Goal: Task Accomplishment & Management: Complete application form

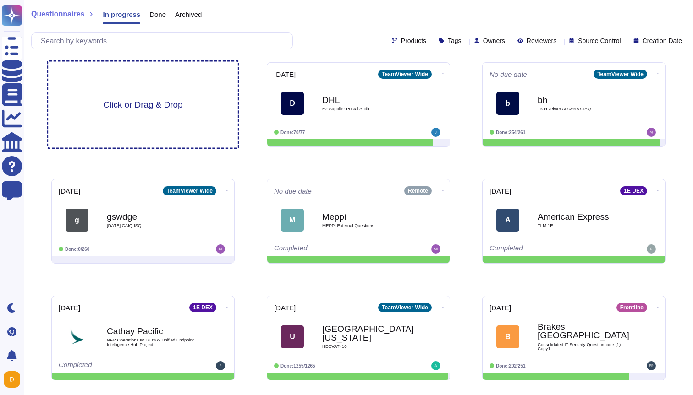
click at [149, 112] on div "Click or Drag & Drop" at bounding box center [143, 105] width 190 height 86
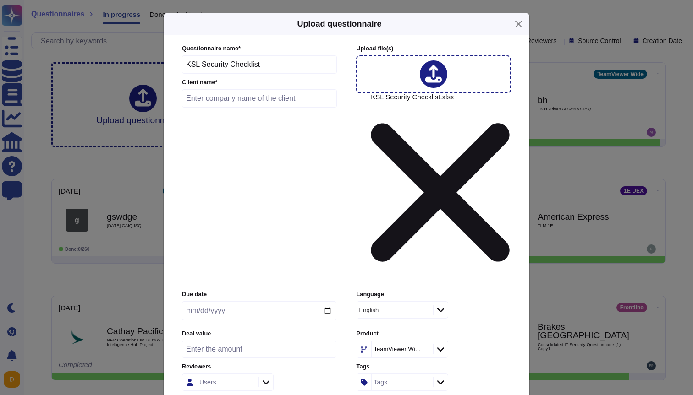
click at [434, 83] on icon at bounding box center [433, 74] width 16 height 18
click at [323, 302] on input "date" at bounding box center [259, 311] width 154 height 19
type input "[DATE]"
click at [274, 341] on input "number" at bounding box center [259, 349] width 154 height 17
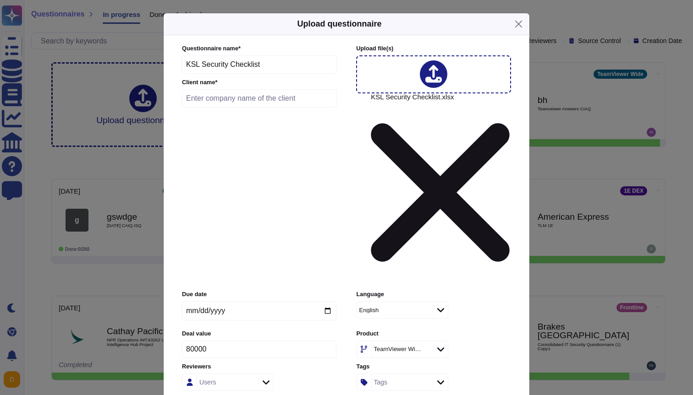
type input "80000"
click at [267, 378] on icon at bounding box center [266, 382] width 7 height 9
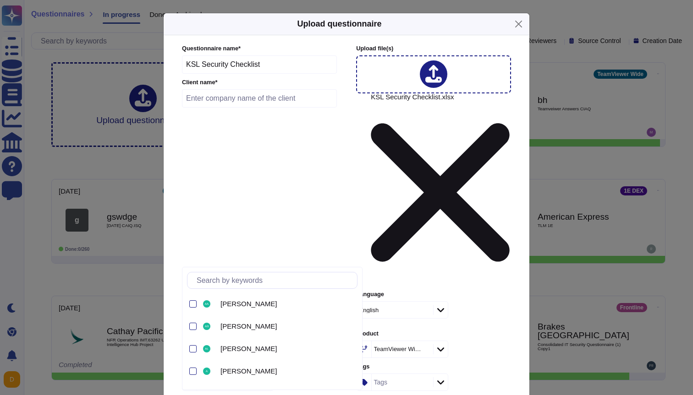
click at [267, 378] on icon at bounding box center [266, 382] width 7 height 9
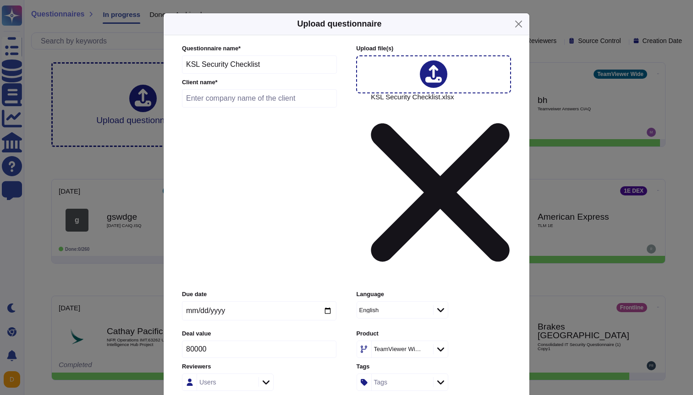
click at [267, 378] on icon at bounding box center [266, 382] width 7 height 9
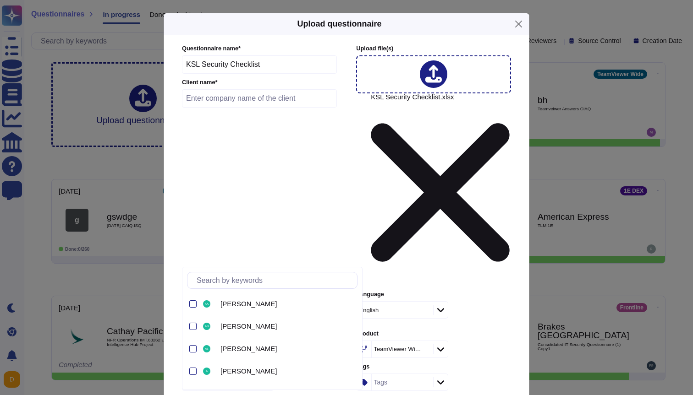
click at [267, 378] on icon at bounding box center [266, 382] width 7 height 9
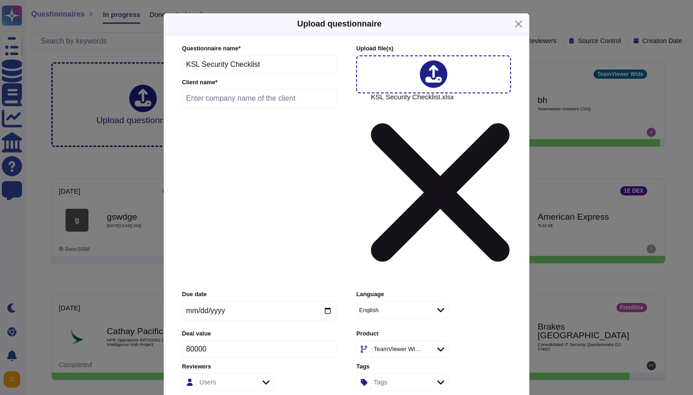
click at [267, 378] on icon at bounding box center [266, 382] width 7 height 9
type input "[PERSON_NAME]"
click at [191, 304] on div at bounding box center [192, 304] width 7 height 7
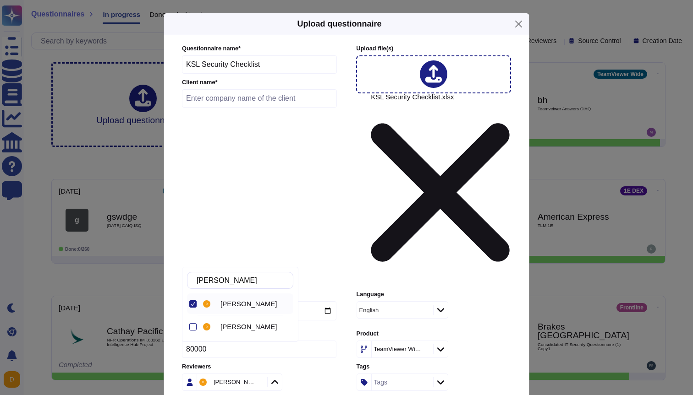
click at [271, 378] on icon at bounding box center [274, 382] width 7 height 9
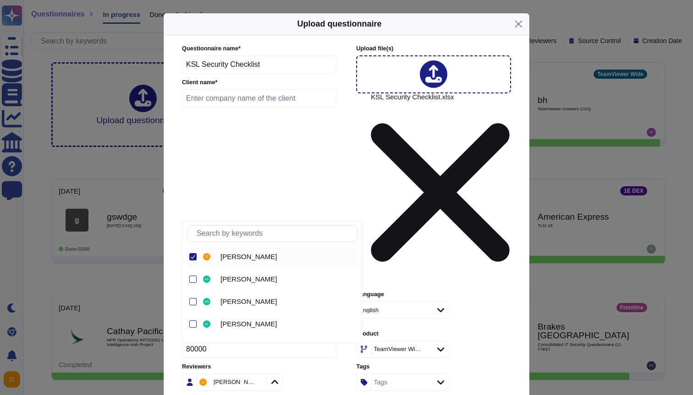
click at [234, 232] on input "text" at bounding box center [274, 234] width 165 height 16
type input "[PERSON_NAME]"
click at [192, 303] on div at bounding box center [192, 301] width 7 height 7
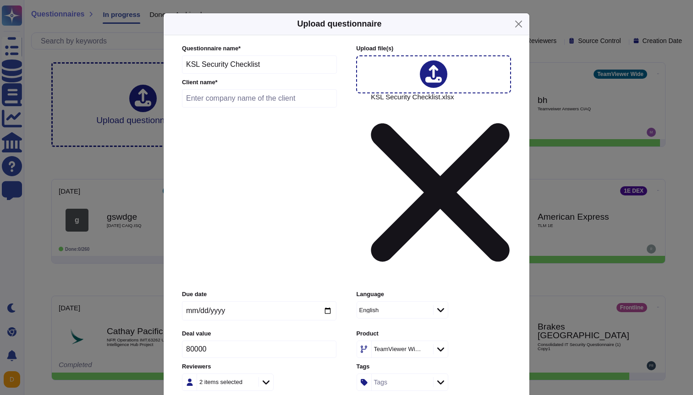
click at [444, 345] on icon at bounding box center [440, 349] width 7 height 9
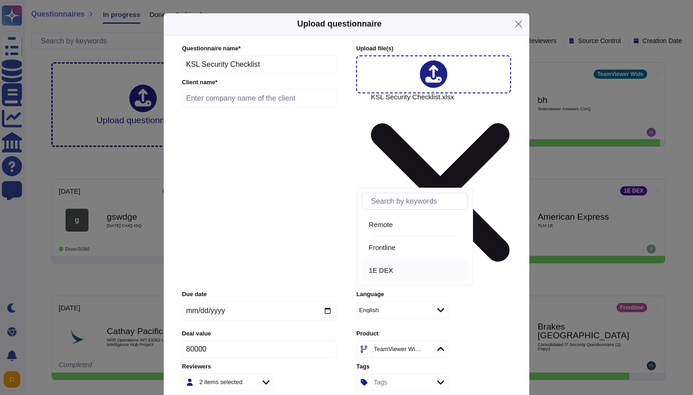
click at [400, 269] on div "1E DEX" at bounding box center [416, 271] width 95 height 8
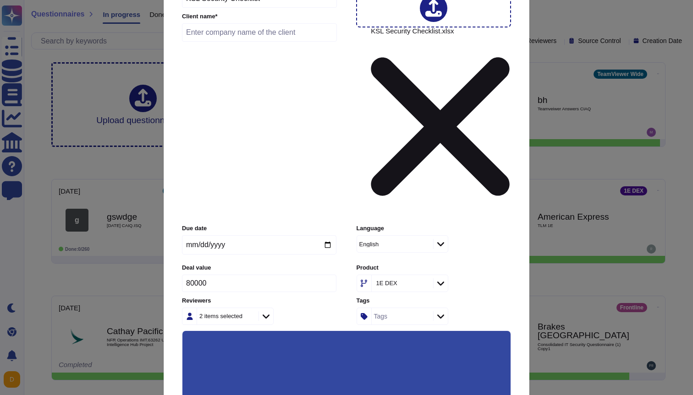
scroll to position [67, 0]
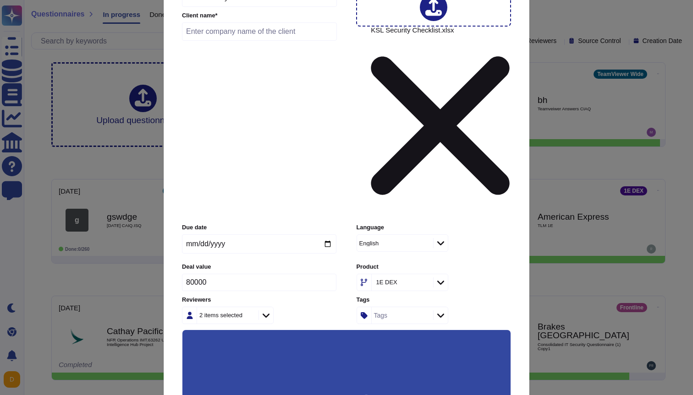
click at [0, 0] on input "Automatically assign teams on questions" at bounding box center [0, 0] width 0 height 0
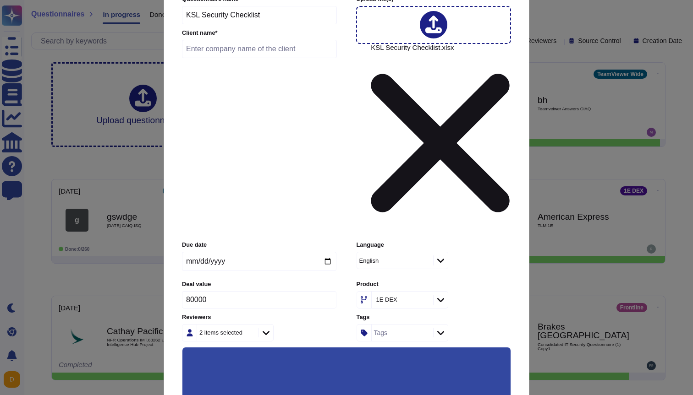
scroll to position [0, 0]
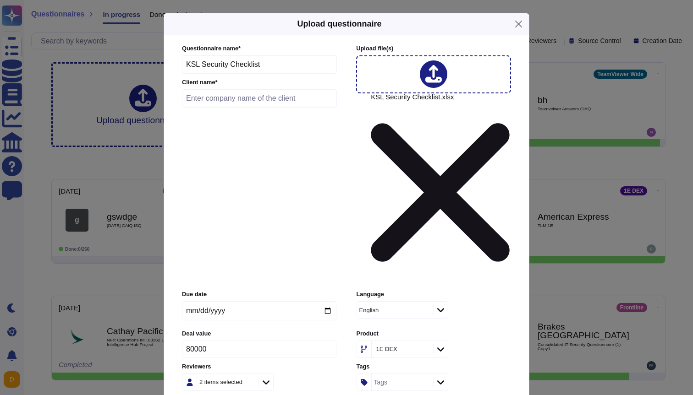
click at [442, 378] on icon at bounding box center [440, 382] width 7 height 9
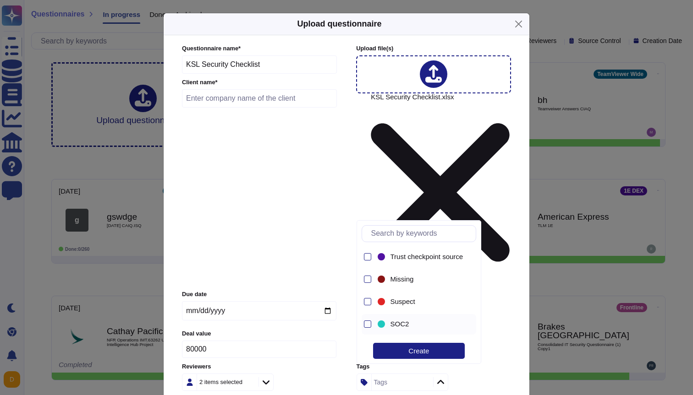
click at [371, 327] on div "SOC2" at bounding box center [419, 324] width 115 height 21
click at [369, 257] on div at bounding box center [367, 256] width 7 height 7
click at [422, 352] on div "Create" at bounding box center [419, 351] width 92 height 16
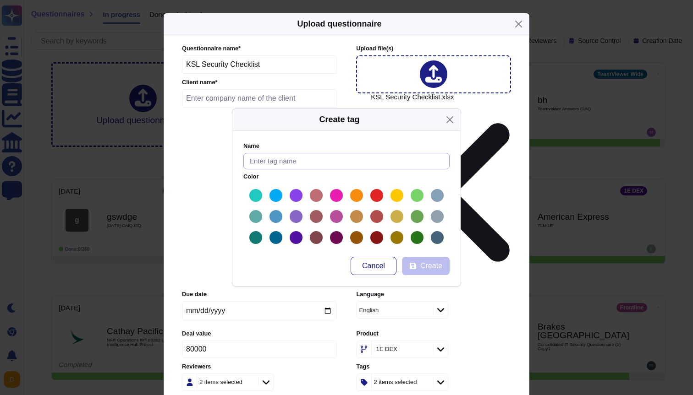
click at [290, 161] on input "text" at bounding box center [346, 161] width 206 height 17
click at [358, 195] on label at bounding box center [356, 195] width 15 height 15
click at [0, 0] on input "radio" at bounding box center [0, 0] width 0 height 0
type input "KSL"
click at [430, 267] on span "Create" at bounding box center [431, 266] width 22 height 7
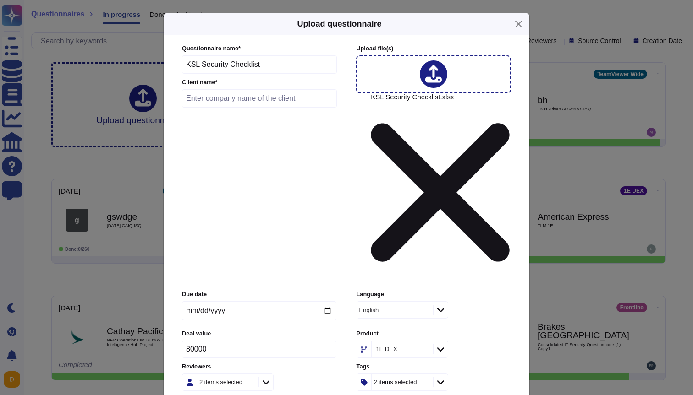
click at [228, 102] on input "text" at bounding box center [259, 98] width 155 height 18
type input "KSL Kuok Group [GEOGRAPHIC_DATA]"
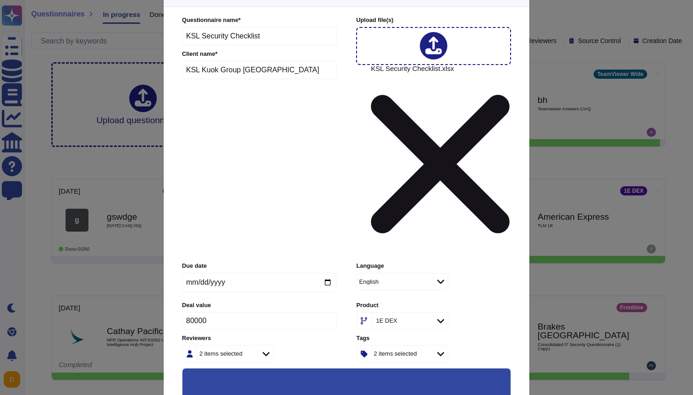
scroll to position [67, 0]
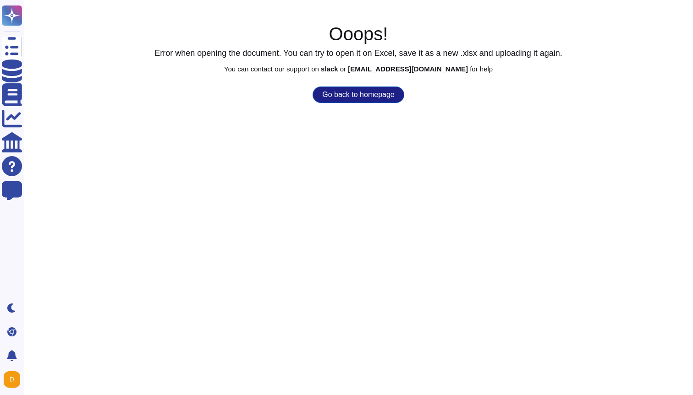
click at [365, 90] on button "Go back to homepage" at bounding box center [357, 95] width 91 height 16
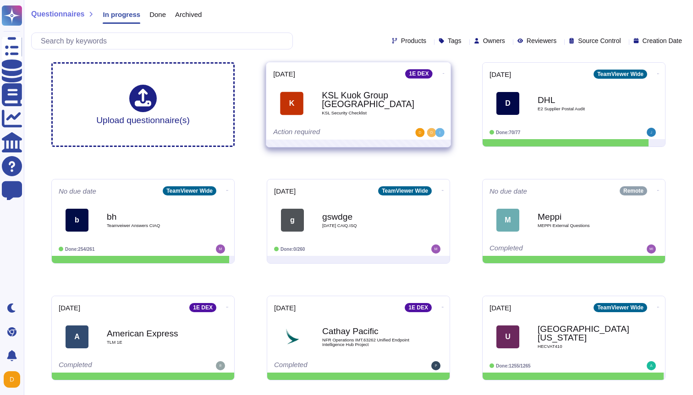
click at [360, 103] on b "KSL Kuok Group [GEOGRAPHIC_DATA]" at bounding box center [368, 100] width 93 height 18
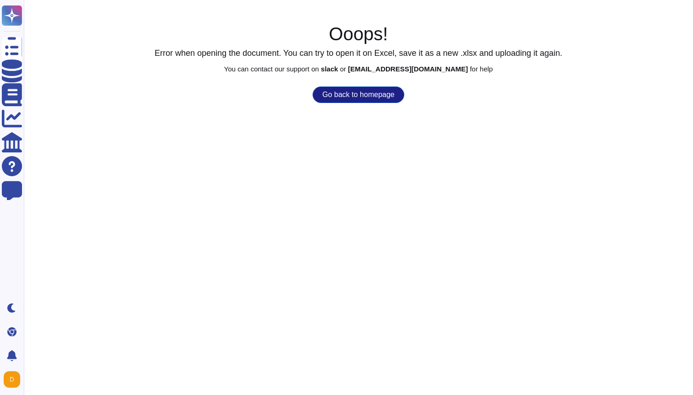
click at [365, 97] on button "Go back to homepage" at bounding box center [357, 95] width 91 height 16
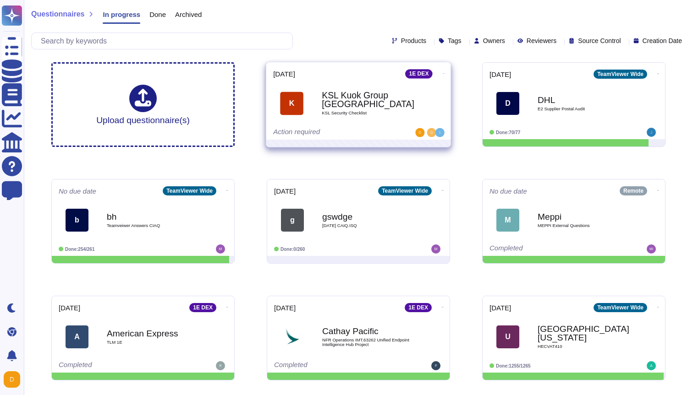
click at [443, 73] on icon at bounding box center [444, 73] width 2 height 0
click at [443, 73] on icon at bounding box center [444, 73] width 2 height 2
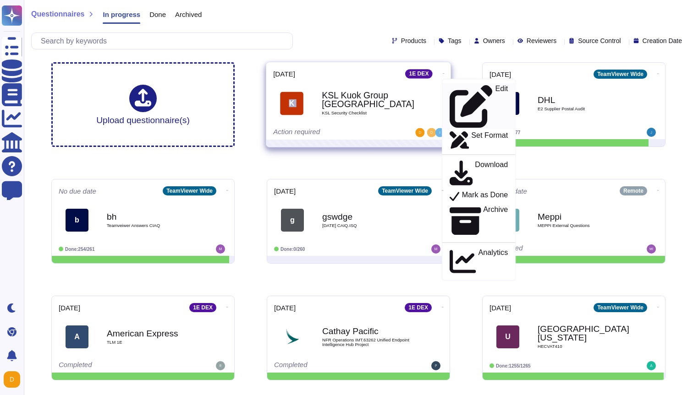
click at [495, 88] on p "Edit" at bounding box center [501, 106] width 13 height 43
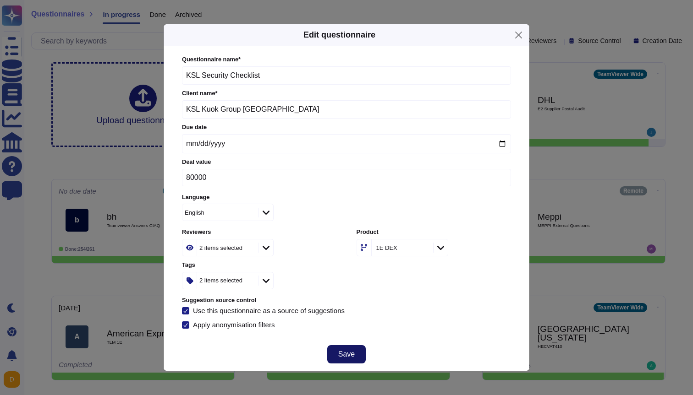
click at [351, 352] on span "Save" at bounding box center [346, 354] width 16 height 7
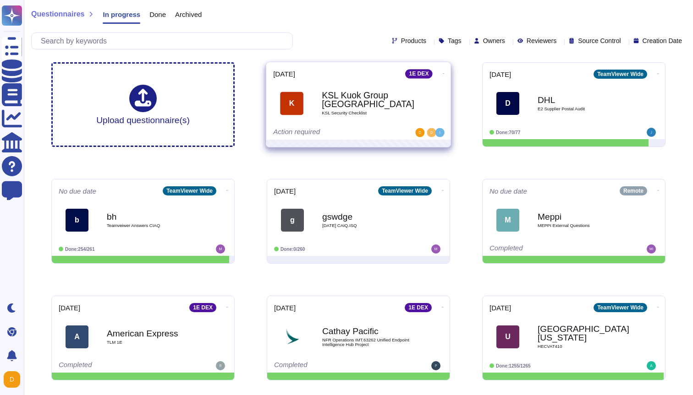
click at [443, 74] on icon at bounding box center [444, 73] width 2 height 2
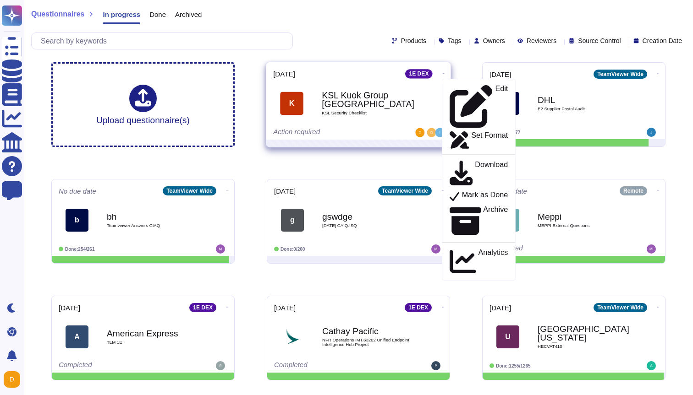
click at [303, 134] on div "Action required" at bounding box center [330, 132] width 114 height 9
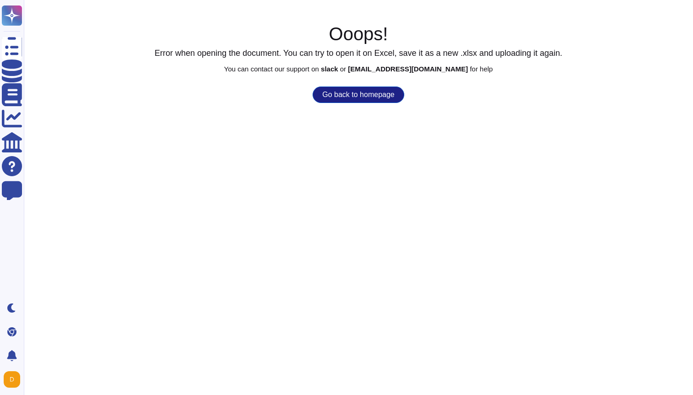
click at [351, 93] on button "Go back to homepage" at bounding box center [357, 95] width 91 height 16
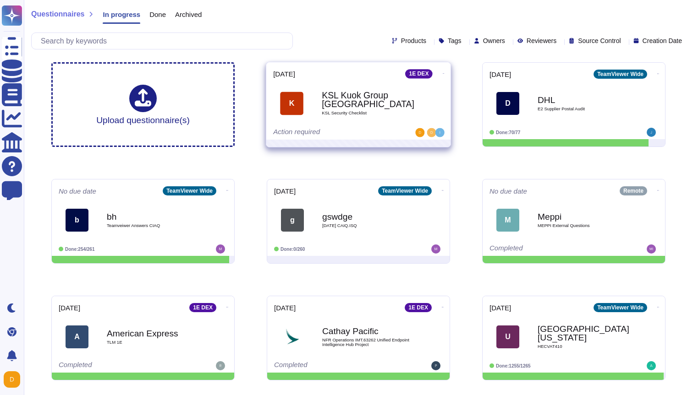
click at [443, 72] on icon at bounding box center [444, 73] width 2 height 2
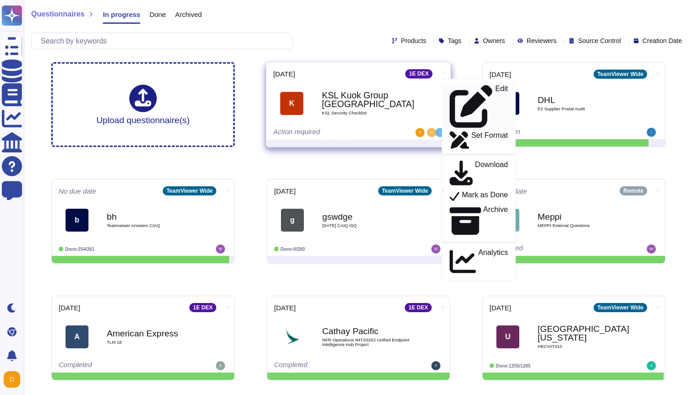
click at [495, 91] on p "Edit" at bounding box center [501, 106] width 13 height 43
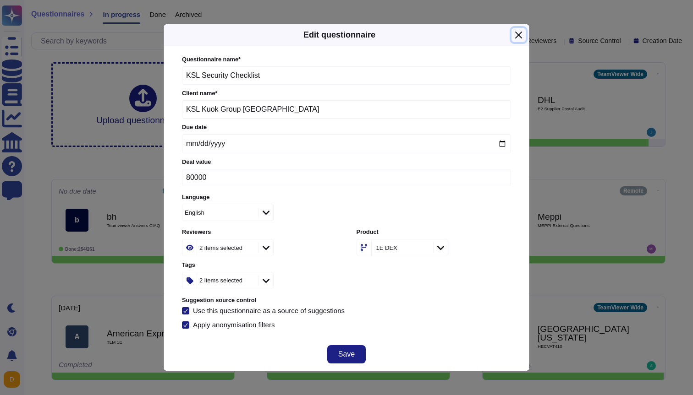
click at [519, 35] on button "Close" at bounding box center [518, 35] width 14 height 14
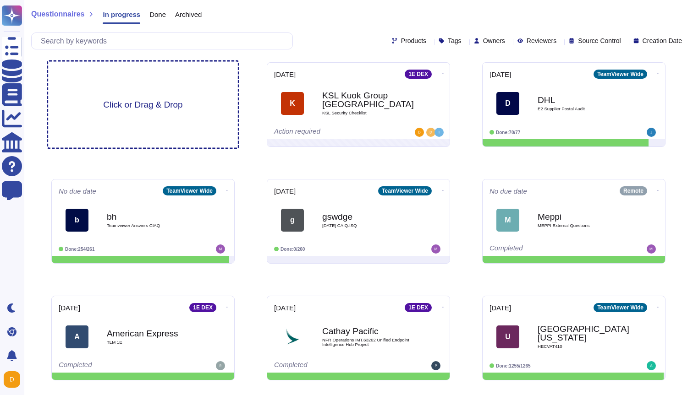
click at [153, 100] on span "Click or Drag & Drop" at bounding box center [142, 104] width 79 height 9
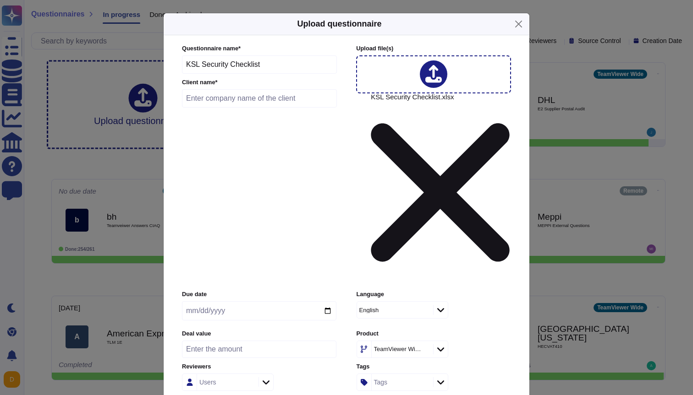
click at [302, 108] on input "text" at bounding box center [259, 98] width 155 height 18
click at [520, 22] on button "Close" at bounding box center [518, 24] width 14 height 14
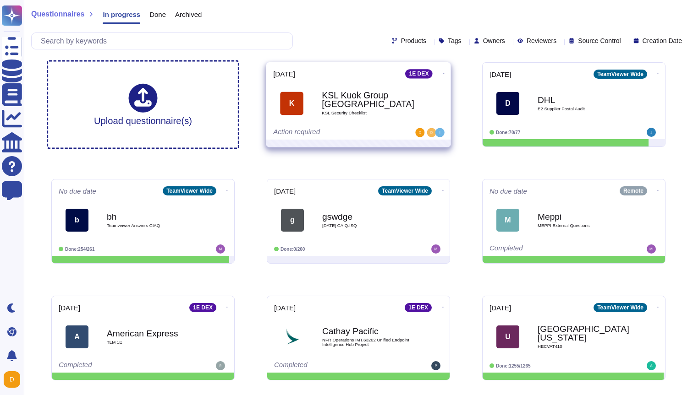
click at [333, 96] on b "KSL Kuok Group [GEOGRAPHIC_DATA]" at bounding box center [368, 100] width 93 height 18
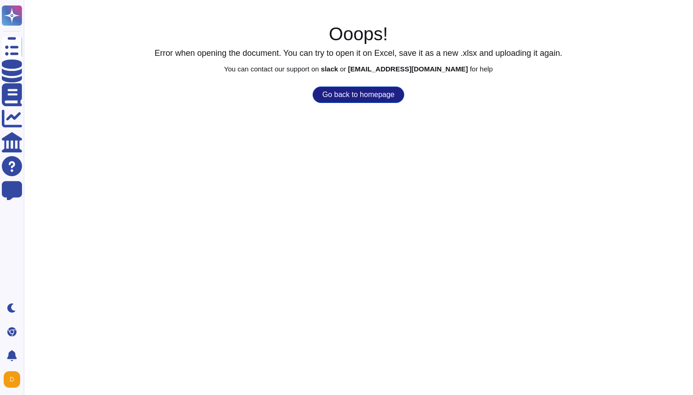
click at [349, 99] on button "Go back to homepage" at bounding box center [357, 95] width 91 height 16
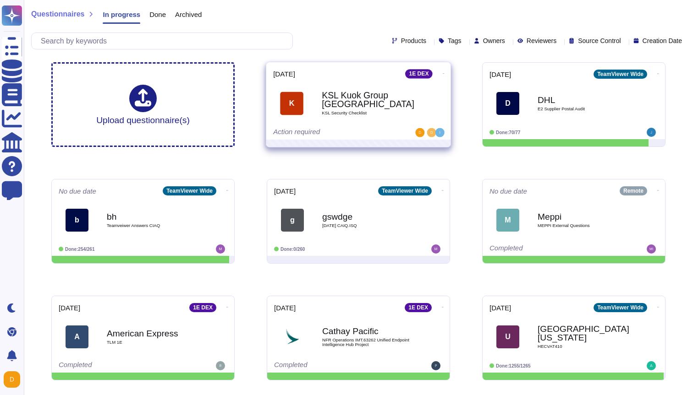
click at [443, 74] on icon at bounding box center [444, 73] width 2 height 2
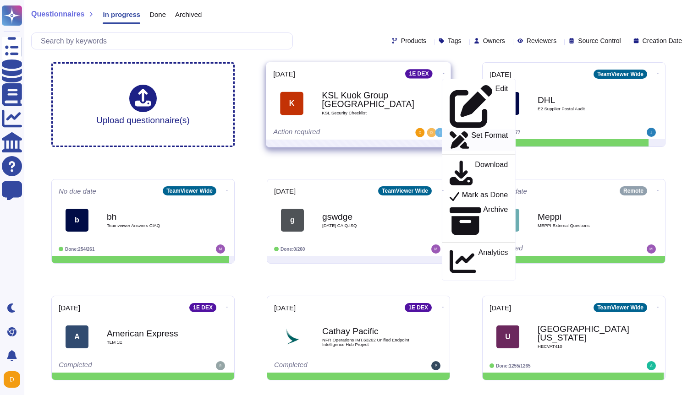
click at [471, 132] on p "Set Format" at bounding box center [489, 140] width 37 height 17
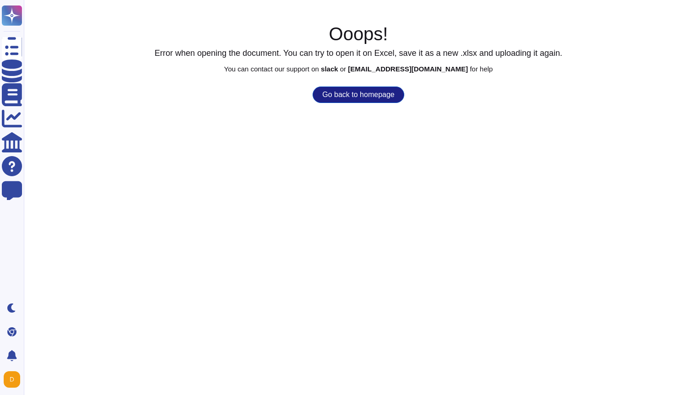
click at [356, 100] on button "Go back to homepage" at bounding box center [357, 95] width 91 height 16
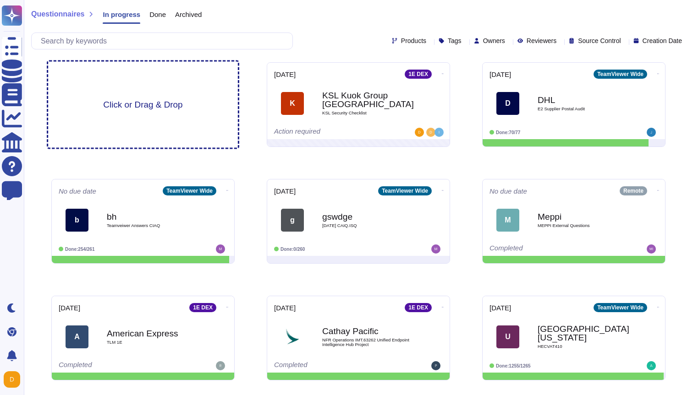
click at [126, 105] on span "Click or Drag & Drop" at bounding box center [142, 104] width 79 height 9
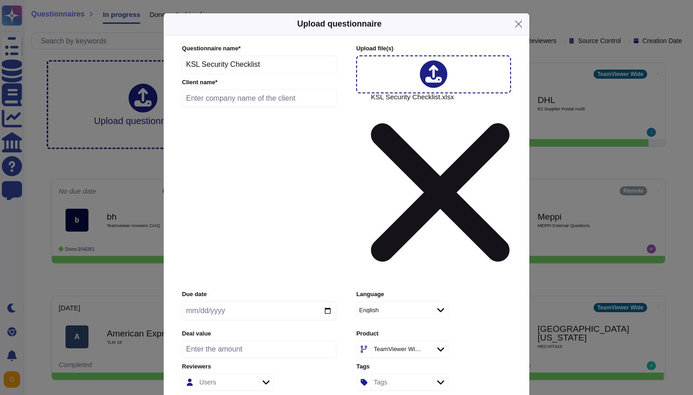
click at [327, 302] on input "date" at bounding box center [259, 311] width 154 height 19
type input "[DATE]"
click at [252, 341] on input "number" at bounding box center [259, 349] width 154 height 17
click at [441, 345] on icon at bounding box center [440, 349] width 7 height 9
type input "80000"
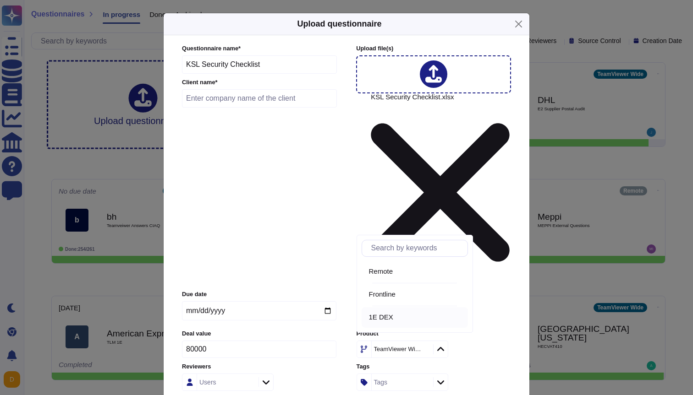
click at [386, 314] on span "1E DEX" at bounding box center [381, 317] width 24 height 8
click at [220, 374] on div "Users" at bounding box center [226, 382] width 59 height 16
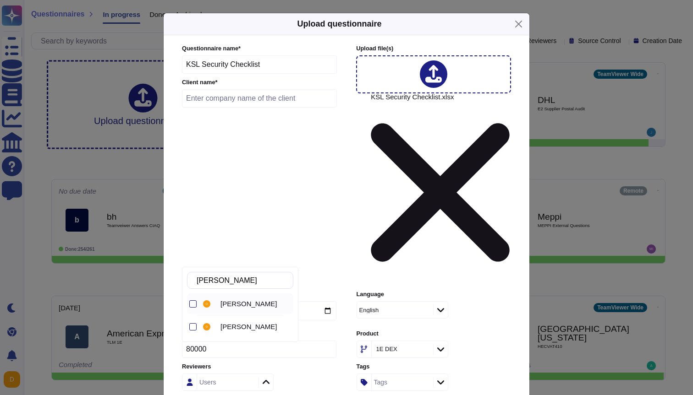
click at [220, 305] on div "[PERSON_NAME]" at bounding box center [255, 304] width 77 height 8
drag, startPoint x: 241, startPoint y: 276, endPoint x: 186, endPoint y: 276, distance: 55.0
click at [186, 276] on div "[PERSON_NAME] [PERSON_NAME]" at bounding box center [240, 304] width 116 height 75
type input "d"
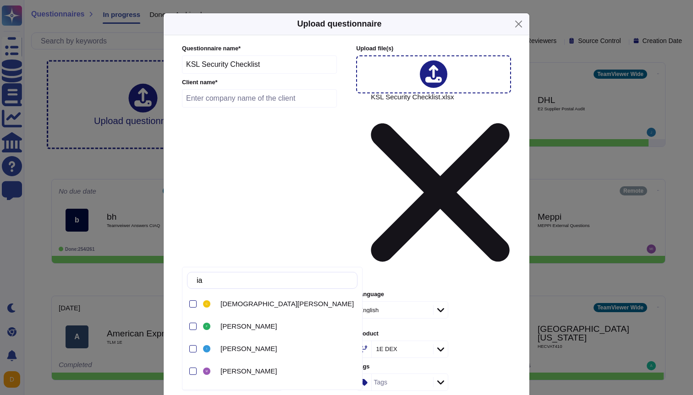
type input "[PERSON_NAME]"
click at [222, 348] on span "[PERSON_NAME]" at bounding box center [248, 349] width 56 height 8
click at [323, 298] on div "Questionnaire name * KSL Security Checklist Client name * Upload file (s) KSL S…" at bounding box center [346, 232] width 347 height 395
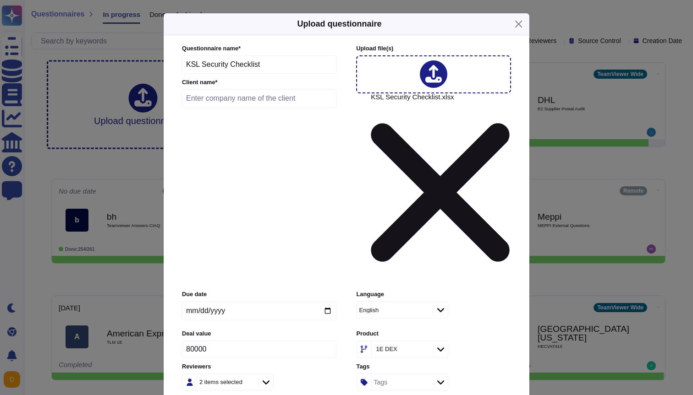
click at [238, 108] on input "text" at bounding box center [259, 98] width 155 height 18
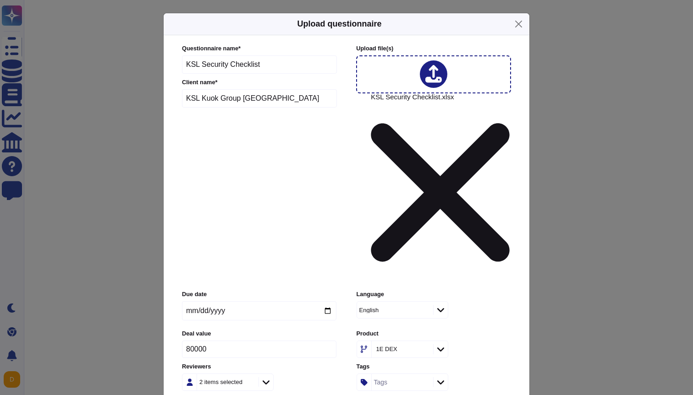
type input "KSL Kuok Group [GEOGRAPHIC_DATA]"
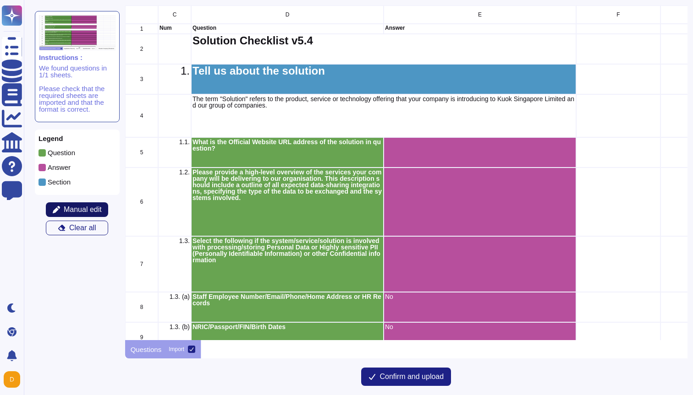
click at [76, 208] on span "Manual edit" at bounding box center [83, 209] width 38 height 7
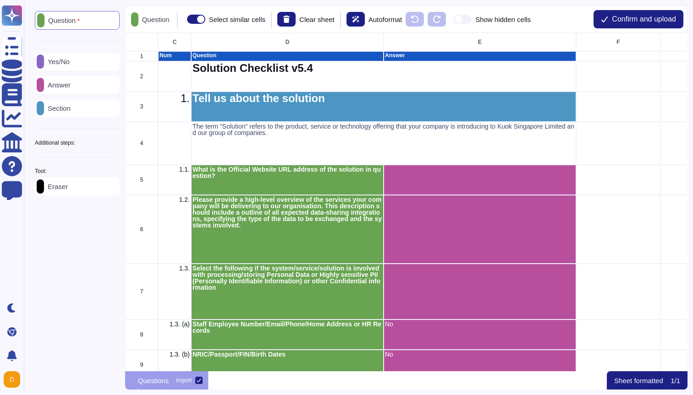
click at [120, 143] on icon at bounding box center [120, 143] width 0 height 0
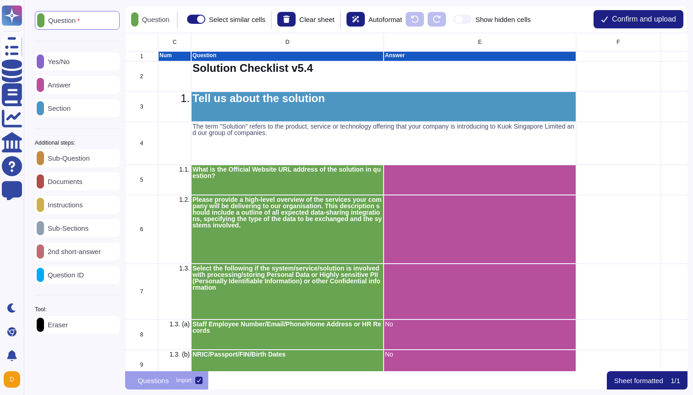
click at [120, 143] on icon at bounding box center [120, 143] width 0 height 0
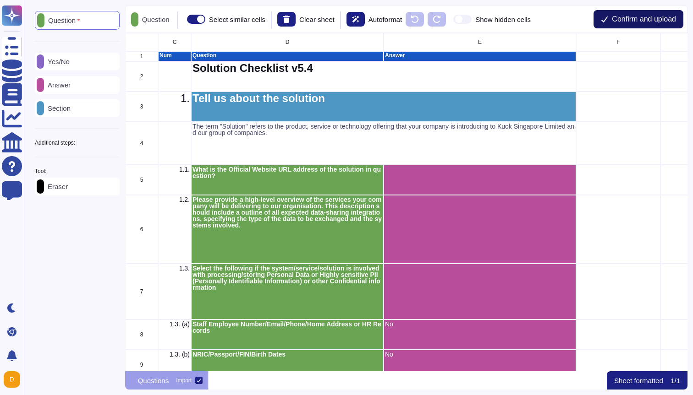
click at [642, 20] on span "Confirm and upload" at bounding box center [644, 19] width 64 height 7
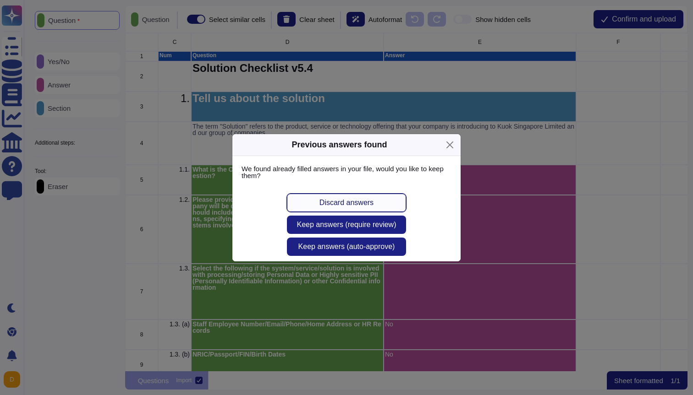
click at [343, 203] on span "Discard answers" at bounding box center [346, 202] width 54 height 7
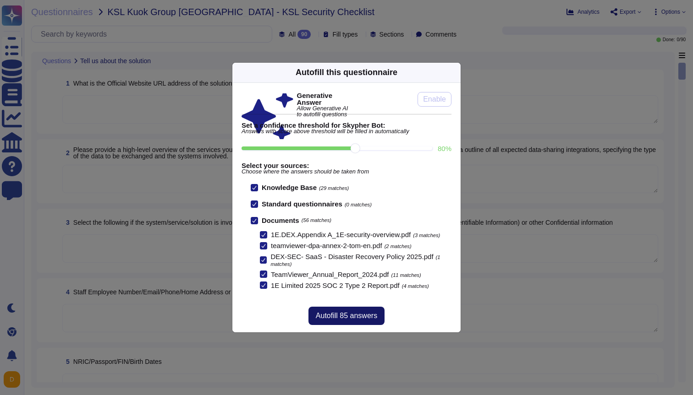
click at [348, 318] on span "Autofill 85 answers" at bounding box center [346, 315] width 61 height 7
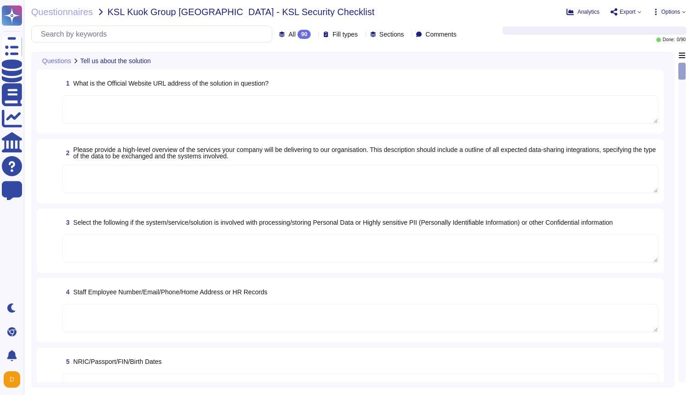
type textarea "FINAL URL LAST OBSERVED [DOMAIN_NAME] https"
type textarea "This is only the high level description."
type textarea "~1700 COGS : "cost of goods sold" 89 G&A : "G&A general and administrative" 336…"
type textarea "As at [DATE] Target To be reached by Supervisory Board"
type textarea "Co-Browsing recording, which may include personal data as described in this sec…"
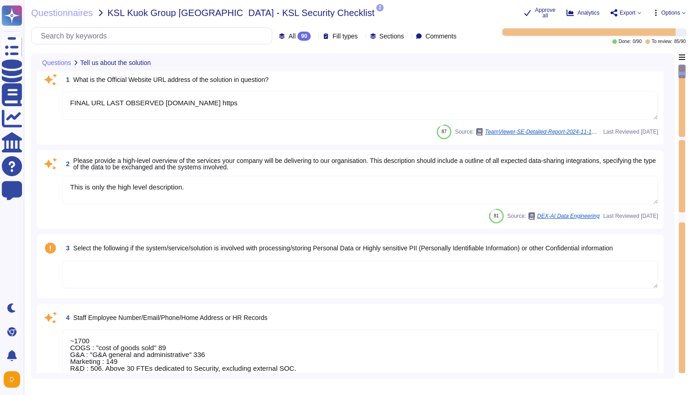
type textarea "The financial data relevant to TeamViewer is derived from the consolidated fina…"
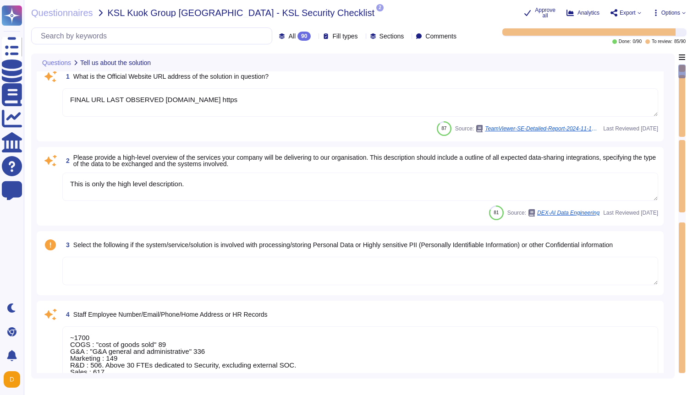
scroll to position [11, 0]
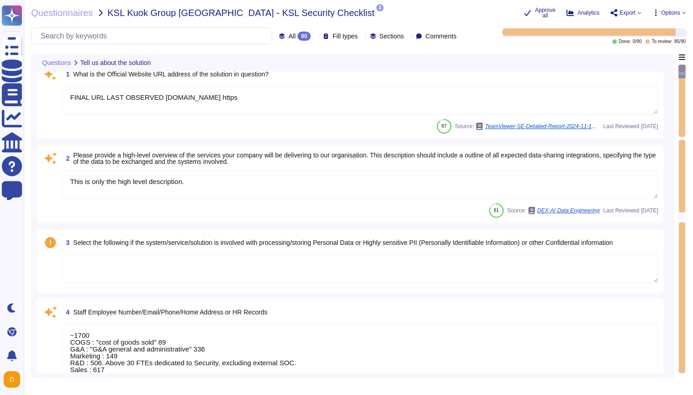
click at [339, 176] on textarea "This is only the high level description." at bounding box center [360, 184] width 596 height 28
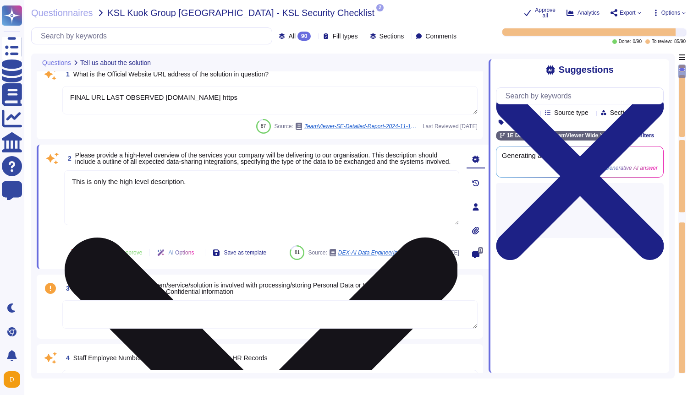
click at [328, 190] on textarea "This is only the high level description." at bounding box center [261, 197] width 395 height 55
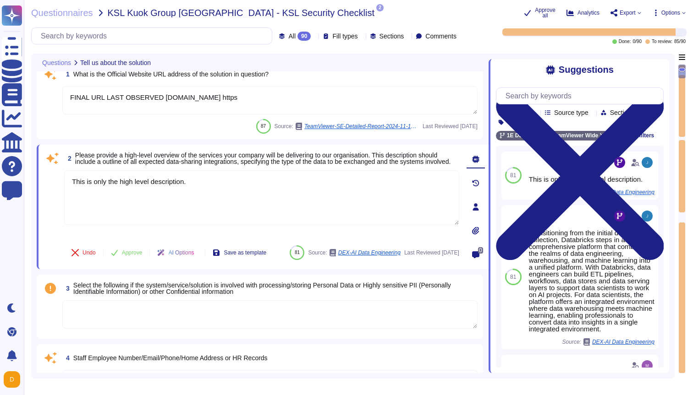
click at [350, 325] on textarea at bounding box center [269, 315] width 415 height 28
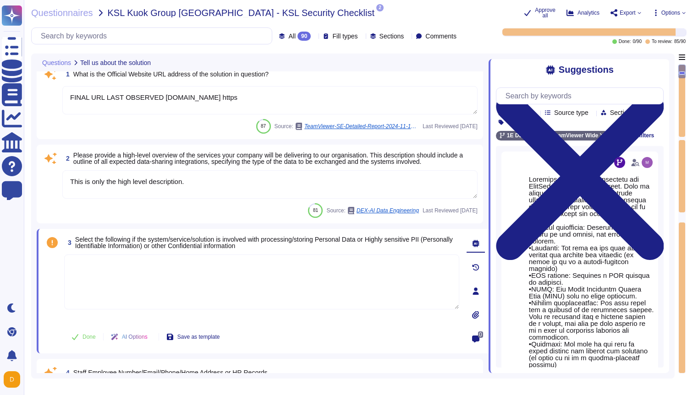
click at [306, 99] on textarea "FINAL URL LAST OBSERVED [DOMAIN_NAME] https" at bounding box center [269, 100] width 415 height 28
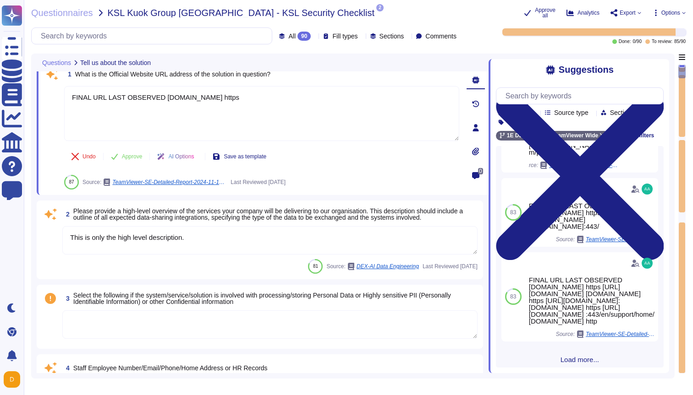
scroll to position [174, 0]
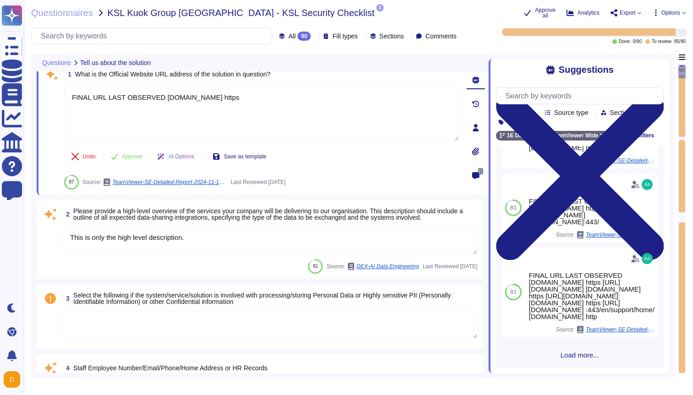
click at [581, 354] on span "Load more..." at bounding box center [580, 355] width 168 height 7
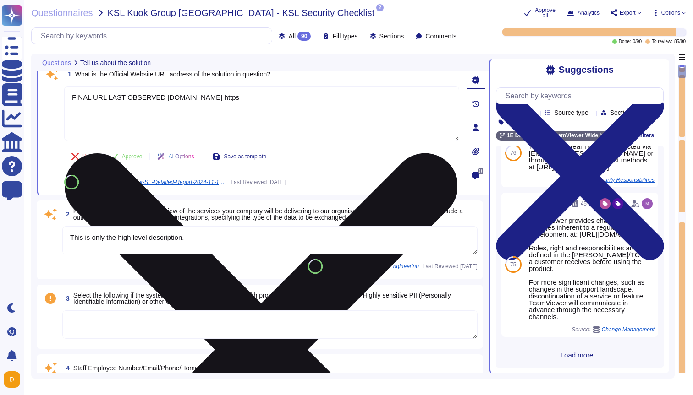
scroll to position [0, 0]
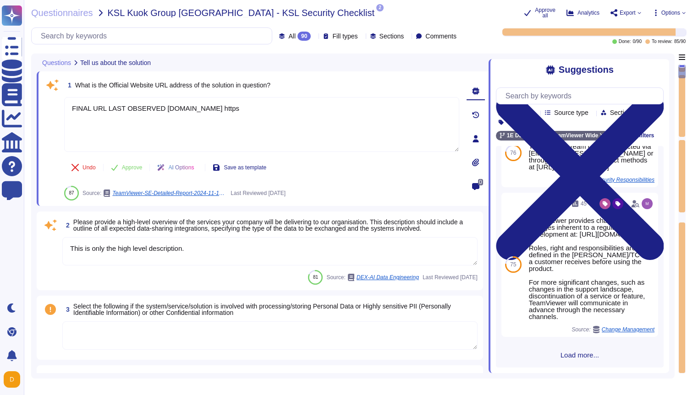
click at [225, 251] on textarea "This is only the high level description." at bounding box center [269, 251] width 415 height 28
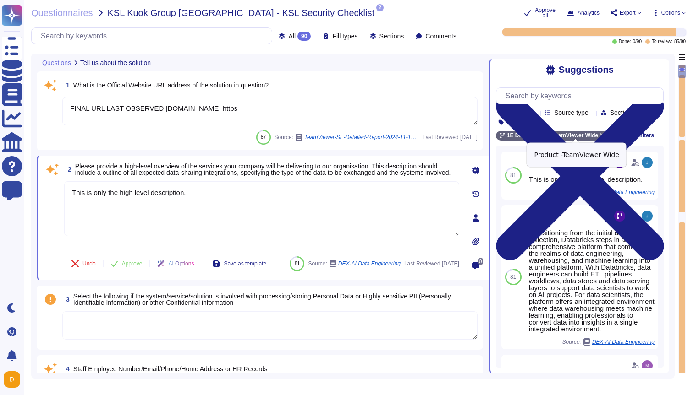
click at [605, 134] on icon at bounding box center [602, 135] width 5 height 5
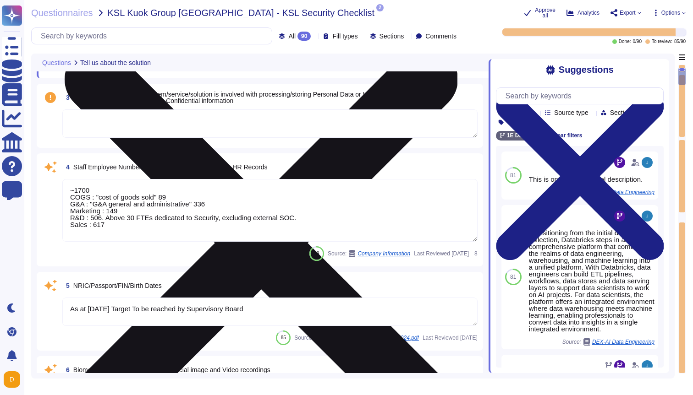
type textarea "The financial data relevant to TeamViewer is derived from the consolidated fina…"
type textarea "When you visit our website(s)"
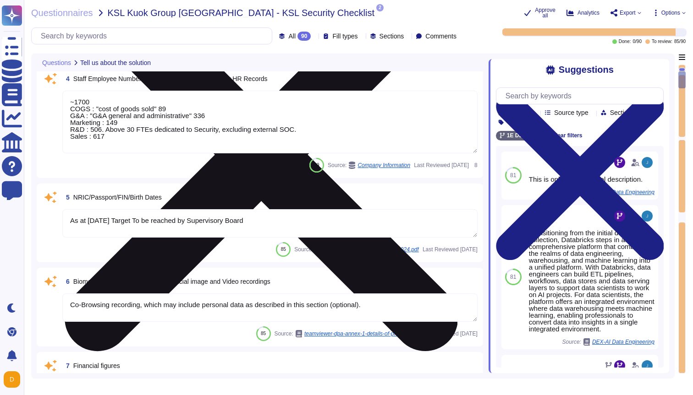
type textarea "The scope of this report includes TeamViewer's TeamViewer Engage, TeamViewer Cl…"
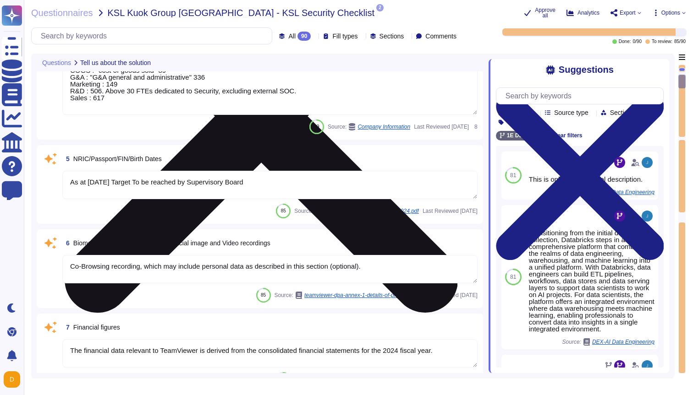
type textarea "Loremips dolo si ametcon, adipiscin, eli seddoe te incididunt utla etd magnaali…"
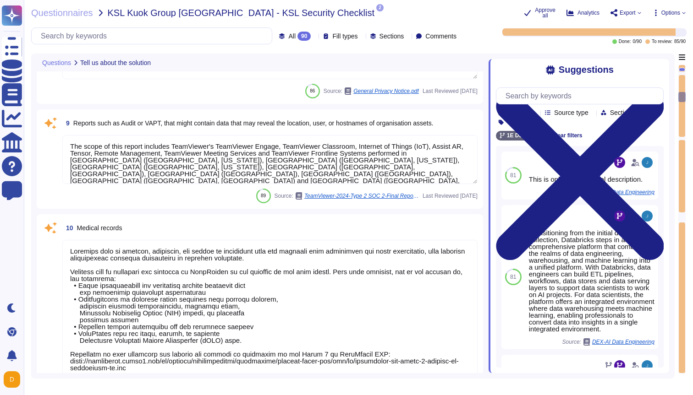
type textarea "Save otherwise provided in the Contract, as between the parties, TeamViewer is,…"
type textarea "More information can be found in Chapter B_1.6 "Security and data protection"."
type textarea "Loremips dolo si ametcon, adipiscin, eli seddoe te incididunt utla etd magnaali…"
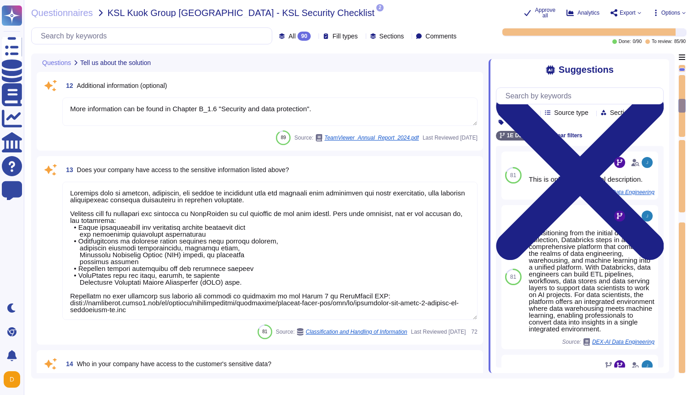
type textarea "TeamViewer does not have physical access, only the IAAS provider. TeamViewer is…"
type textarea "Yes, our product includes an AI component, such as a script assistant that aids…"
type textarea "H.264"
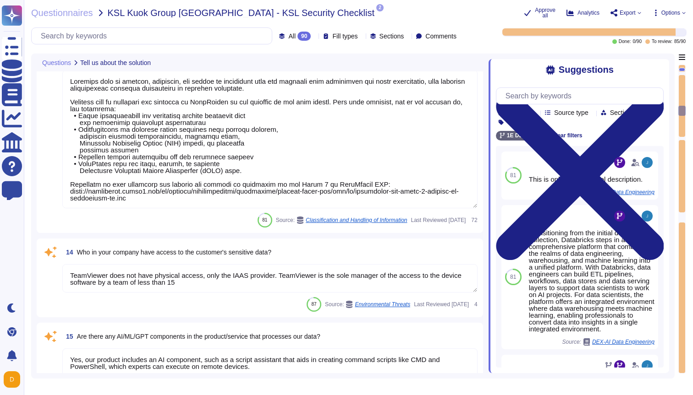
type textarea "Depending on the software types, Software may be provided for electronic downlo…"
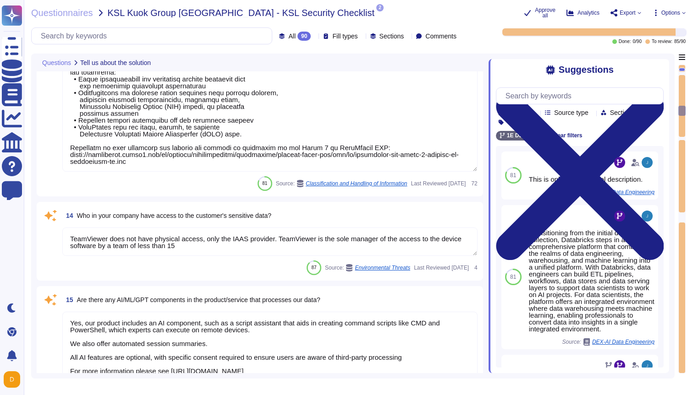
type textarea "The TeamViewer Remote desktop app provides secure remote access, allowing users…"
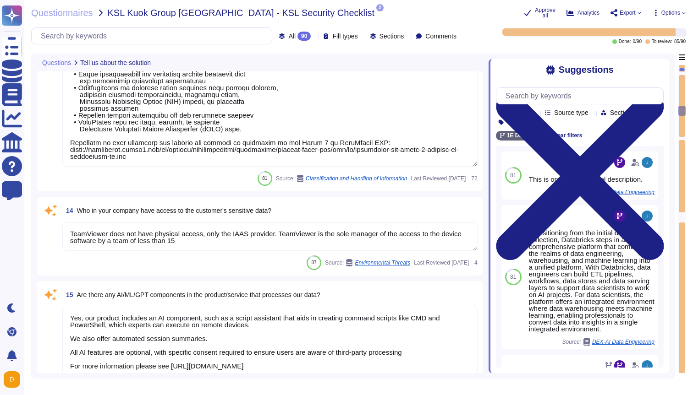
scroll to position [1276, 0]
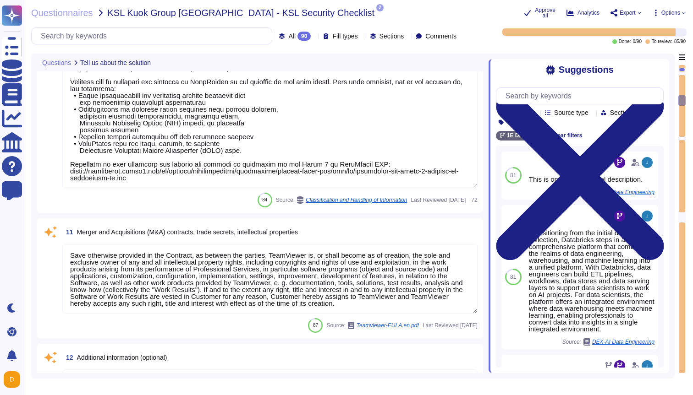
type textarea "When you visit our website(s)"
type textarea "The scope of this report includes TeamViewer's TeamViewer Engage, TeamViewer Cl…"
type textarea "Loremips dolo si ametcon, adipiscin, eli seddoe te incididunt utla etd magnaali…"
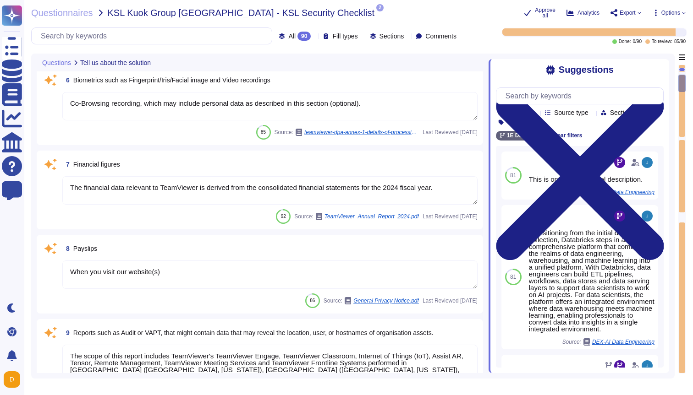
type textarea "~1700 COGS : "cost of goods sold" 89 G&A : "G&A general and administrative" 336…"
type textarea "As at [DATE] Target To be reached by Supervisory Board"
type textarea "Co-Browsing recording, which may include personal data as described in this sec…"
type textarea "The financial data relevant to TeamViewer is derived from the consolidated fina…"
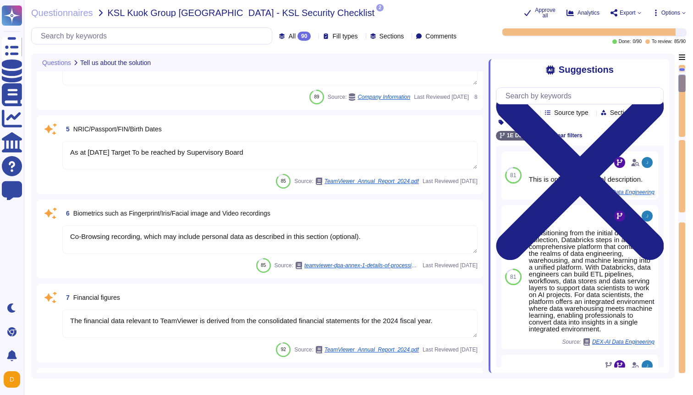
scroll to position [0, 0]
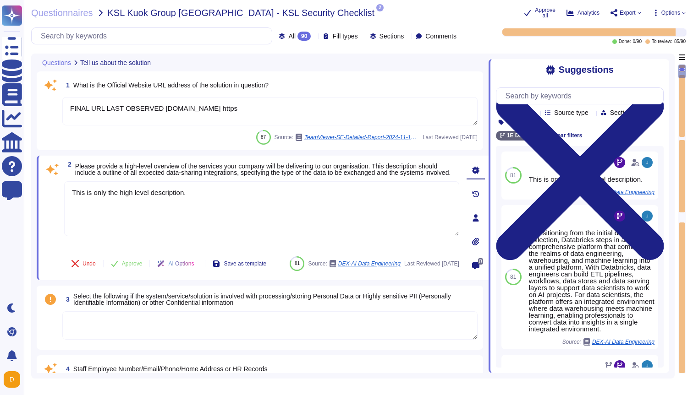
type textarea "FINAL URL LAST OBSERVED [DOMAIN_NAME] https"
type textarea "This is only the high level description."
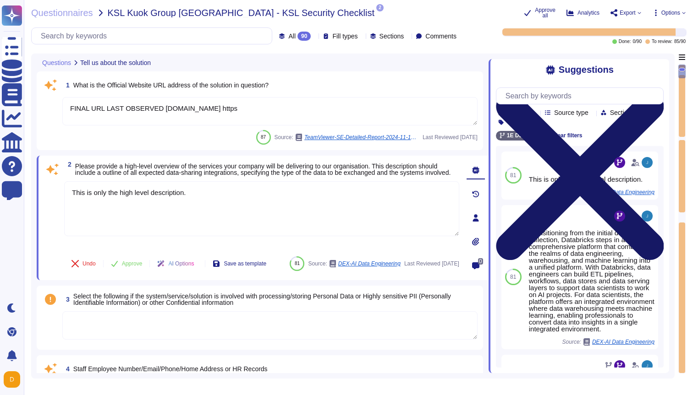
click at [657, 93] on icon at bounding box center [580, 177] width 168 height 168
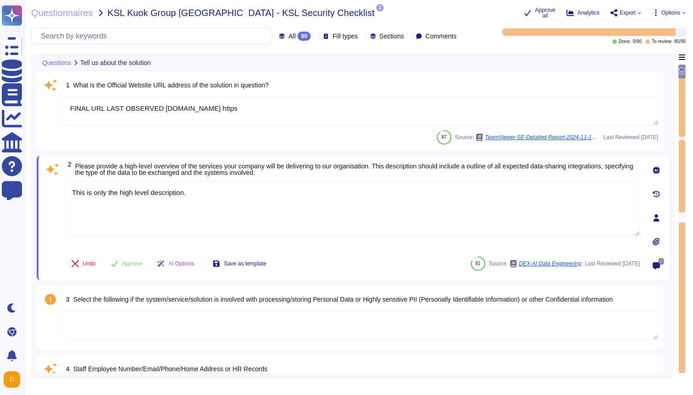
click at [683, 12] on icon at bounding box center [683, 13] width 3 height 2
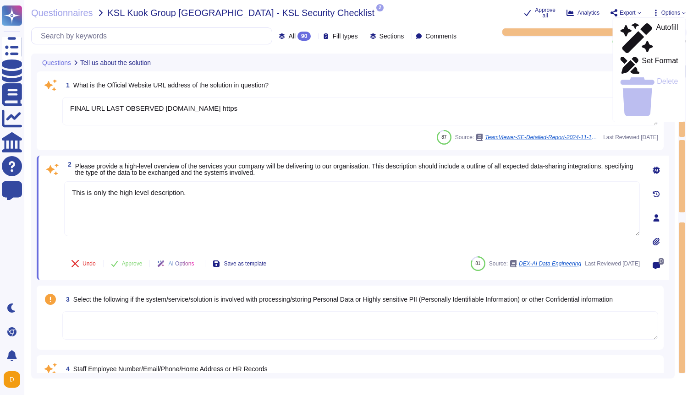
click at [427, 93] on div "1 What is the Official Website URL address of the solution in question? FINAL U…" at bounding box center [350, 111] width 616 height 68
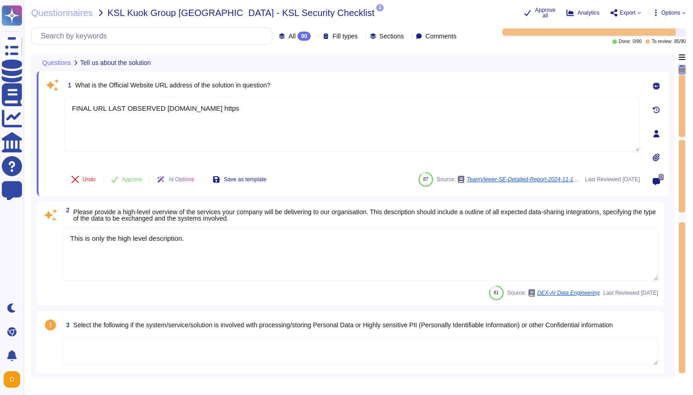
click at [655, 133] on icon at bounding box center [656, 133] width 6 height 7
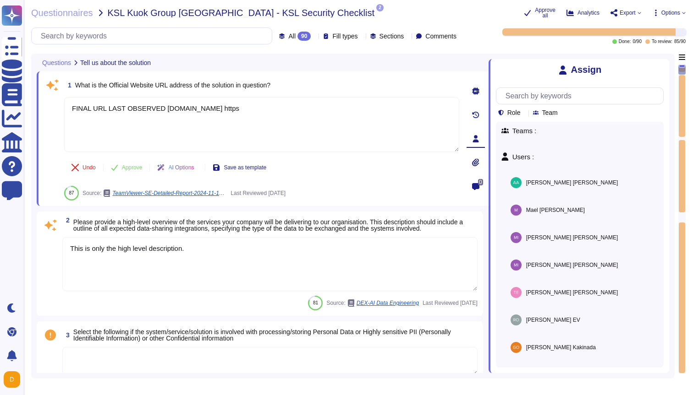
click at [542, 133] on div "Teams :" at bounding box center [579, 137] width 157 height 20
click at [561, 109] on div at bounding box center [561, 112] width 0 height 7
click at [598, 107] on div "Role Team" at bounding box center [580, 102] width 168 height 29
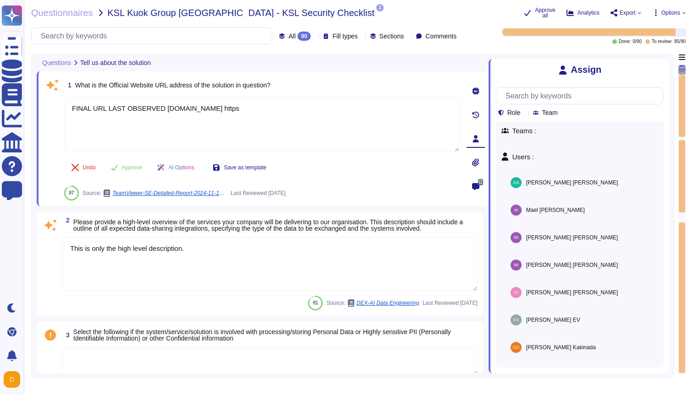
click at [515, 135] on div "Teams :" at bounding box center [579, 137] width 157 height 20
click at [524, 131] on span "Teams :" at bounding box center [579, 130] width 157 height 7
click at [561, 113] on icon at bounding box center [561, 113] width 0 height 0
click at [567, 123] on div at bounding box center [584, 123] width 92 height 10
click at [587, 109] on div "Role Team" at bounding box center [580, 102] width 168 height 29
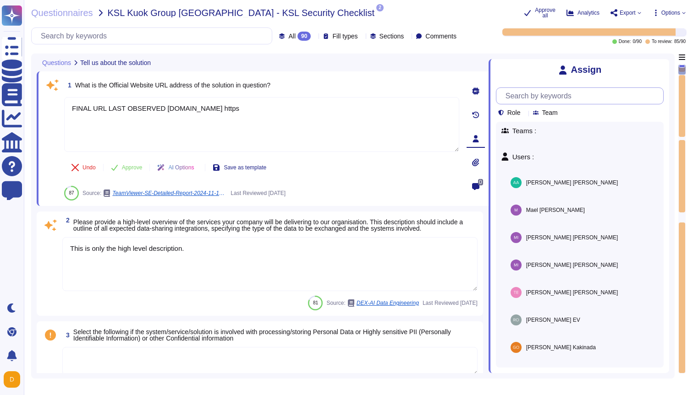
click at [577, 95] on input "text" at bounding box center [582, 96] width 162 height 16
click at [534, 97] on input "text" at bounding box center [582, 96] width 162 height 16
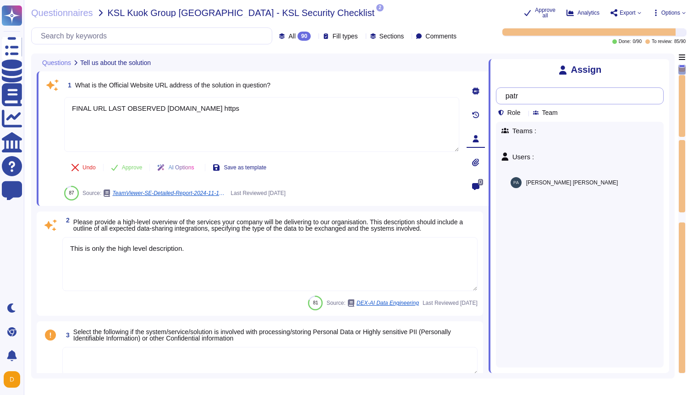
type input "patri"
click at [628, 181] on span "Assign" at bounding box center [639, 182] width 22 height 7
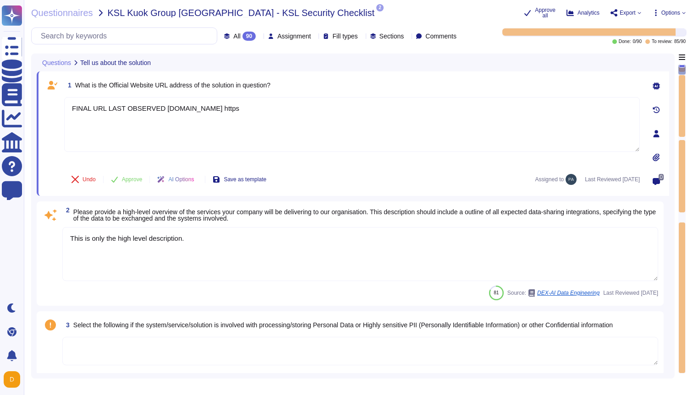
type textarea "Co-Browsing recording, which may include personal data as described in this sec…"
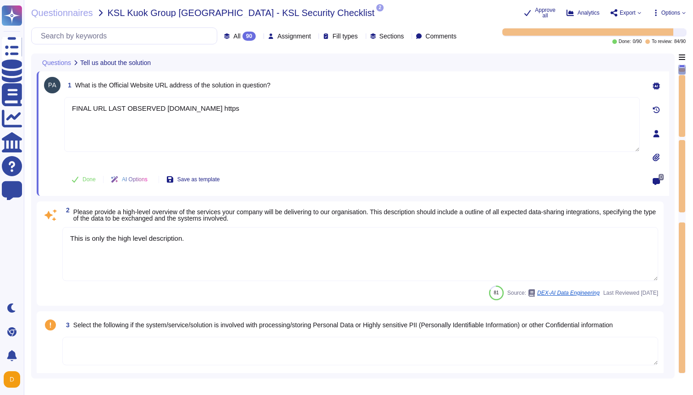
click at [93, 279] on textarea "This is only the high level description." at bounding box center [360, 254] width 596 height 54
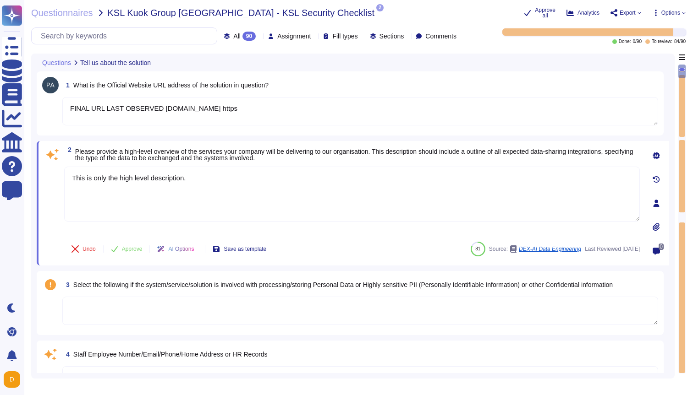
click at [265, 105] on textarea "FINAL URL LAST OBSERVED [DOMAIN_NAME] https" at bounding box center [360, 111] width 596 height 28
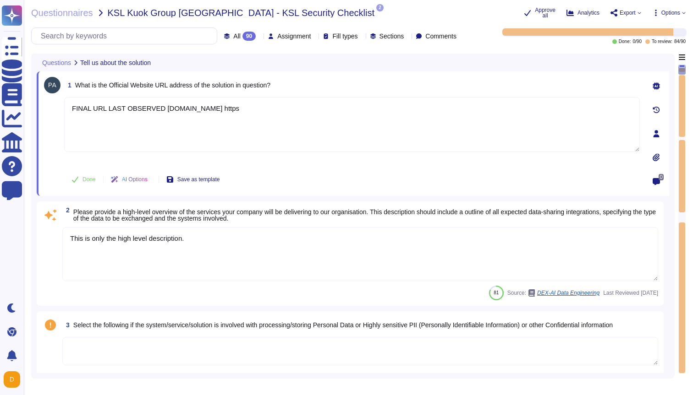
click at [661, 131] on div at bounding box center [656, 134] width 18 height 18
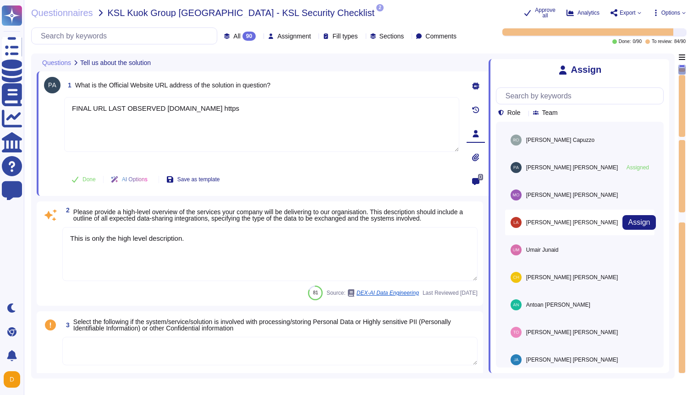
scroll to position [285, 0]
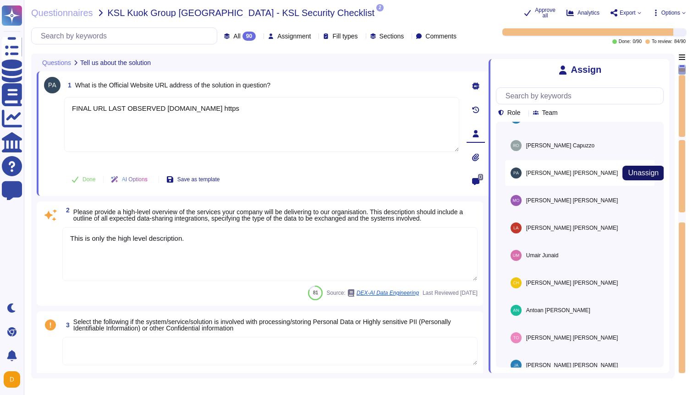
click at [630, 170] on span "Unassign" at bounding box center [643, 173] width 31 height 7
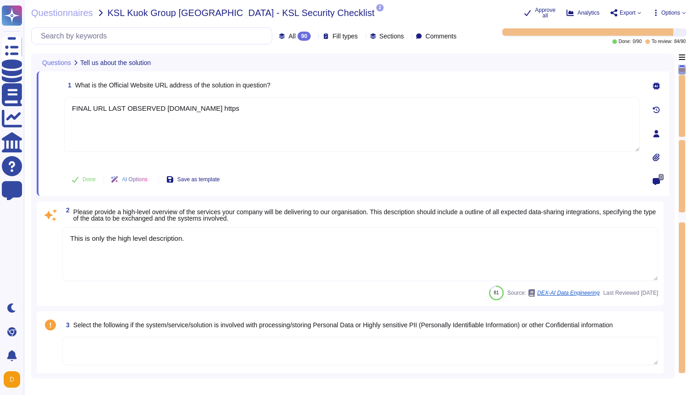
click at [343, 47] on div "Questionnaires KSL Kuok Group [GEOGRAPHIC_DATA] - KSL Security Checklist 2 pdf …" at bounding box center [358, 197] width 669 height 395
click at [466, 15] on div "Questionnaires KSL Kuok Group [GEOGRAPHIC_DATA] - KSL Security Checklist 2 pdf …" at bounding box center [273, 12] width 485 height 11
click at [683, 9] on span "Options" at bounding box center [668, 12] width 33 height 7
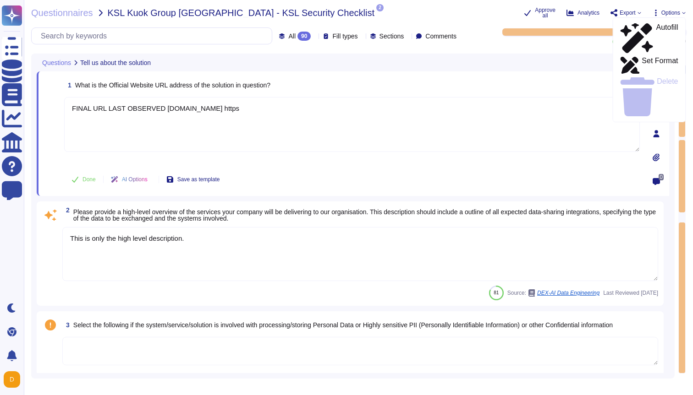
click at [418, 17] on div "Questionnaires KSL Kuok Group [GEOGRAPHIC_DATA] - KSL Security Checklist 2 pdf …" at bounding box center [358, 197] width 669 height 395
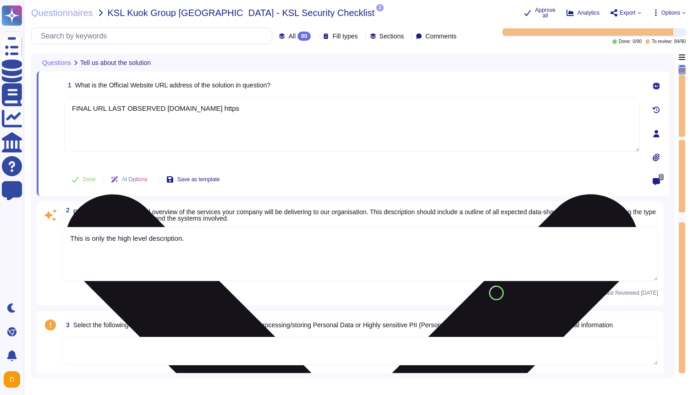
click at [399, 150] on textarea "FINAL URL LAST OBSERVED [DOMAIN_NAME] https" at bounding box center [352, 124] width 576 height 55
click at [386, 118] on textarea "FINAL URL LAST OBSERVED [DOMAIN_NAME] https" at bounding box center [352, 124] width 576 height 55
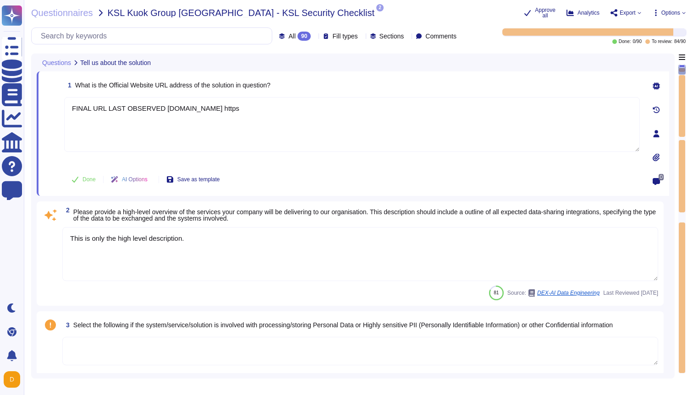
click at [659, 132] on icon at bounding box center [655, 133] width 7 height 7
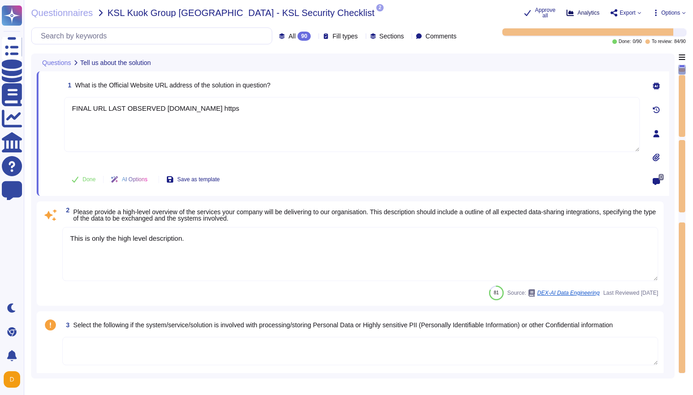
click at [577, 13] on span "Analytics" at bounding box center [588, 12] width 22 height 5
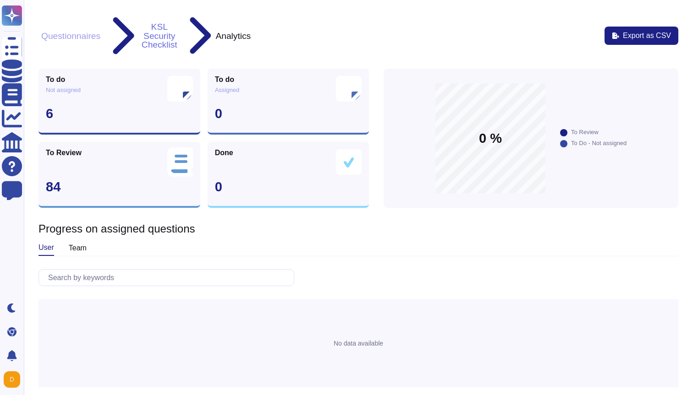
click at [151, 22] on button "KSL Security Checklist" at bounding box center [159, 35] width 41 height 27
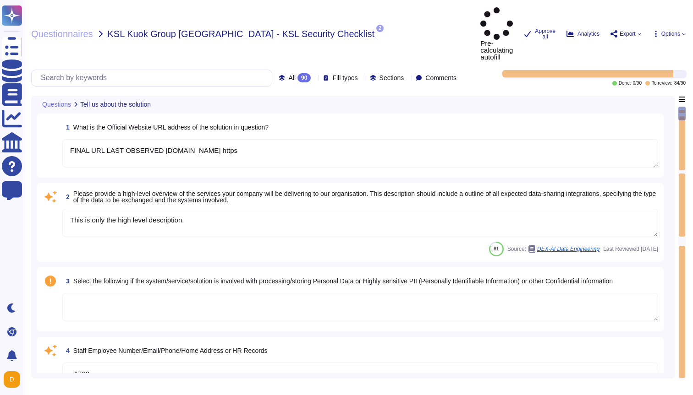
type textarea "FINAL URL LAST OBSERVED [DOMAIN_NAME] https"
type textarea "This is only the high level description."
type textarea "~1700 COGS : "cost of goods sold" 89 G&A : "G&A general and administrative" 336…"
type textarea "As at [DATE] Target To be reached by Supervisory Board"
type textarea "Co-Browsing recording, which may include personal data as described in this sec…"
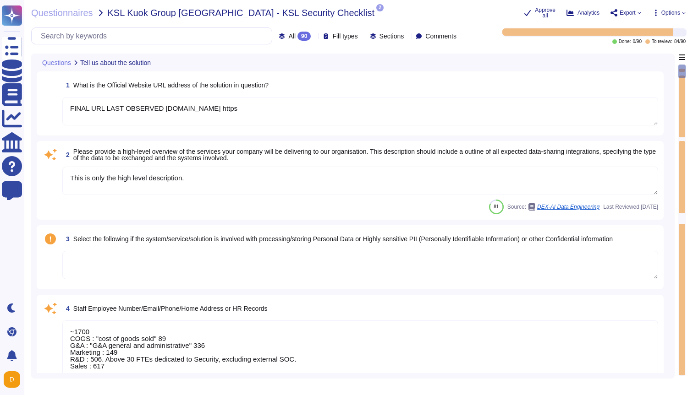
type textarea "The financial data relevant to TeamViewer is derived from the consolidated fina…"
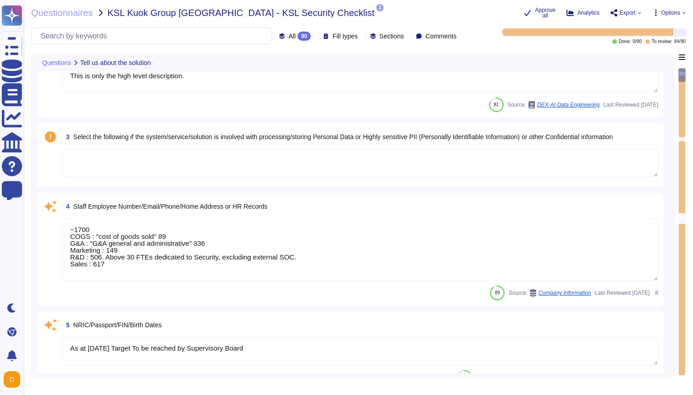
type textarea "When you visit our website(s)"
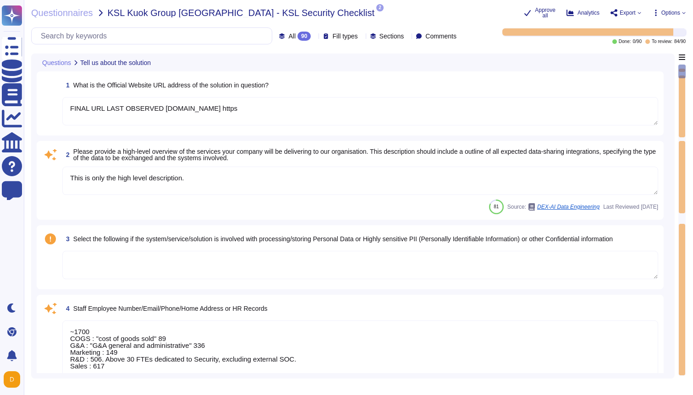
click at [685, 9] on span "Options" at bounding box center [668, 12] width 33 height 7
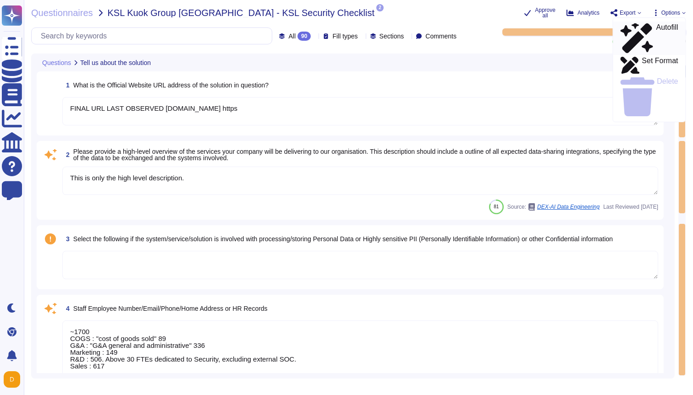
click at [656, 24] on p "Autofill" at bounding box center [667, 38] width 22 height 29
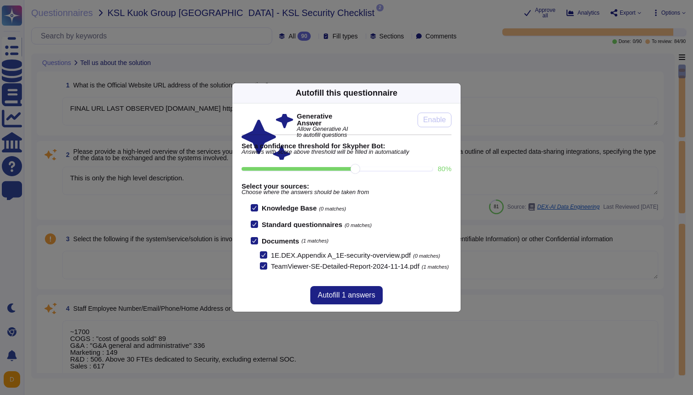
click at [264, 265] on icon at bounding box center [263, 266] width 5 height 5
click at [0, 0] on input "TeamViewer-SE-Detailed-Report-2024-11-14.pdf (1 matches)" at bounding box center [0, 0] width 0 height 0
click at [455, 93] on icon at bounding box center [455, 93] width 0 height 0
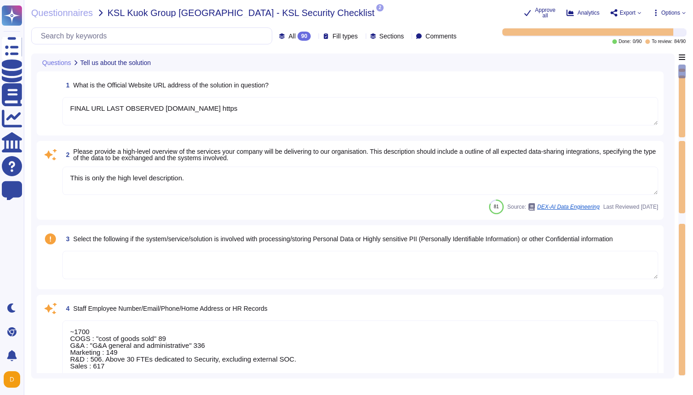
click at [378, 14] on icon at bounding box center [378, 14] width 0 height 0
click at [359, 13] on div "Questionnaires KSL Kuok Group [GEOGRAPHIC_DATA] - KSL Security Checklist 2 pdf …" at bounding box center [273, 12] width 485 height 11
click at [683, 11] on icon at bounding box center [684, 13] width 4 height 4
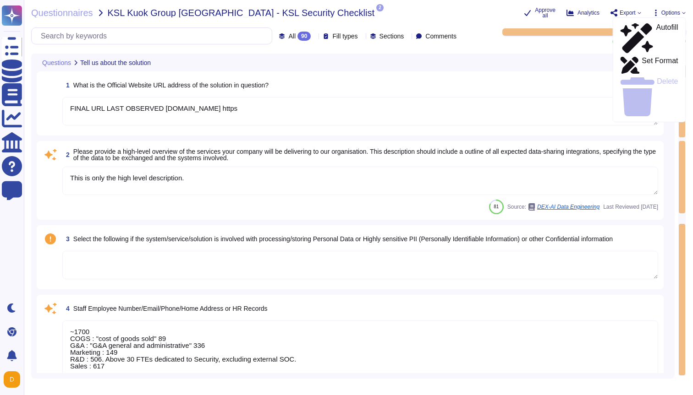
click at [683, 11] on icon at bounding box center [684, 13] width 4 height 4
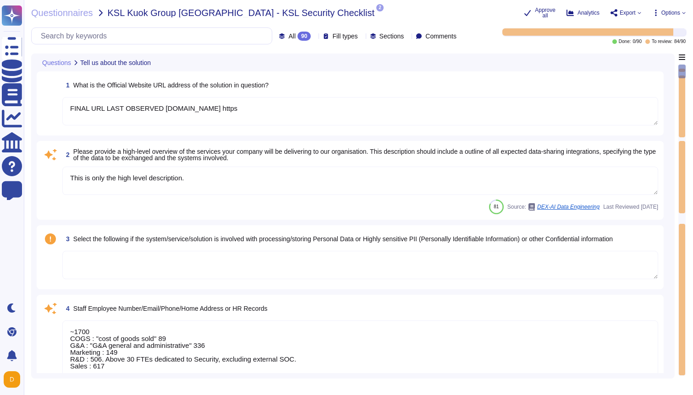
click at [683, 11] on icon at bounding box center [684, 13] width 4 height 4
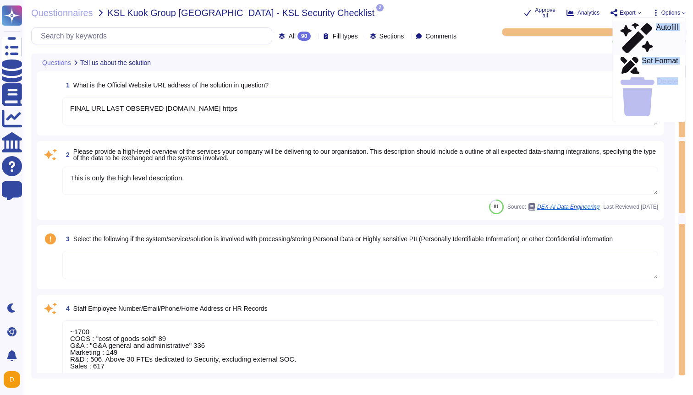
click at [656, 28] on p "Autofill" at bounding box center [667, 38] width 22 height 29
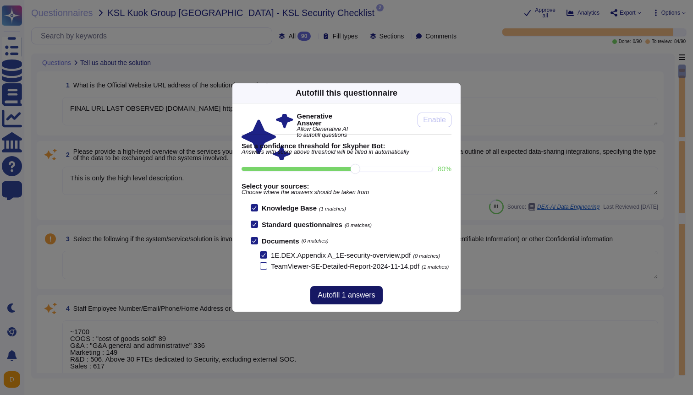
click at [345, 305] on button "Autofill 1 answers" at bounding box center [346, 295] width 72 height 18
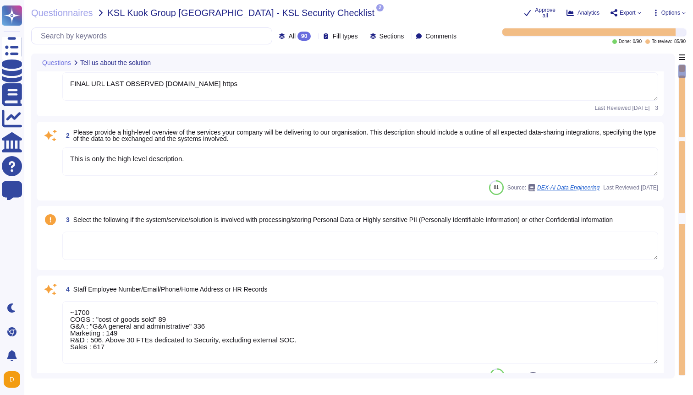
scroll to position [1, 0]
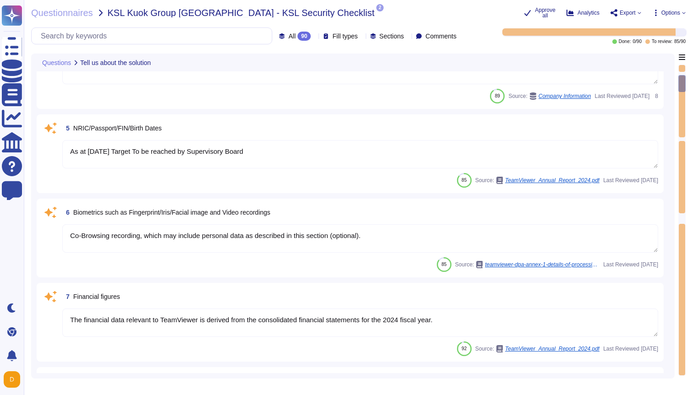
type textarea "When you visit our website(s)"
type textarea "The scope of this report includes TeamViewer's TeamViewer Engage, TeamViewer Cl…"
type textarea "Loremips dolo si ametcon, adipiscin, eli seddoe te incididunt utla etd magnaali…"
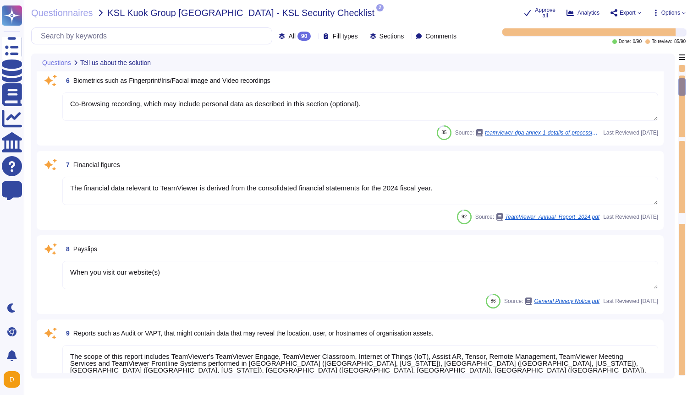
type textarea "Save otherwise provided in the Contract, as between the parties, TeamViewer is,…"
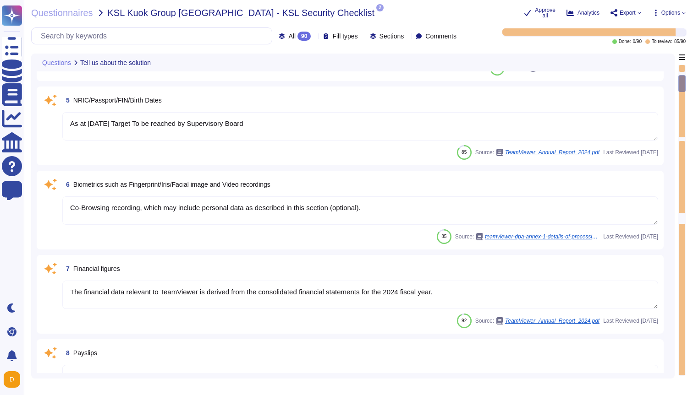
scroll to position [325, 0]
type textarea "This is only the high level description."
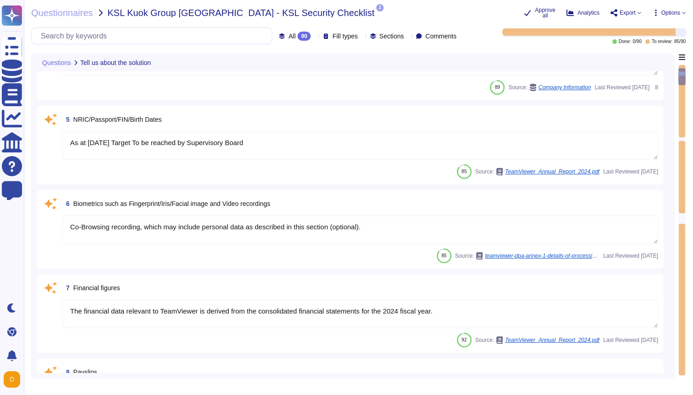
scroll to position [101, 0]
type textarea "FINAL URL LAST OBSERVED [DOMAIN_NAME] https"
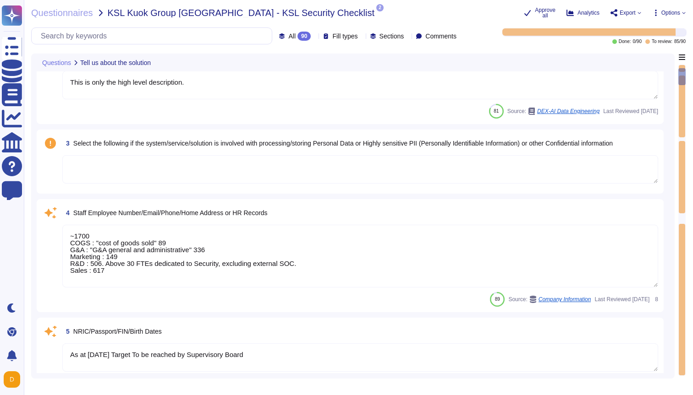
scroll to position [0, 0]
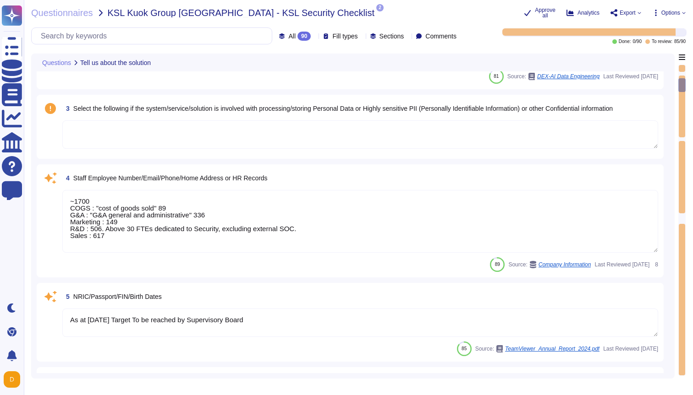
type textarea "When you visit our website(s)"
type textarea "The scope of this report includes TeamViewer's TeamViewer Engage, TeamViewer Cl…"
type textarea "Loremips dolo si ametcon, adipiscin, eli seddoe te incididunt utla etd magnaali…"
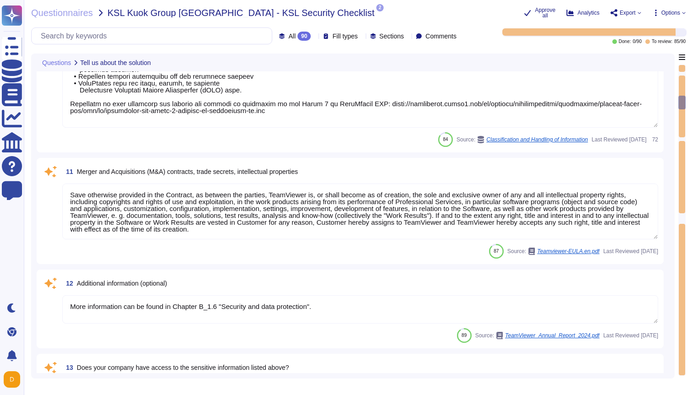
type textarea "Save otherwise provided in the Contract, as between the parties, TeamViewer is,…"
type textarea "More information can be found in Chapter B_1.6 "Security and data protection"."
type textarea "Loremips dolo si ametcon, adipiscin, eli seddoe te incididunt utla etd magnaali…"
type textarea "TeamViewer does not have physical access, only the IAAS provider. TeamViewer is…"
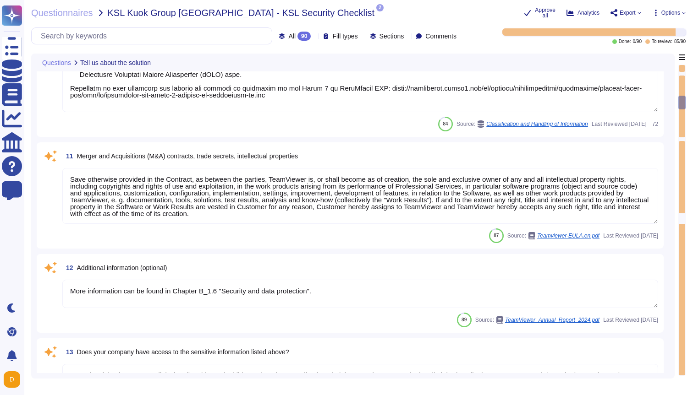
scroll to position [848, 0]
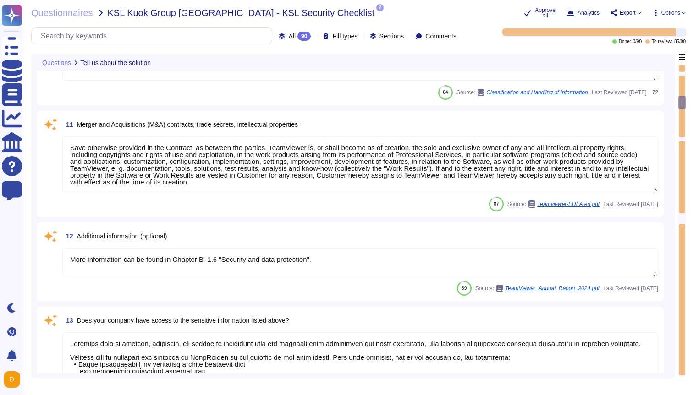
type textarea "Yes, our product includes an AI component, such as a script assistant that aids…"
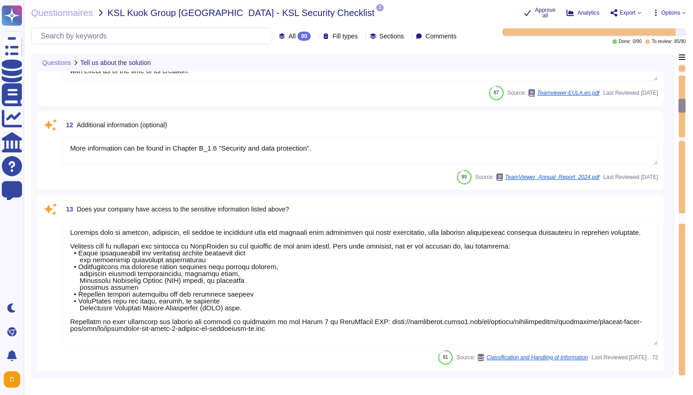
type textarea "H.264"
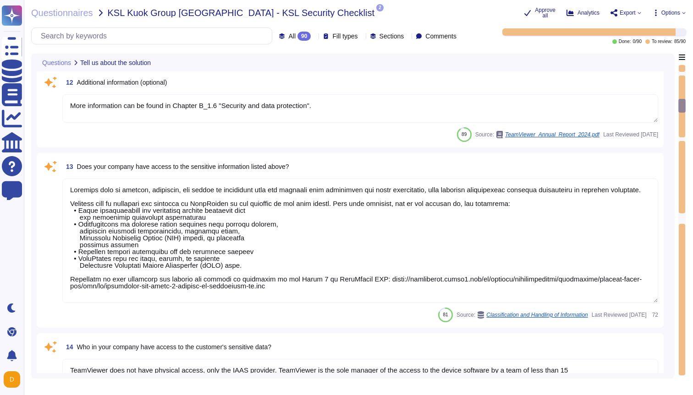
scroll to position [1023, 0]
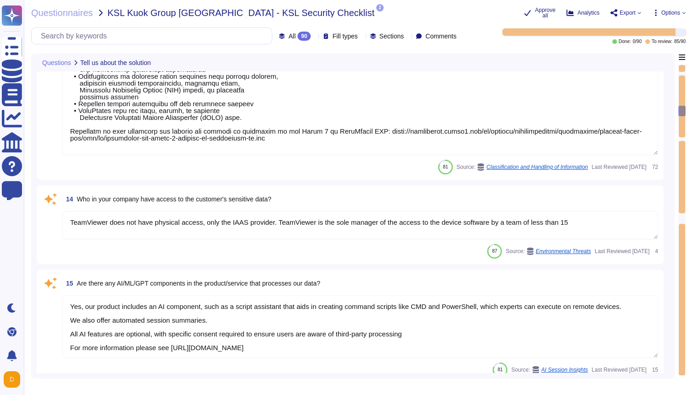
type textarea "Depending on the software types, Software may be provided for electronic downlo…"
type textarea "The TeamViewer Remote desktop app provides secure remote access, allowing users…"
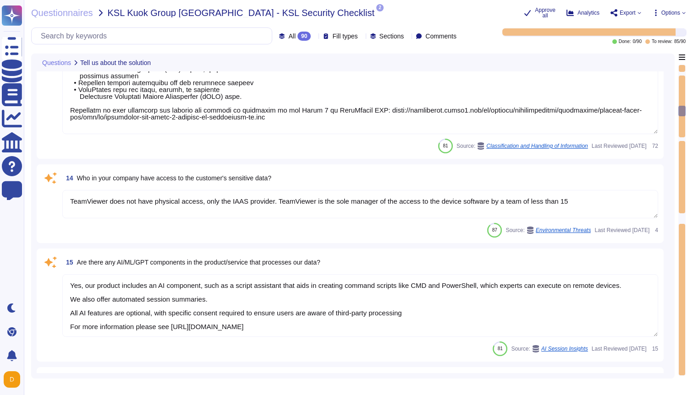
scroll to position [1, 0]
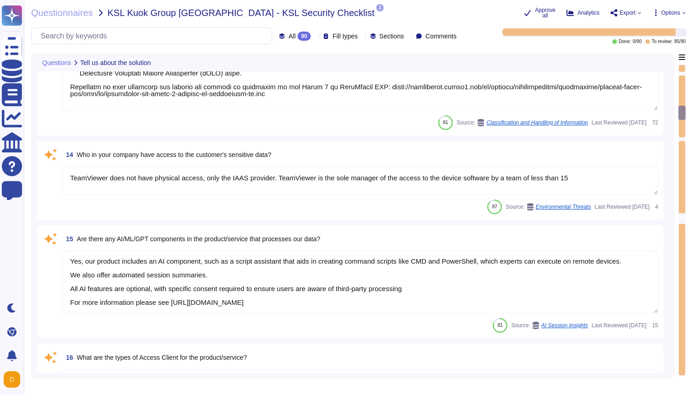
type textarea "Some of our apps can be downloaded in Google Play as well as on Apple App Store."
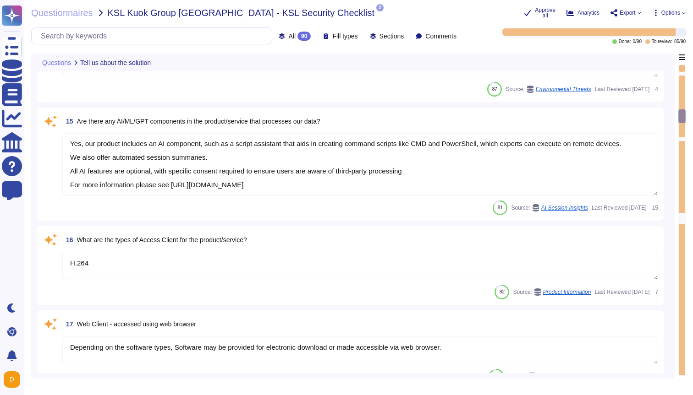
type textarea "The TeamViewer Remote desktop app provides secure remote access, allowing users…"
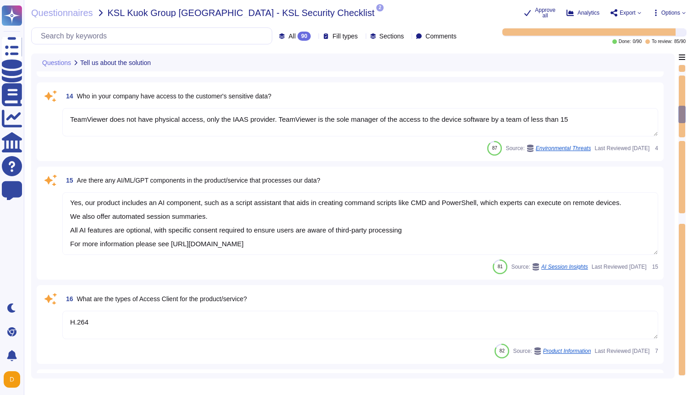
scroll to position [1263, 0]
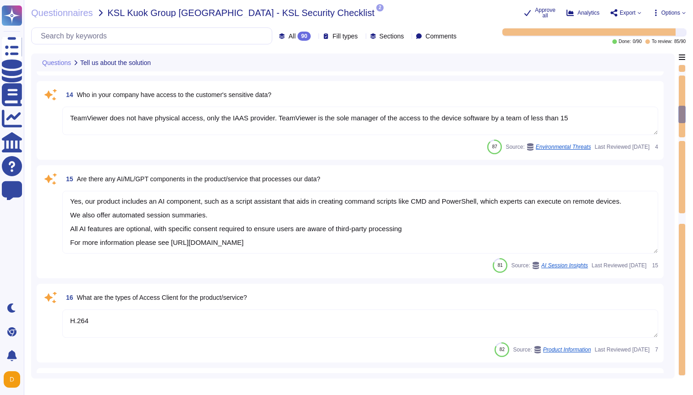
click at [417, 119] on textarea "TeamViewer does not have physical access, only the IAAS provider. TeamViewer is…" at bounding box center [360, 121] width 596 height 28
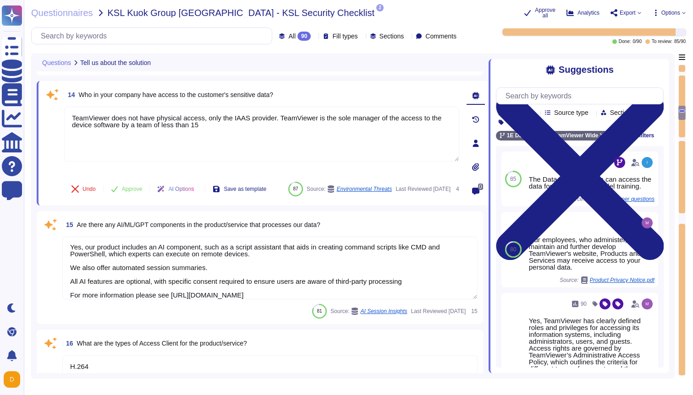
click at [406, 274] on textarea "Yes, our product includes an AI component, such as a script assistant that aids…" at bounding box center [269, 268] width 415 height 63
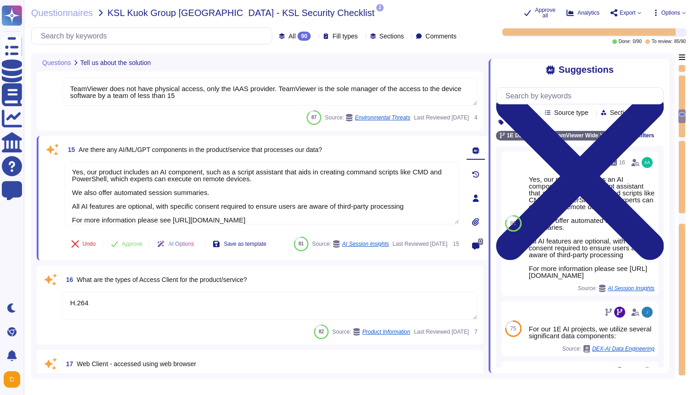
scroll to position [1296, 0]
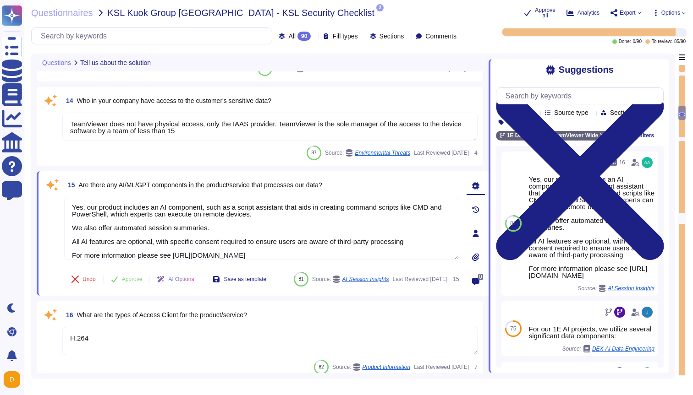
type textarea "Loremips dolo si ametcon, adipiscin, eli seddoe te incididunt utla etd magnaali…"
type textarea "Save otherwise provided in the Contract, as between the parties, TeamViewer is,…"
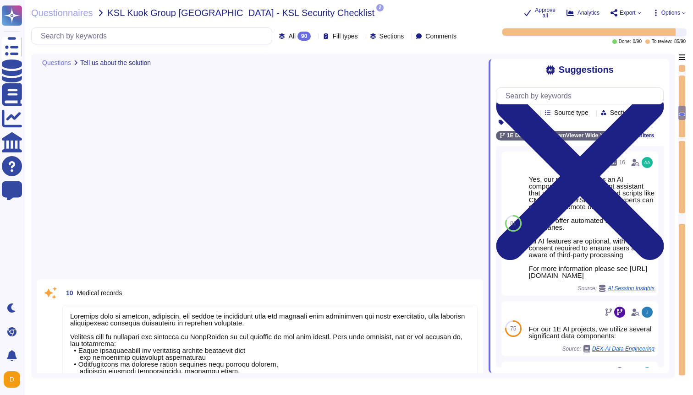
scroll to position [177, 0]
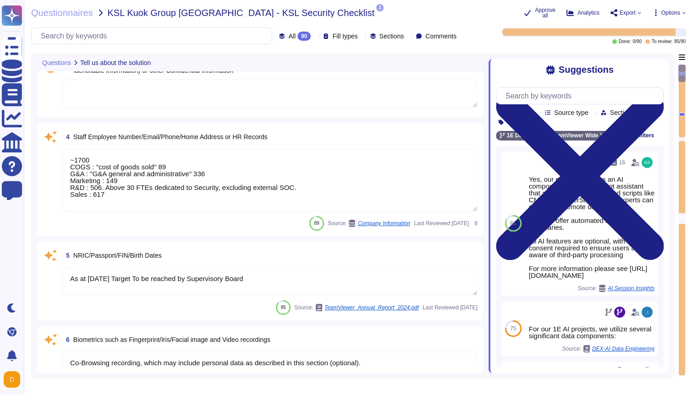
type textarea "FINAL URL LAST OBSERVED [DOMAIN_NAME] https"
type textarea "This is only the high level description."
type textarea "~1700 COGS : "cost of goods sold" 89 G&A : "G&A general and administrative" 336…"
type textarea "As at [DATE] Target To be reached by Supervisory Board"
type textarea "Co-Browsing recording, which may include personal data as described in this sec…"
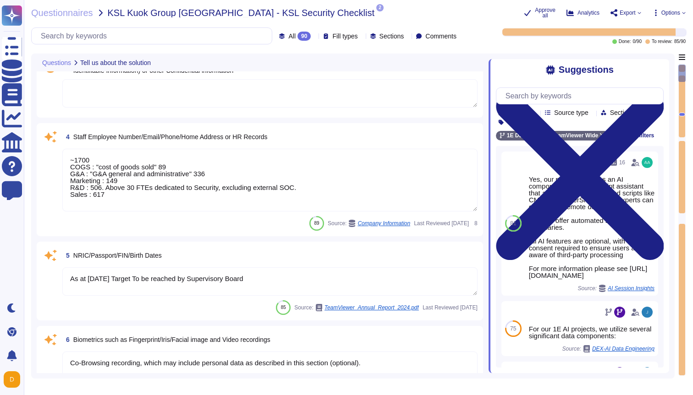
type textarea "The financial data relevant to TeamViewer is derived from the consolidated fina…"
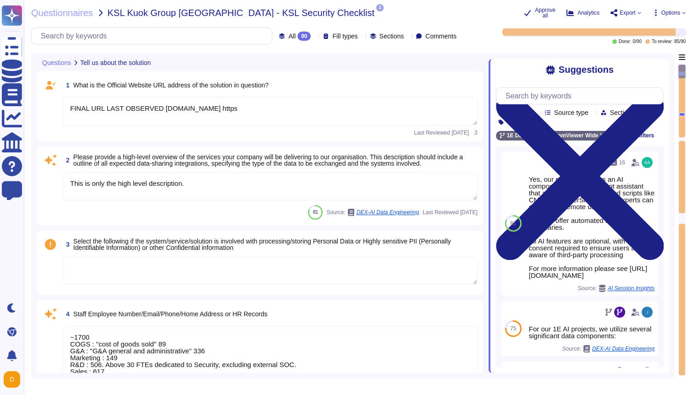
click at [340, 106] on textarea "FINAL URL LAST OBSERVED [DOMAIN_NAME] https" at bounding box center [269, 111] width 415 height 28
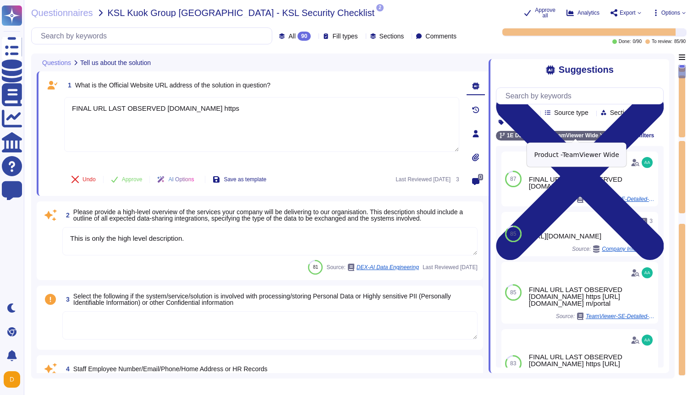
click at [603, 133] on icon at bounding box center [602, 135] width 5 height 5
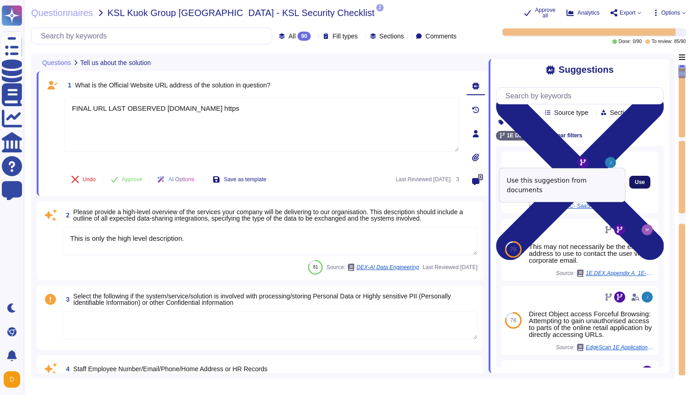
click at [639, 180] on span "Use" at bounding box center [640, 182] width 10 height 5
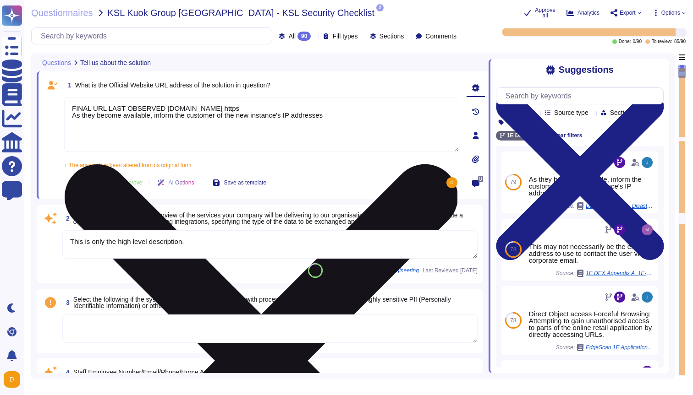
click at [334, 115] on textarea "FINAL URL LAST OBSERVED [DOMAIN_NAME] https As they become available, inform th…" at bounding box center [261, 124] width 395 height 55
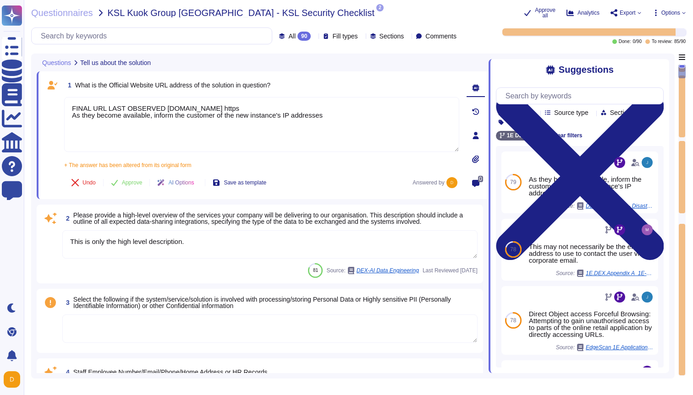
drag, startPoint x: 356, startPoint y: 115, endPoint x: 63, endPoint y: 104, distance: 293.9
click at [63, 104] on div "1 What is the Official Website URL address of the solution in question? FINAL U…" at bounding box center [251, 135] width 415 height 117
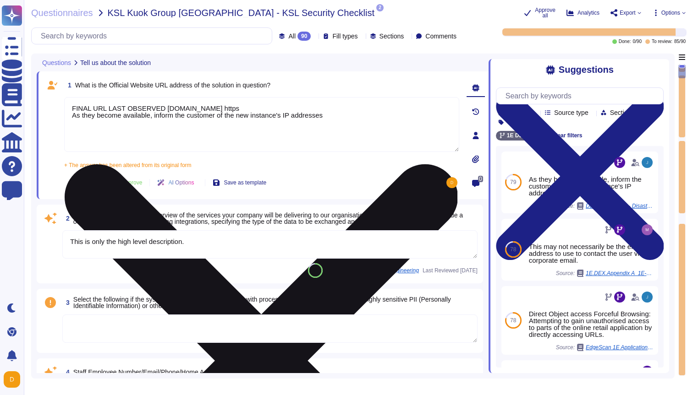
click at [257, 115] on textarea "FINAL URL LAST OBSERVED [DOMAIN_NAME] https As they become available, inform th…" at bounding box center [261, 124] width 395 height 55
drag, startPoint x: 217, startPoint y: 106, endPoint x: 358, endPoint y: 111, distance: 140.8
click at [358, 111] on textarea "FINAL URL LAST OBSERVED [DOMAIN_NAME] https As they become available, inform th…" at bounding box center [261, 124] width 395 height 55
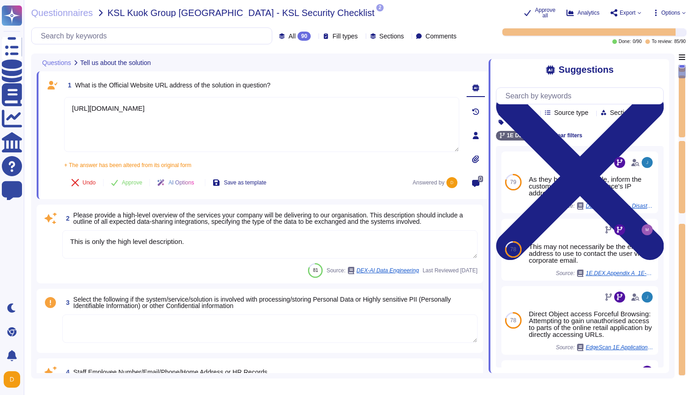
click at [240, 253] on textarea "This is only the high level description." at bounding box center [269, 244] width 415 height 28
type textarea "[URL][DOMAIN_NAME]"
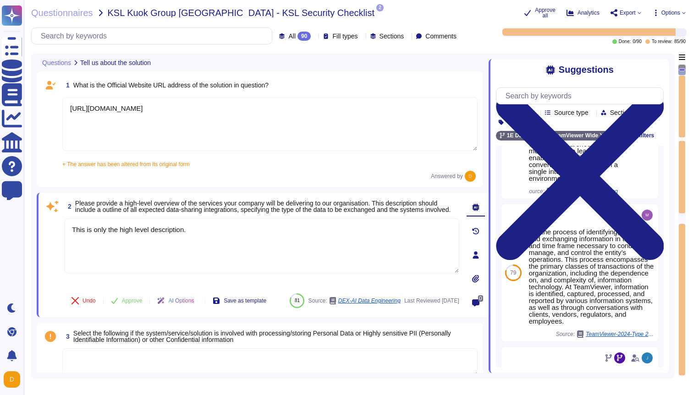
scroll to position [198, 0]
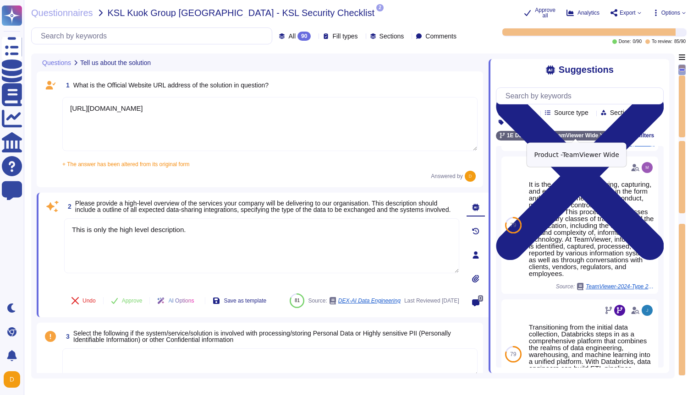
click at [603, 133] on icon at bounding box center [602, 135] width 5 height 5
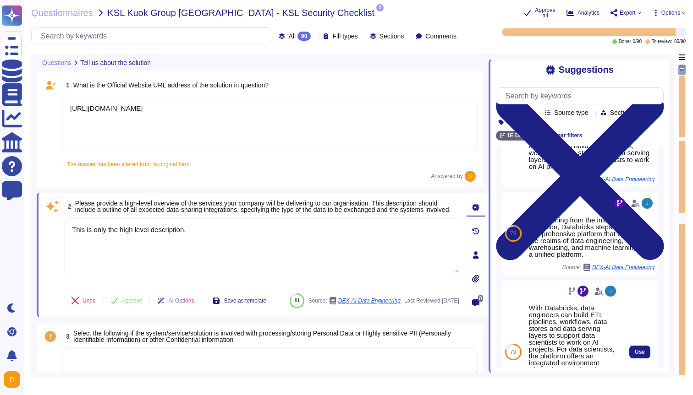
scroll to position [273, 0]
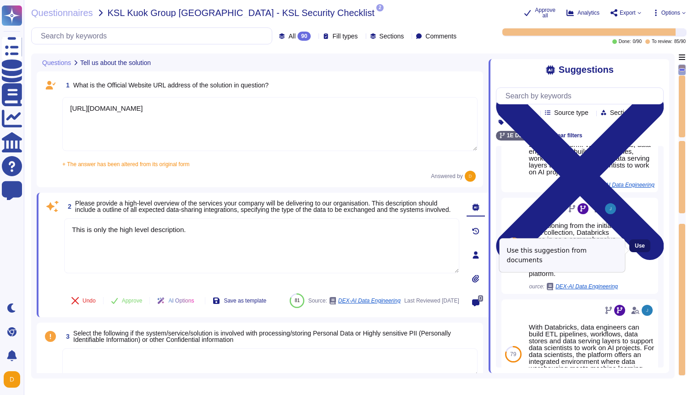
click at [640, 249] on span "Use" at bounding box center [640, 245] width 10 height 5
type textarea "This is only the high level description. Transitioning from the initial data co…"
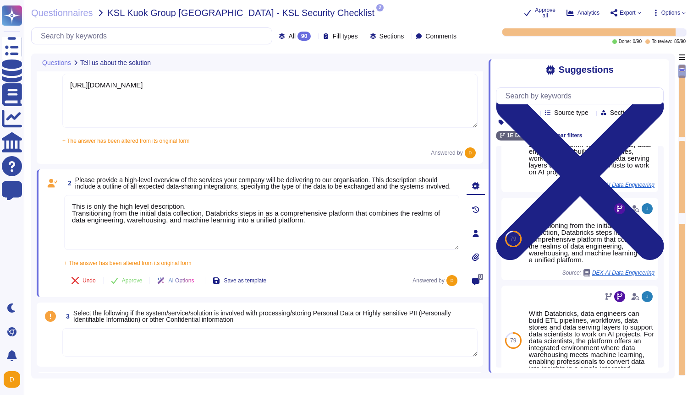
type textarea "Co-Browsing recording, which may include personal data as described in this sec…"
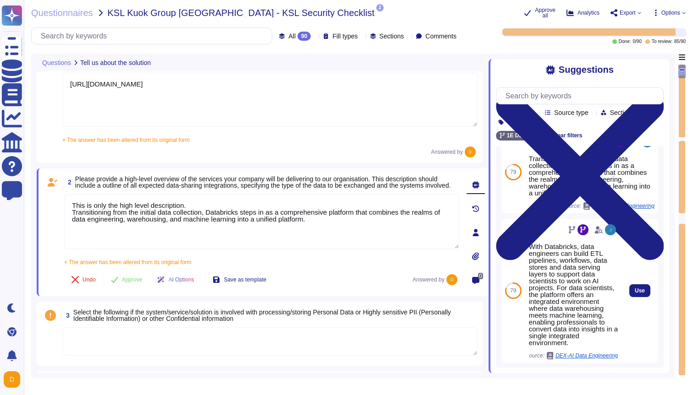
scroll to position [345, 0]
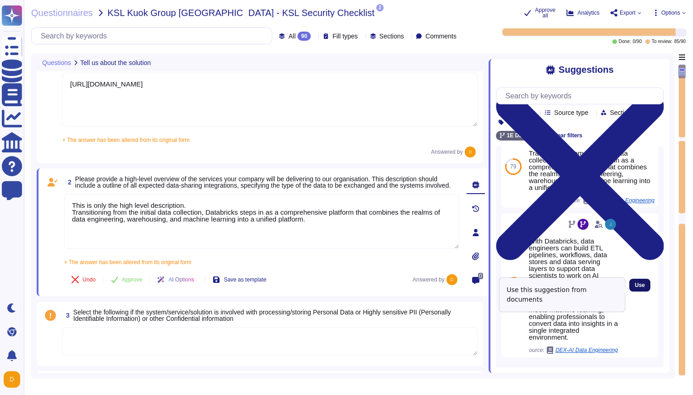
click at [638, 288] on span "Use" at bounding box center [640, 285] width 10 height 5
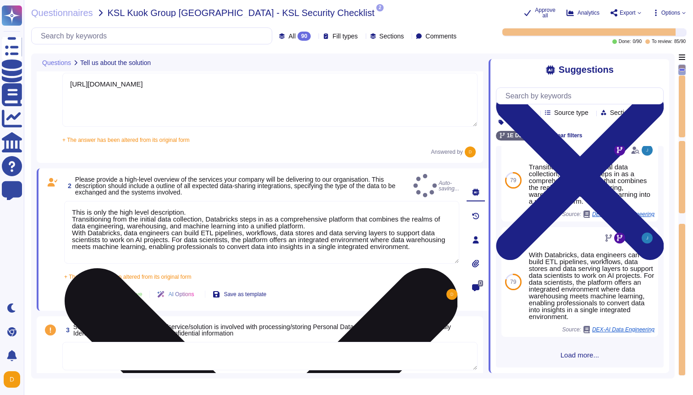
scroll to position [343, 0]
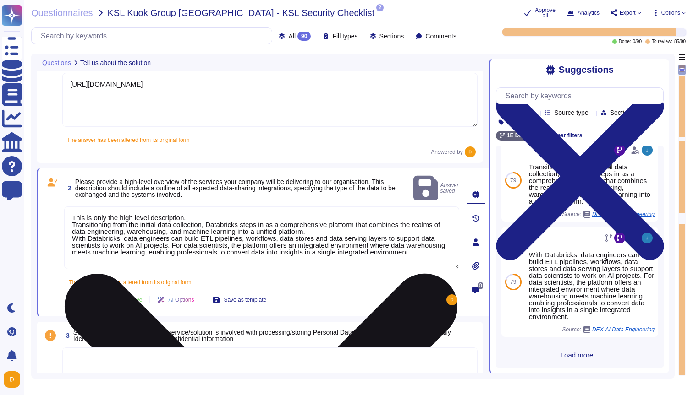
drag, startPoint x: 338, startPoint y: 220, endPoint x: 65, endPoint y: 205, distance: 273.5
click at [65, 207] on textarea "This is only the high level description. Transitioning from the initial data co…" at bounding box center [261, 238] width 395 height 63
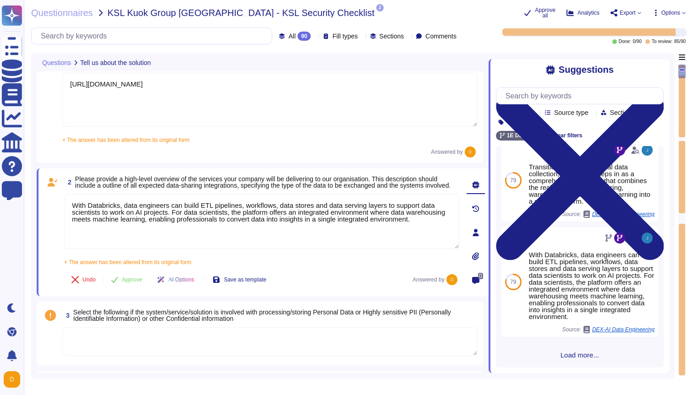
click at [301, 261] on div "+ The answer has been altered from its original form This is only the high leve…" at bounding box center [261, 259] width 395 height 11
type textarea "With Databricks, data engineers can build ETL pipelines, workflows, data stores…"
drag, startPoint x: 123, startPoint y: 236, endPoint x: 41, endPoint y: 210, distance: 86.1
click at [41, 210] on div "2 Please provide a high-level overview of the services your company will be del…" at bounding box center [263, 233] width 452 height 128
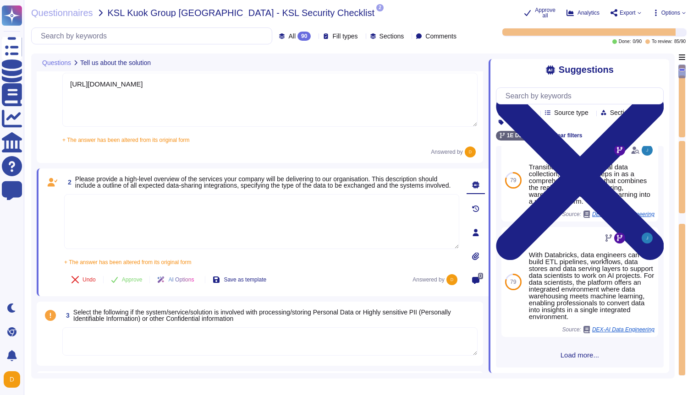
click at [570, 355] on span "Load more..." at bounding box center [580, 355] width 168 height 7
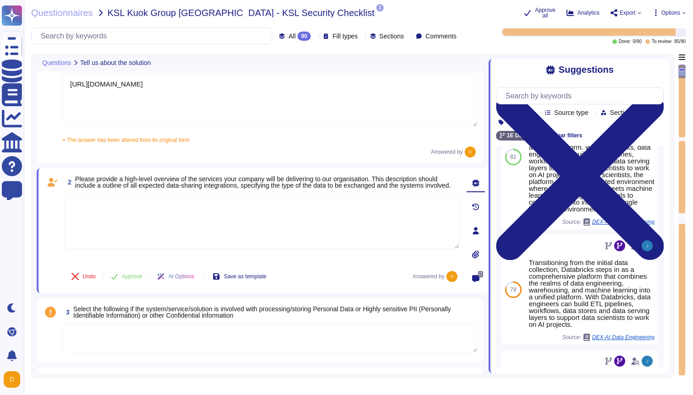
scroll to position [0, 0]
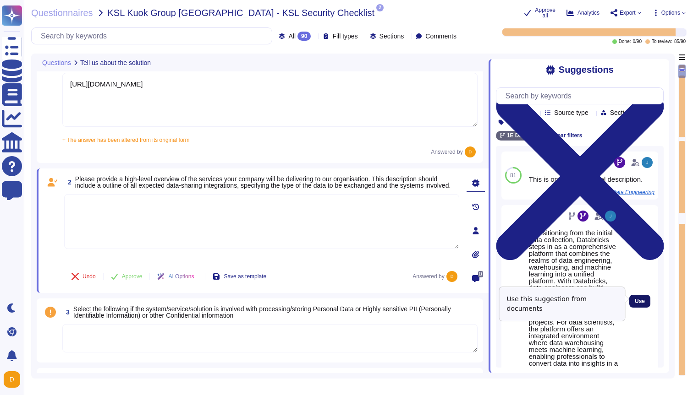
click at [643, 299] on span "Use" at bounding box center [640, 301] width 10 height 5
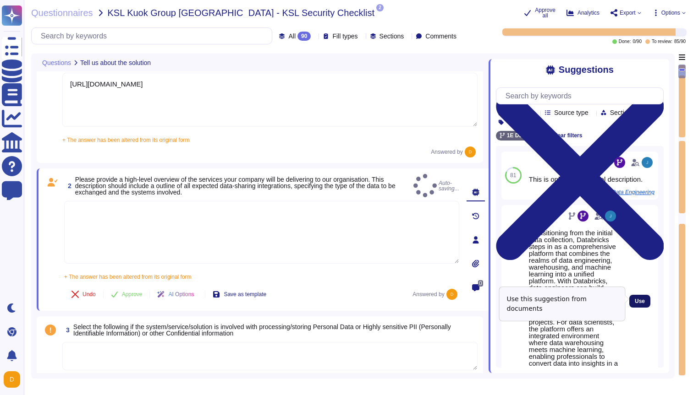
type textarea "Transitioning from the initial data collection, Databricks steps in as a compre…"
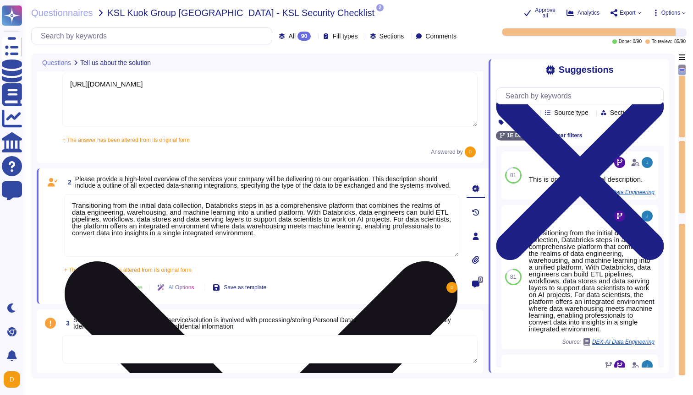
scroll to position [1, 0]
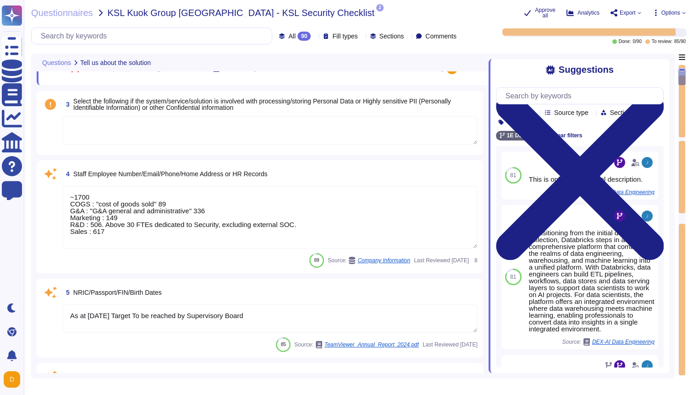
type textarea "The financial data relevant to TeamViewer is derived from the consolidated fina…"
type textarea "When you visit our website(s)"
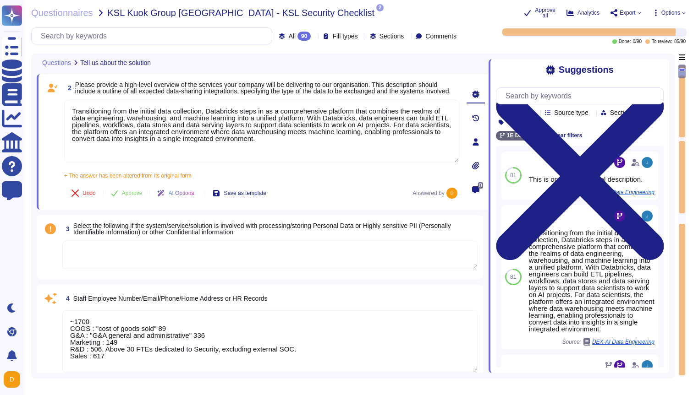
scroll to position [115, 0]
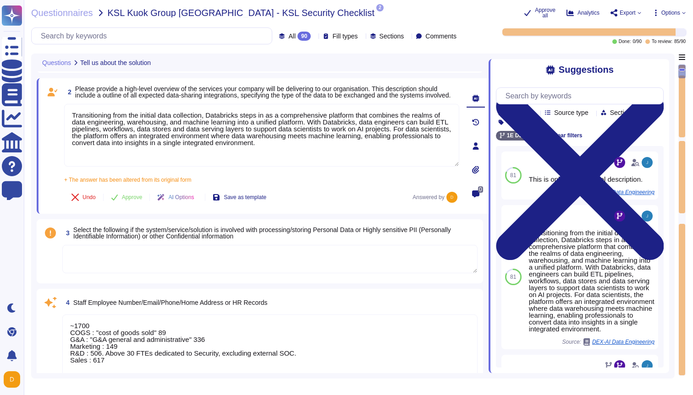
click at [292, 268] on textarea at bounding box center [269, 259] width 415 height 28
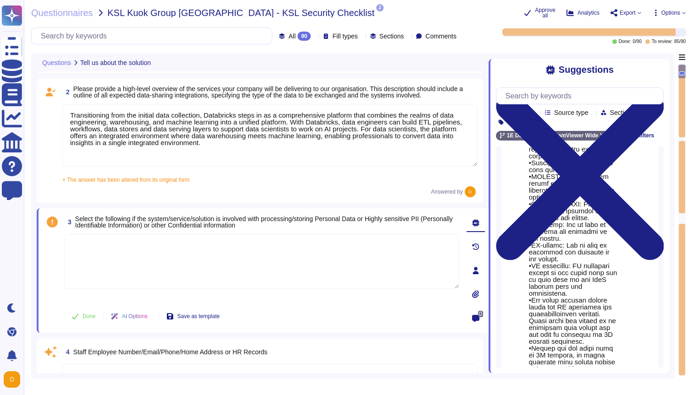
scroll to position [504, 0]
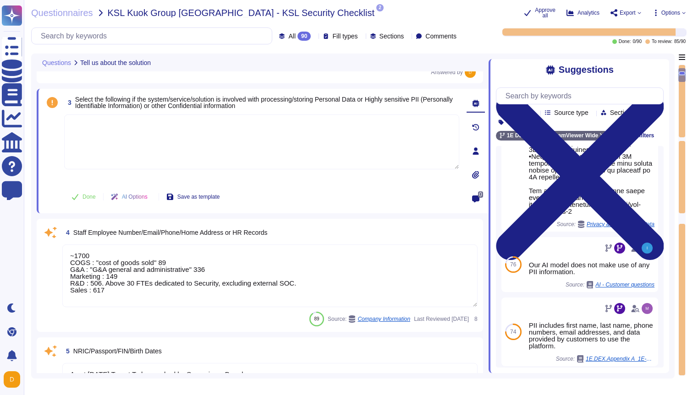
type textarea "The financial data relevant to TeamViewer is derived from the consolidated fina…"
type textarea "When you visit our website(s)"
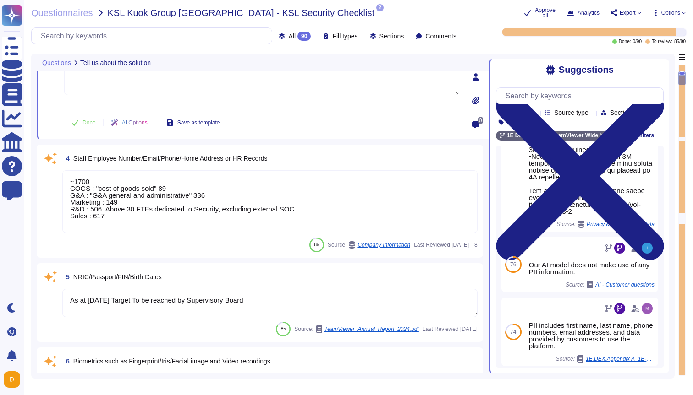
type textarea "The scope of this report includes TeamViewer's TeamViewer Engage, TeamViewer Cl…"
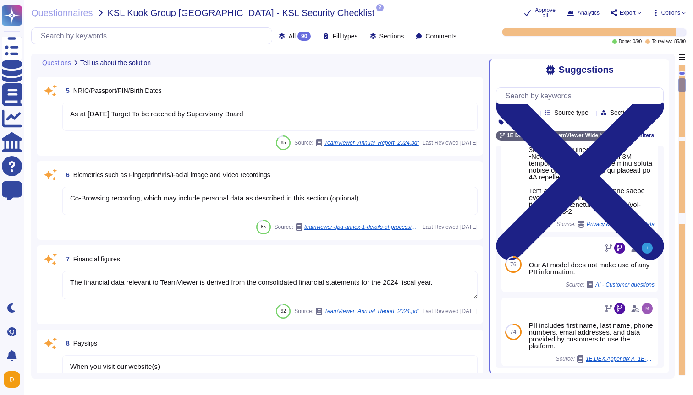
type textarea "Loremips dolo si ametcon, adipiscin, eli seddoe te incididunt utla etd magnaali…"
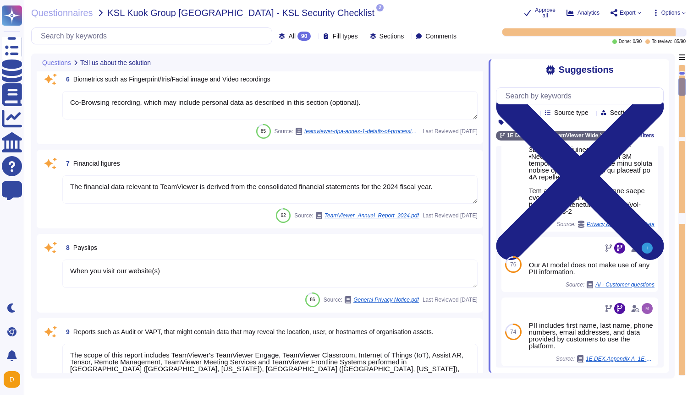
scroll to position [586, 0]
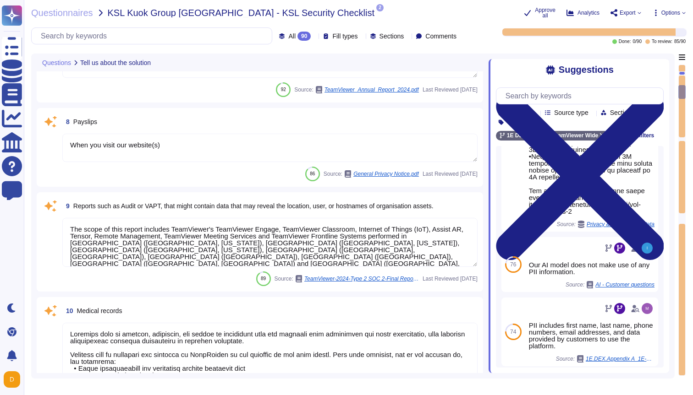
type textarea "Save otherwise provided in the Contract, as between the parties, TeamViewer is,…"
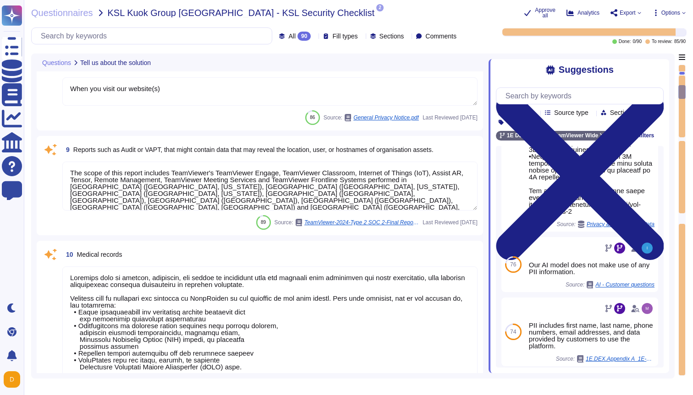
scroll to position [769, 0]
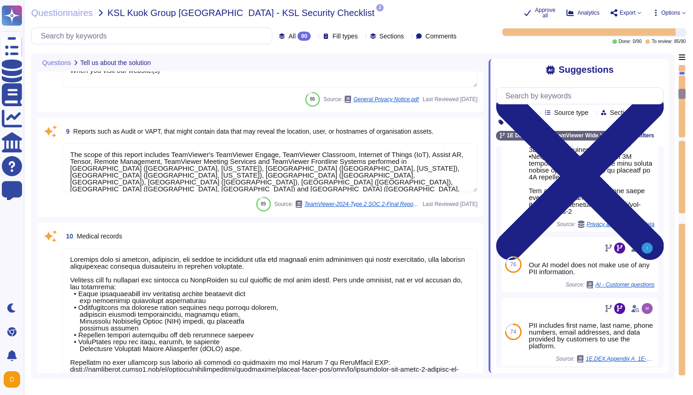
type textarea "More information can be found in Chapter B_1.6 "Security and data protection"."
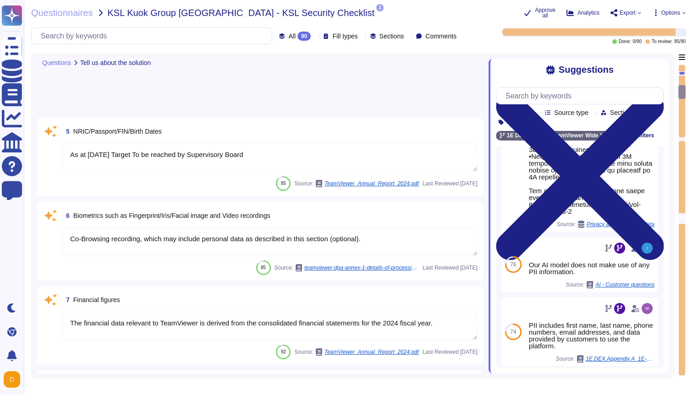
scroll to position [0, 0]
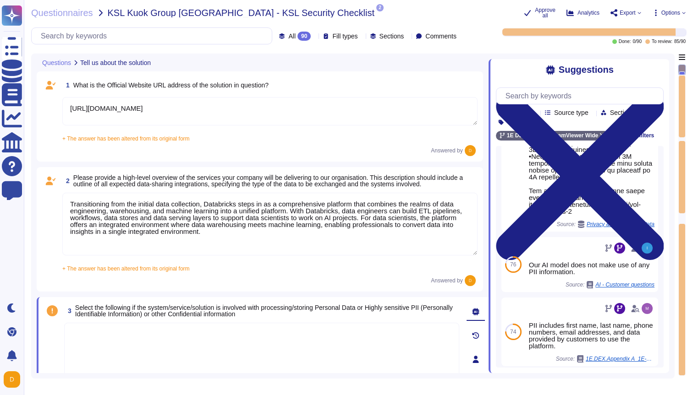
type textarea "[URL][DOMAIN_NAME]"
type textarea "Transitioning from the initial data collection, Databricks steps in as a compre…"
type textarea "~1700 COGS : "cost of goods sold" 89 G&A : "G&A general and administrative" 336…"
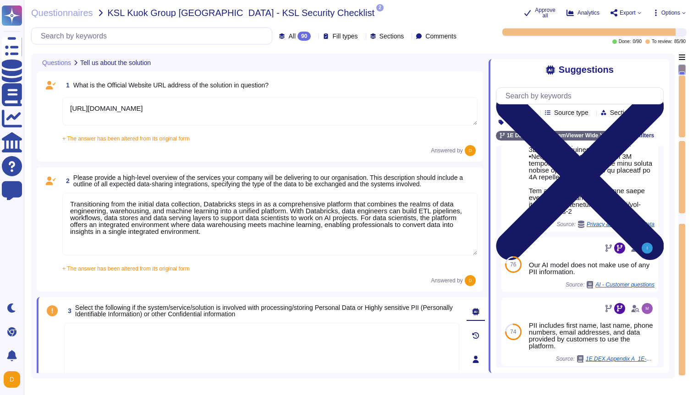
click at [658, 93] on icon at bounding box center [580, 177] width 168 height 168
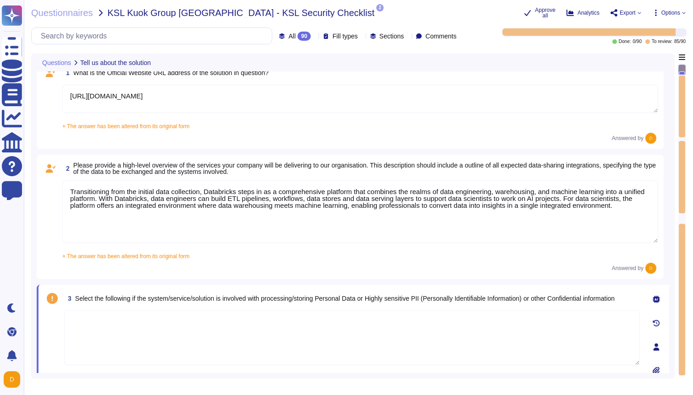
scroll to position [33, 0]
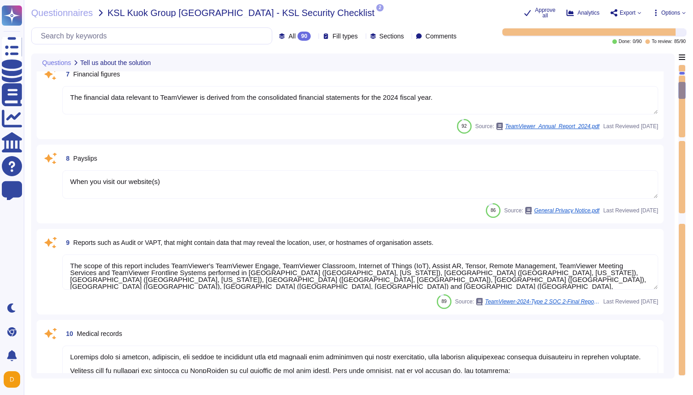
type textarea "Co-Browsing recording, which may include personal data as described in this sec…"
type textarea "The financial data relevant to TeamViewer is derived from the consolidated fina…"
type textarea "When you visit our website(s)"
type textarea "The scope of this report includes TeamViewer's TeamViewer Engage, TeamViewer Cl…"
type textarea "Loremips dolo si ametcon, adipiscin, eli seddoe te incididunt utla etd magnaali…"
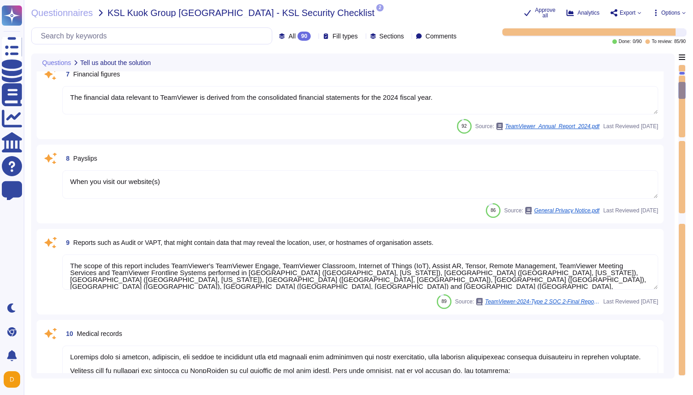
type textarea "Save otherwise provided in the Contract, as between the parties, TeamViewer is,…"
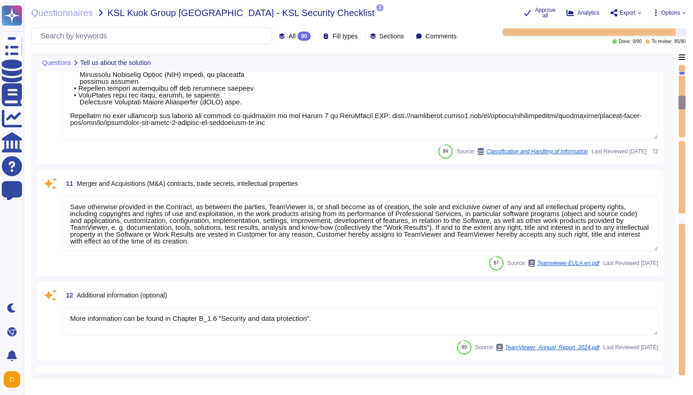
type textarea "More information can be found in Chapter B_1.6 "Security and data protection"."
type textarea "Loremips dolo si ametcon, adipiscin, eli seddoe te incididunt utla etd magnaali…"
type textarea "TeamViewer does not have physical access, only the IAAS provider. TeamViewer is…"
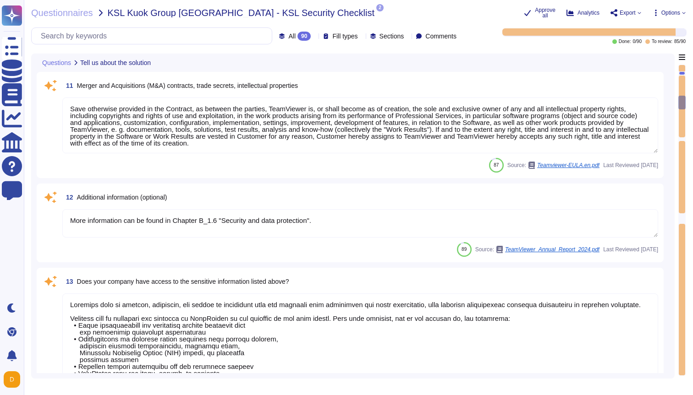
type textarea "Yes, our product includes an AI component, such as a script assistant that aids…"
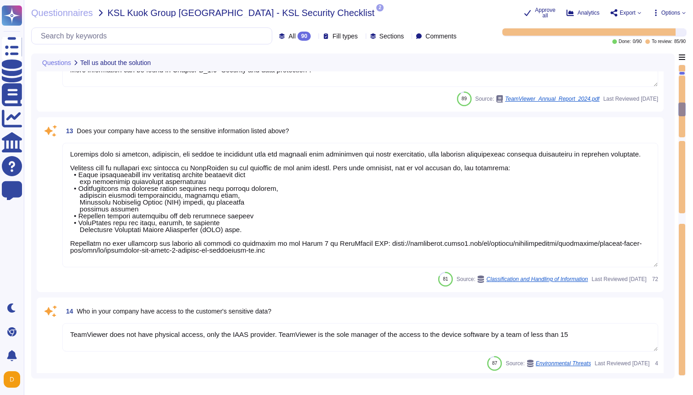
type textarea "H.264"
type textarea "Depending on the software types, Software may be provided for electronic downlo…"
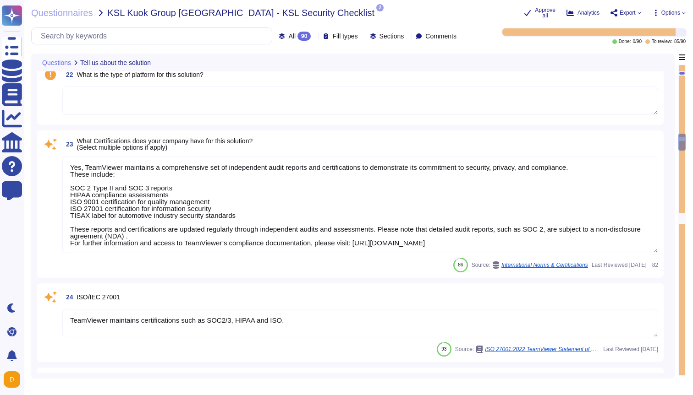
type textarea "The TeamViewer Remote desktop app provides secure remote access, allowing users…"
type textarea "More information can be found in Chapter B_1.6 "Security and data protection"."
type textarea "Yes, TeamViewer maintains a comprehensive set of independent audit reports and …"
type textarea "TeamViewer maintains certifications such as SOC2/3, HIPAA and ISO."
type textarea "The American Institute of Certified Public Accountants (AICPA) System and Organ…"
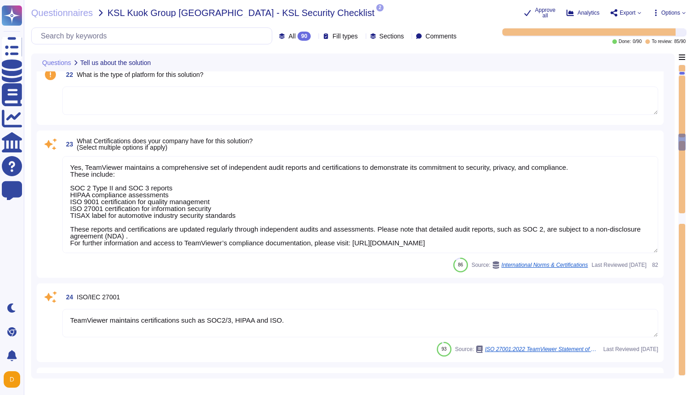
type textarea "The description indicates that certain applicable HIPAA/HITECH requirements can…"
type textarea "TeamViewer does not store, process, or transmit cardholder data. All customer p…"
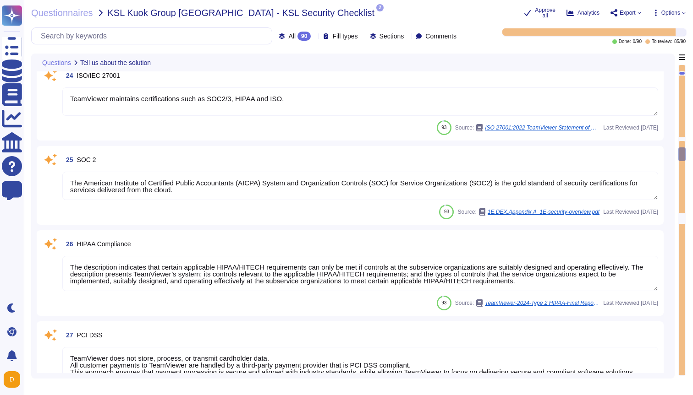
type textarea "As a company headquartered in [GEOGRAPHIC_DATA], TeamViewer commits fully to th…"
type textarea "Evidence : frame-ancestors 'self' [DOMAIN_NAME] https [URL] [DOMAIN_NAME]:44 Ev…"
type textarea "More information can be found in Chapter B_1.6 "Security and data protection"."
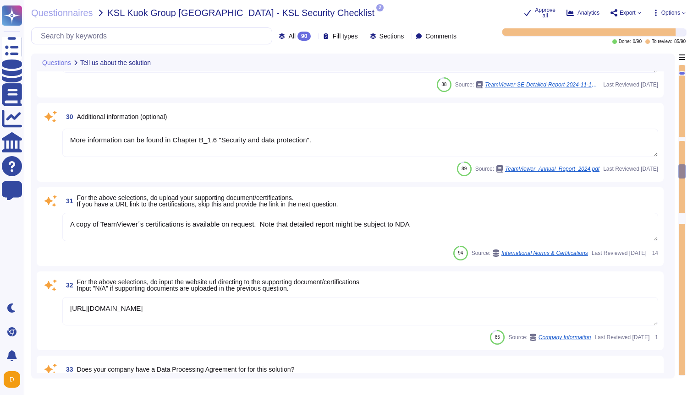
type textarea "A copy of TeamViewer´s certifications is available on request. Note that detail…"
type textarea "[URL][DOMAIN_NAME]"
type textarea "TeamViewer has established a systematic contractual framework that requires app…"
type textarea "TeamViewer enters into a Data Processing Agreement (DPA) with all subprocessors…"
type textarea "[URL][DOMAIN_NAME]"
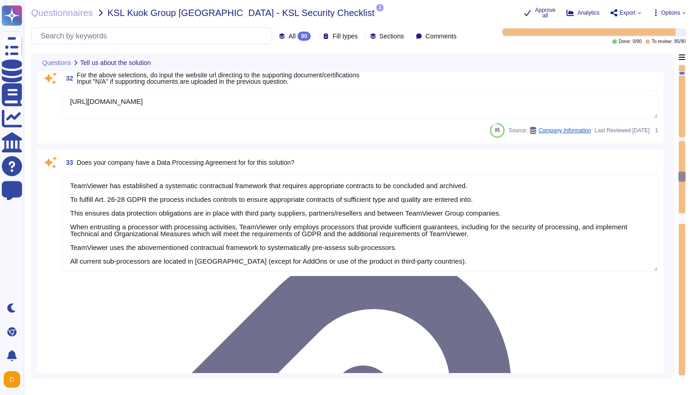
type textarea "The scope and purpose of the [DEMOGRAPHIC_DATA] is defined in the document Team…"
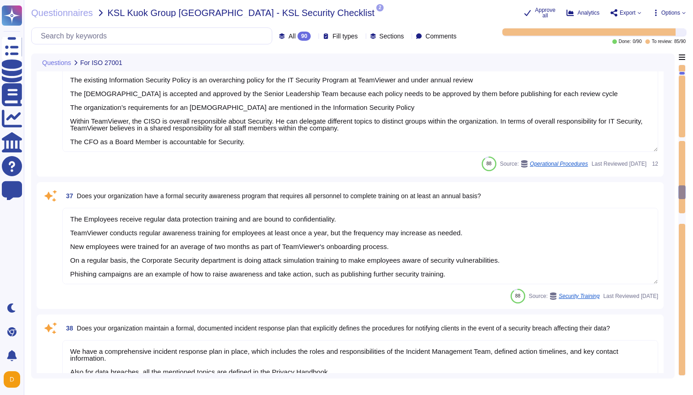
type textarea "The Employees receive regular data protection training and are bound to confide…"
type textarea "We have a comprehensive incident response plan in place, which includes the rol…"
type textarea "Microsoft Azure (Azure) 1E uses Microsoft Azure (Azure) as the cloud hosting pr…"
type textarea "More information can be found in Chapter B_1.6 "Security and data protection"."
type textarea "Databricks is a mulit-tenant environment. The data is stored in our Azure stora…"
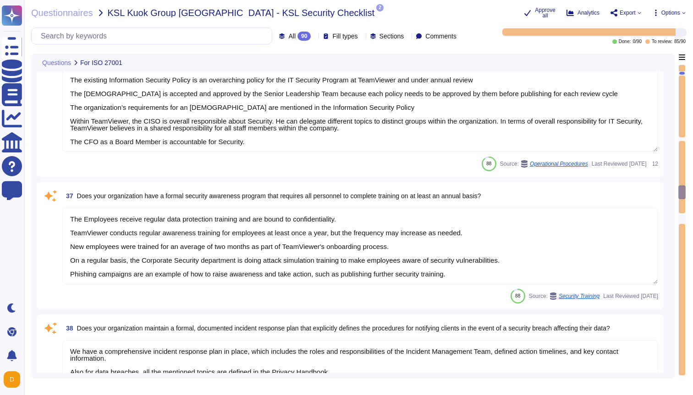
type textarea "Network address translation (NAT) functionality is utilized to manage internal …"
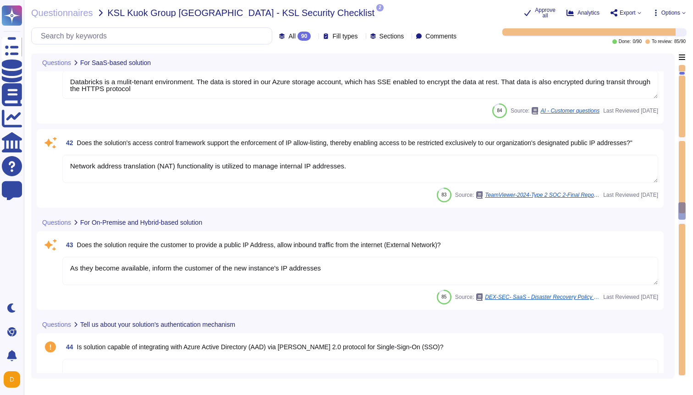
type textarea "As they become available, inform the customer of the new instance's IP addresses"
type textarea "5-digit numerical code through which an employee can connect to an employee by …"
type textarea "The Complementary User Entity Controls (CUECs) below are the minimum controls t…"
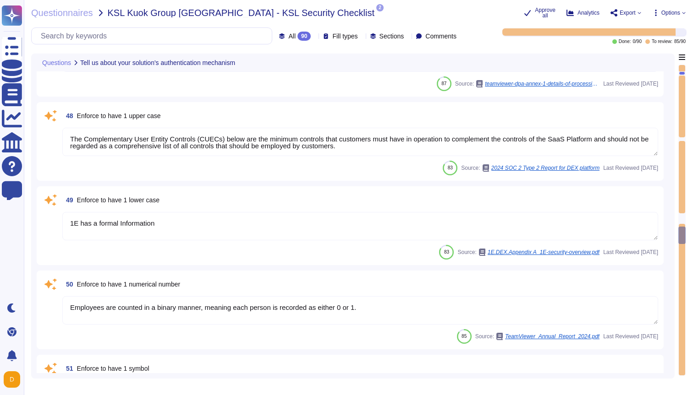
type textarea "1E has a formal Information"
type textarea "Employees are counted in a binary manner, meaning each person is recorded as ei…"
type textarea "1E client GUID: Unique key used by 1E platform to identify the device."
type textarea "Evidence : frame-ancestors 'self' [DOMAIN_NAME] https [URL] [DOMAIN_NAME]:44 Ev…"
type textarea "Multi-factor authentication (MFA) is enforced."
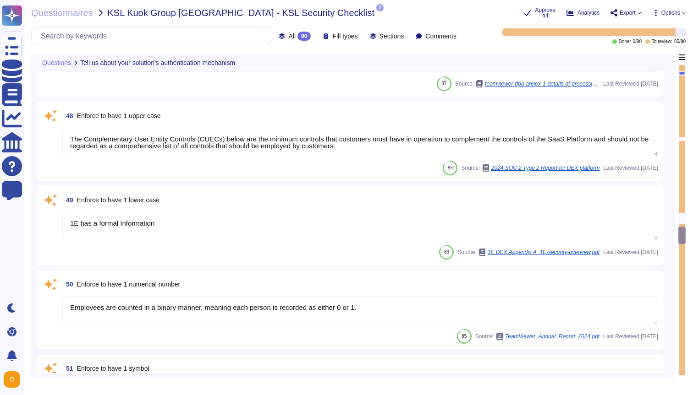
type textarea "The user needs a valid certificate on his endpoint. Employees are authenticated…"
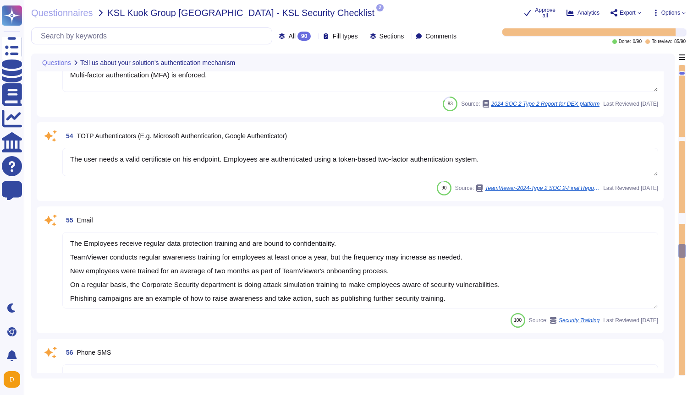
type textarea "The Employees receive regular data protection training and are bound to confide…"
type textarea "~1700 COGS : "cost of goods sold" 89 G&A : "G&A general and administrative" 336…"
type textarea "Evidence : frame-ancestors 'self' [DOMAIN_NAME] https [URL] [DOMAIN_NAME]:44 Ev…"
type textarea "More information can be found in Chapter B_1.6 "Security and data protection"."
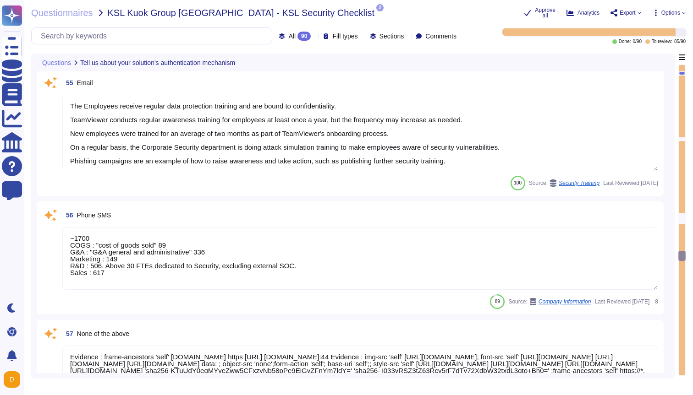
type textarea "Data encryption Encryption in transit All data transmitted to and from 1E over …"
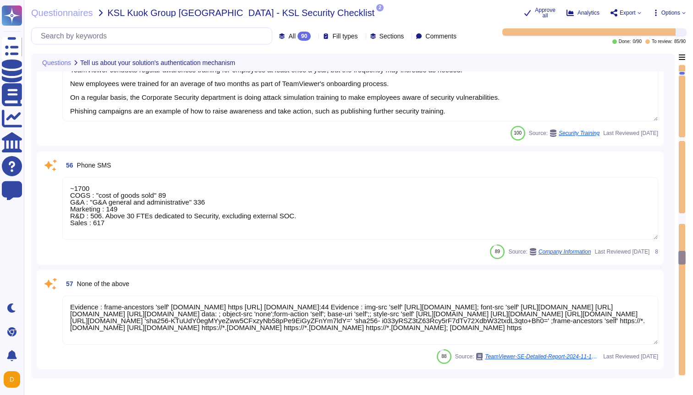
type textarea "TeamViewer is using TLS 1.2 and higher, as well as RSA 2048/4096 and AES 256."
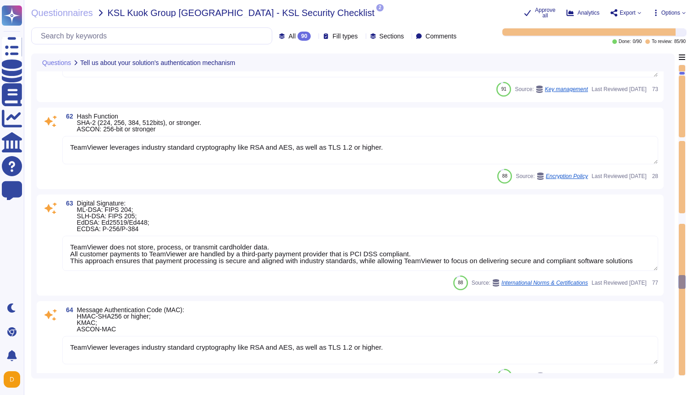
type textarea "Depending on the use-case, TeamViewer is using Secure Key Management Systems an…"
type textarea "TeamViewer leverages industry standard cryptography like RSA and AES, as well a…"
type textarea "TeamViewer does not store, process, or transmit cardholder data. All customer p…"
type textarea "TeamViewer leverages industry standard cryptography like RSA and AES, as well a…"
type textarea "All connections to TeamViewer's websites, web services, and apps are SSL/TLS (T…"
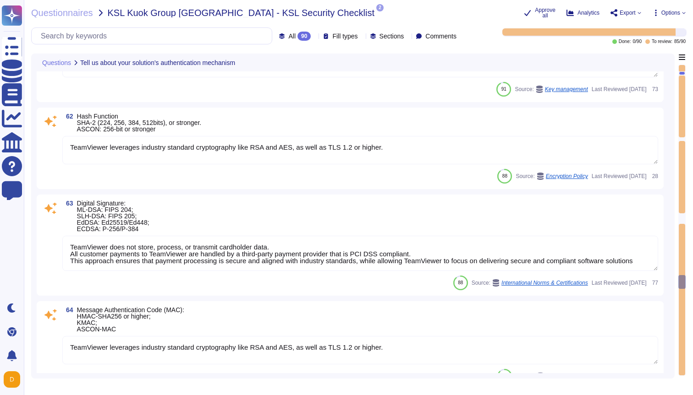
type textarea "~1700 COGS : "cost of goods sold" 89 G&A : "G&A general and administrative" 336…"
type textarea "Evidence : frame-ancestors 'self' [DOMAIN_NAME] https [URL] [DOMAIN_NAME]:44 Ev…"
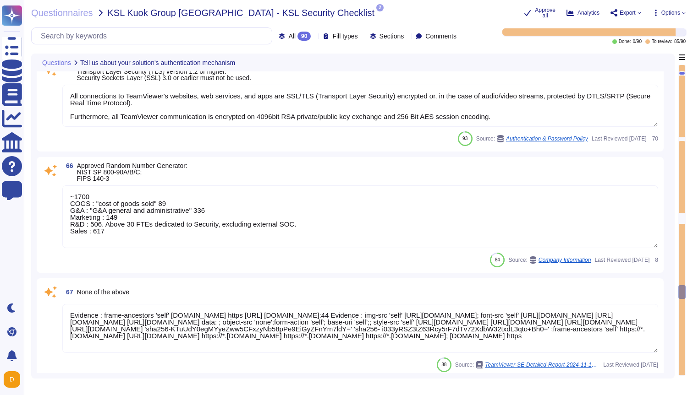
type textarea "Depending on the type of logs our policies enforce a retention of 90 days to 1 …"
type textarea "TeamViewer has enterprise logging sensors deployed throughout the network that …"
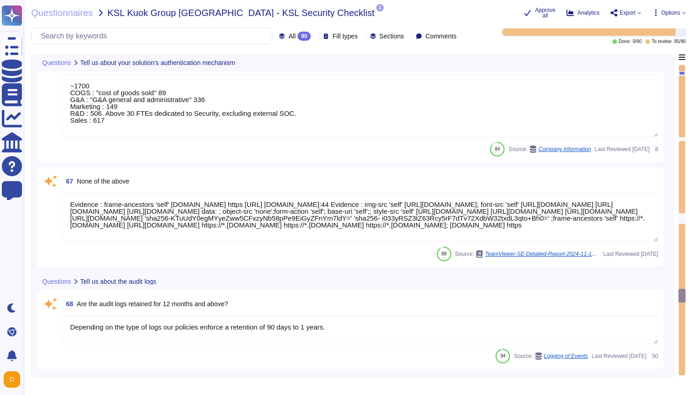
type textarea "Where law enforcement may become involved, efforts must be made to preserve the…"
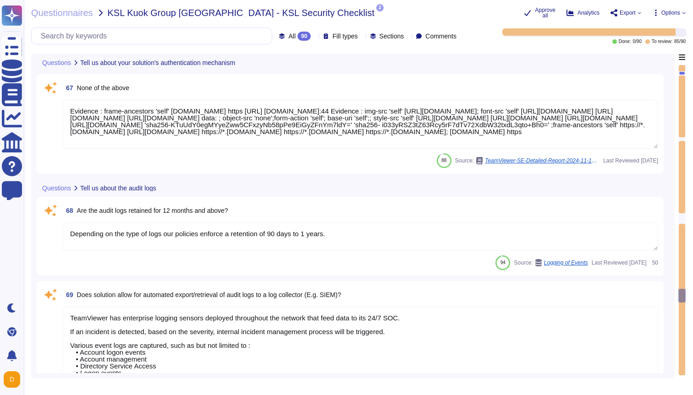
type textarea "Date Comment reviewed this domain"
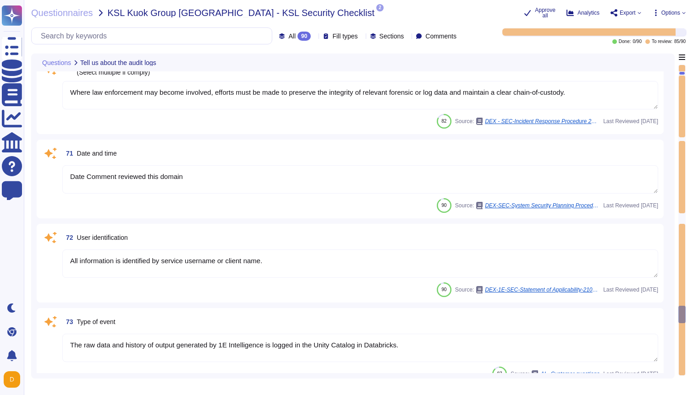
type textarea "All information is identified by service username or client name."
type textarea "The raw data and history of output generated by 1E Intelligence is logged in th…"
type textarea "Whenever you run the DEX Services client, the TeamViewer infrastructure registe…"
type textarea "IP address, which is collected when a session with TeamViewer’s services is est…"
type textarea "Both the Intelligence UI as well as the Databricks UI"
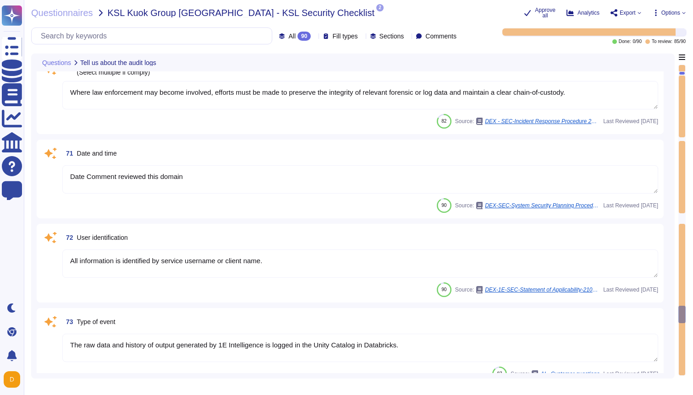
type textarea "Evidence : frame-ancestors 'self' [DOMAIN_NAME] https [URL] [DOMAIN_NAME]:44 Ev…"
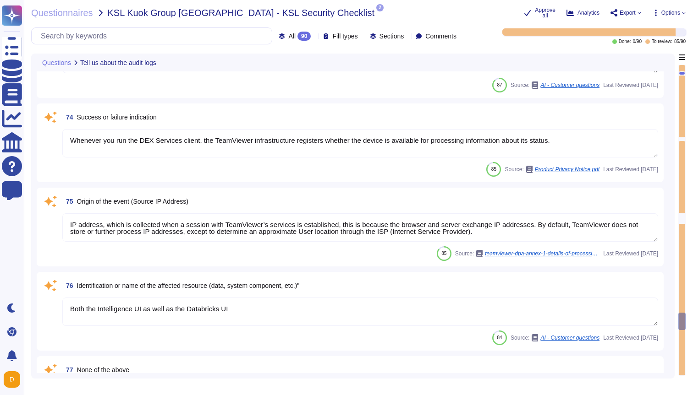
type textarea "More information can be found in Chapter B_1.6 "Security and data protection"."
type textarea "The IHT is responsible for informing customers who are affected by the incident…"
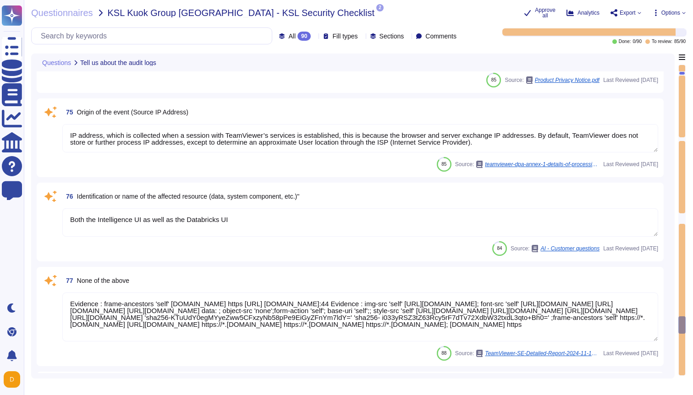
type textarea "TeamViewer has provided the accompanying assertion titled "Assertion of TeamVie…"
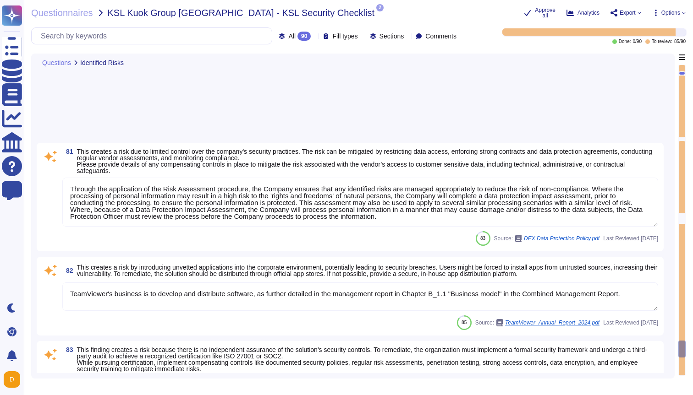
type textarea "Through the application of the Risk Assessment procedure, the Company ensures t…"
type textarea "TeamViewer's business is to develop and distribute software, as further detaile…"
type textarea "TeamViewer has established comprehensive compliance mechanisms to mitigate this…"
type textarea "TeamViewer enters into a Data Processing Agreement (DPA) with all subprocessors…"
type textarea "Multi-factor authentication (MFA) is enforced."
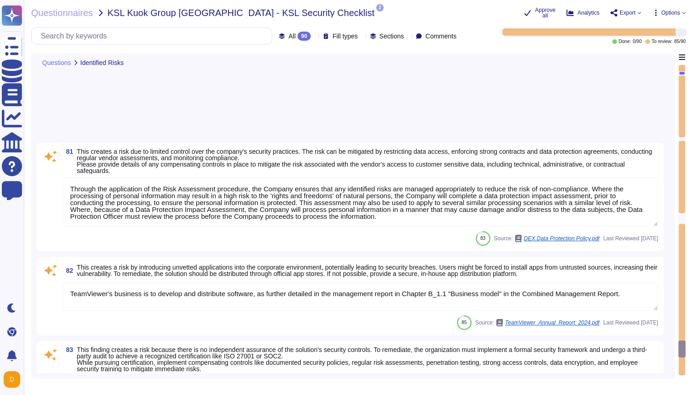
type textarea "For Teamviewer Operating Systems, Databases and Network Systems, account lockou…"
type textarea "To further strengthen TeamViewer's corporate security measures, TeamViewer has …"
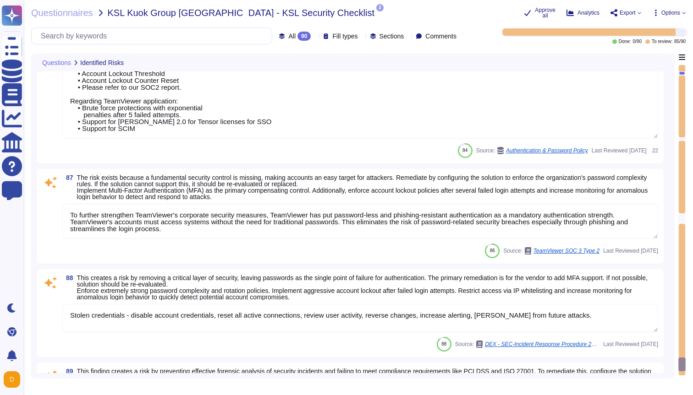
type textarea "Stolen credentials - disable account credentials, reset all active connections,…"
type textarea "Where law enforcement may become involved, efforts must be made to preserve the…"
type textarea "Networks, systems and applications are monitored for anomalous behavior and app…"
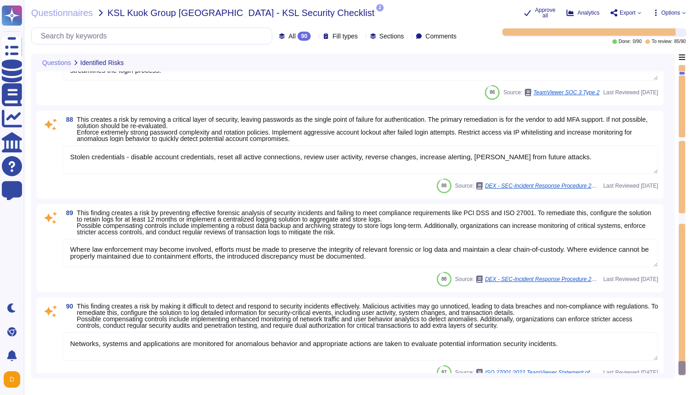
scroll to position [8278, 0]
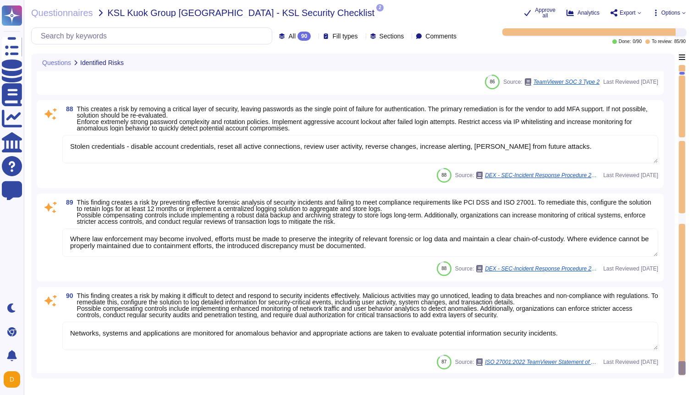
click at [595, 334] on textarea "Networks, systems and applications are monitored for anomalous behavior and app…" at bounding box center [360, 336] width 596 height 28
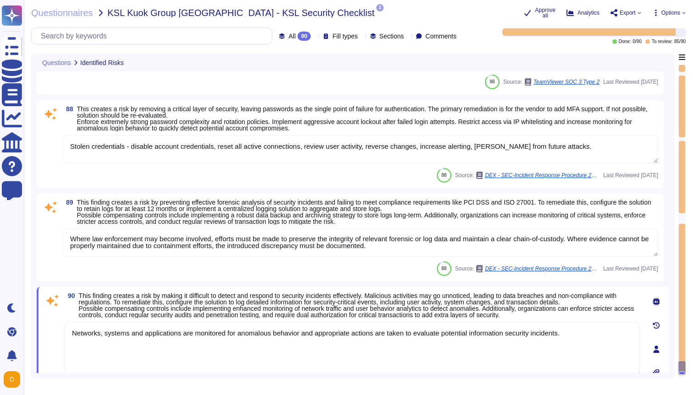
scroll to position [8318, 0]
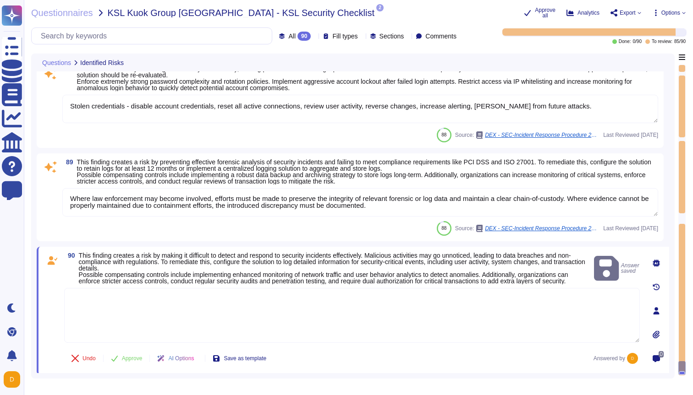
click at [658, 194] on div "89 This finding creates a risk by preventing effective forensic analysis of sec…" at bounding box center [350, 197] width 627 height 88
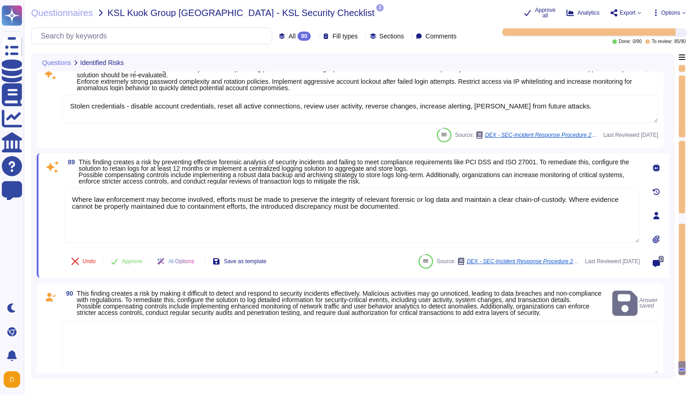
scroll to position [0, 0]
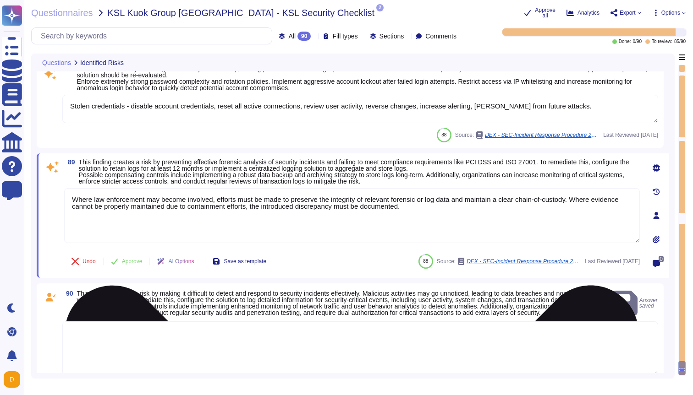
click at [621, 199] on textarea "Where law enforcement may become involved, efforts must be made to preserve the…" at bounding box center [352, 215] width 576 height 55
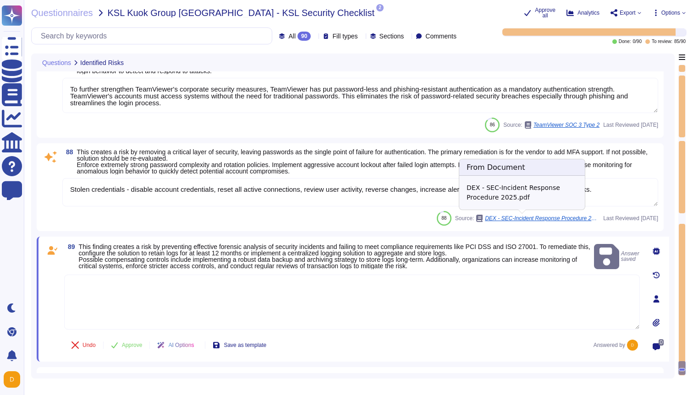
type textarea "Multi-factor authentication (MFA) is enforced."
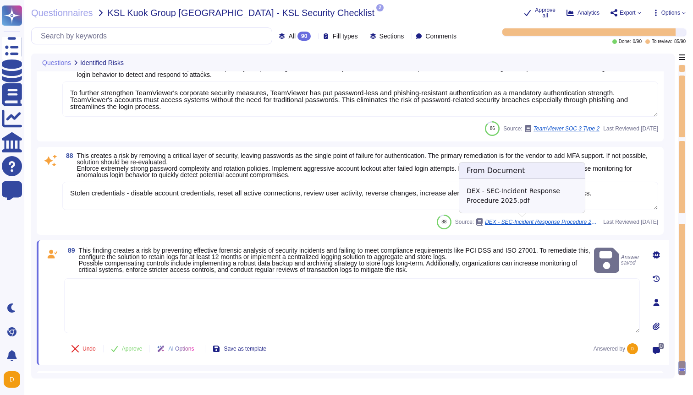
scroll to position [8236, 0]
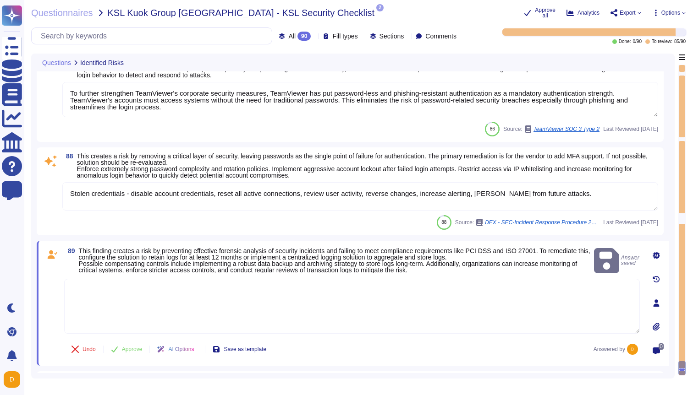
click at [598, 182] on textarea "Stolen credentials - disable account credentials, reset all active connections,…" at bounding box center [360, 196] width 596 height 28
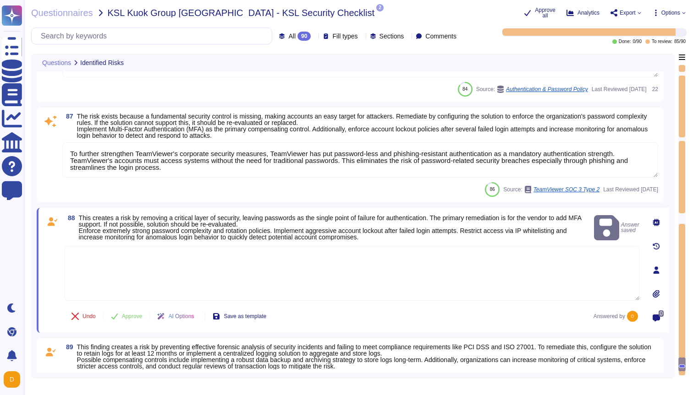
type textarea "TeamViewer enters into a Data Processing Agreement (DPA) with all subprocessors…"
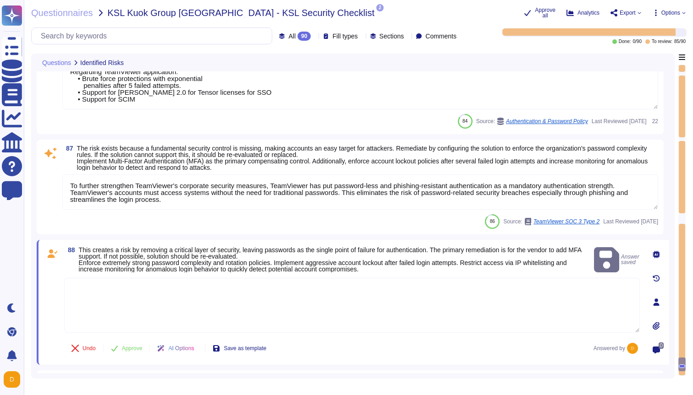
scroll to position [8148, 0]
click at [511, 194] on textarea "To further strengthen TeamViewer's corporate security measures, TeamViewer has …" at bounding box center [360, 192] width 596 height 35
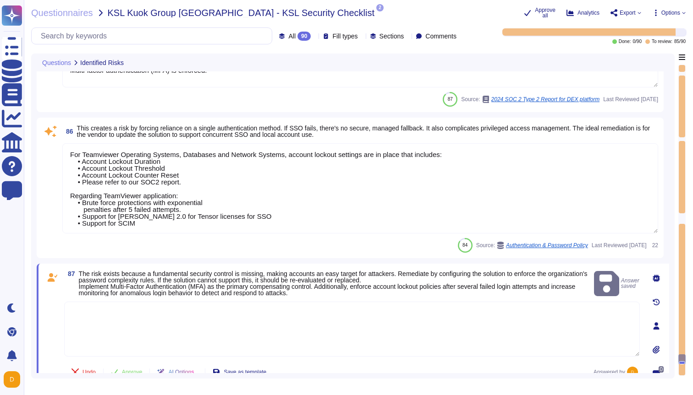
type textarea "TeamViewer has established comprehensive compliance mechanisms to mitigate this…"
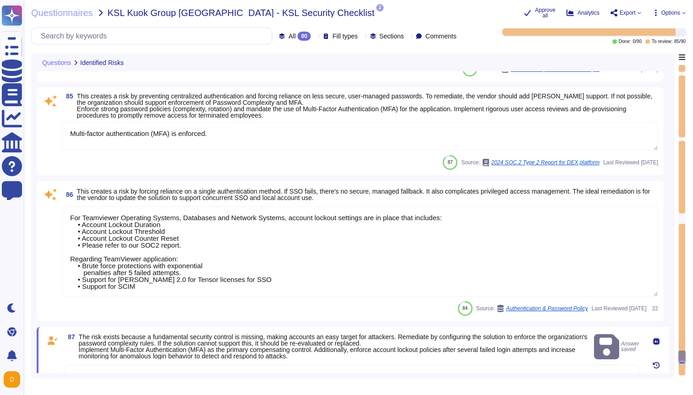
type textarea "TeamViewer's business is to develop and distribute software, as further detaile…"
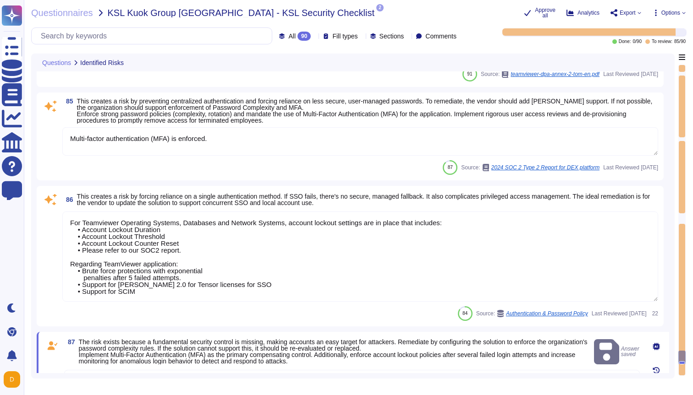
click at [428, 245] on textarea "For Teamviewer Operating Systems, Databases and Network Systems, account lockou…" at bounding box center [360, 257] width 596 height 90
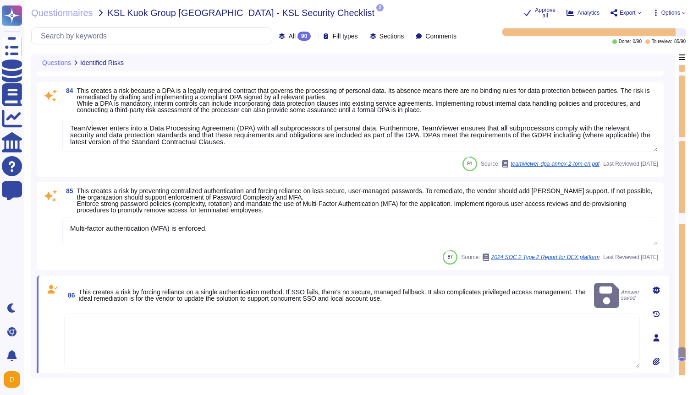
type textarea "Through the application of the Risk Assessment procedure, the Company ensures t…"
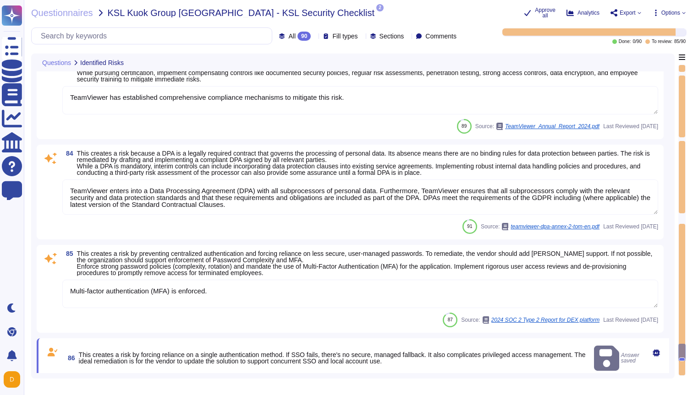
scroll to position [7811, 0]
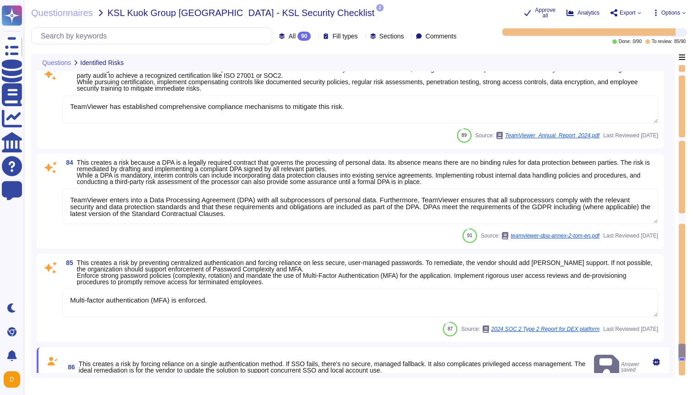
click at [355, 298] on textarea "Multi-factor authentication (MFA) is enforced." at bounding box center [360, 303] width 596 height 28
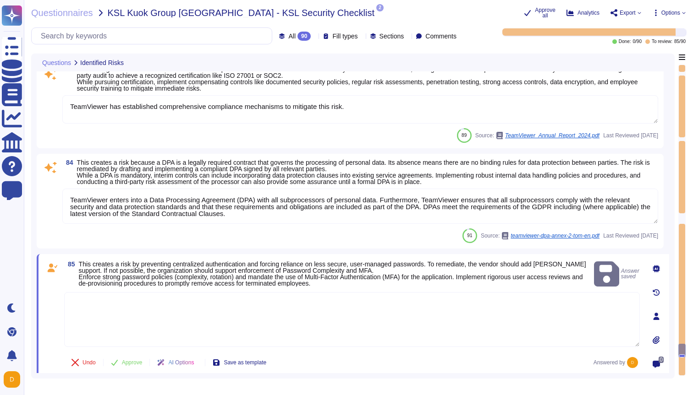
click at [474, 206] on textarea "TeamViewer enters into a Data Processing Agreement (DPA) with all subprocessors…" at bounding box center [360, 206] width 596 height 35
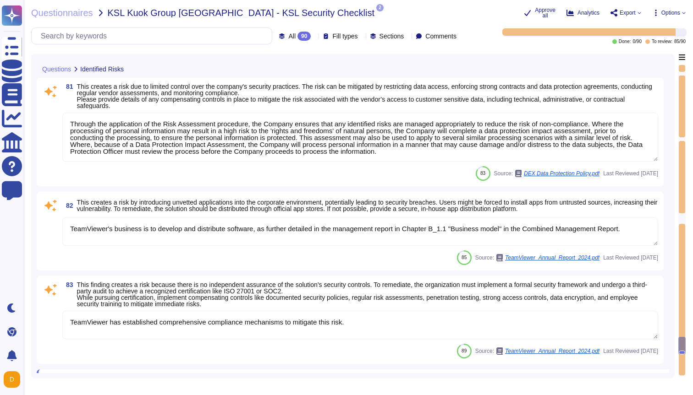
scroll to position [7599, 0]
type textarea "The IHT is responsible for informing customers who are affected by the incident…"
type textarea "TeamViewer has provided the accompanying assertion titled "Assertion of TeamVie…"
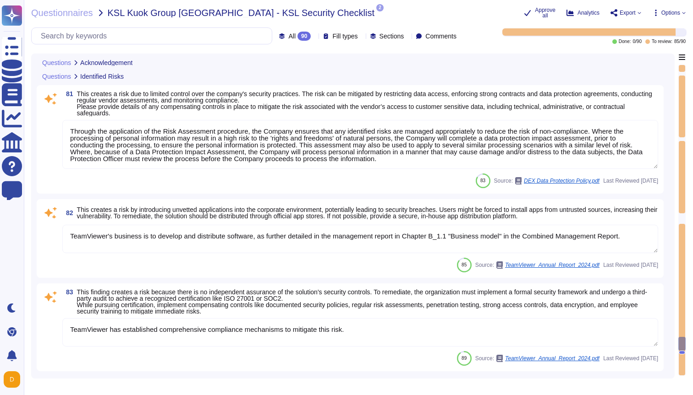
click at [444, 323] on textarea "TeamViewer has established comprehensive compliance mechanisms to mitigate this…" at bounding box center [360, 332] width 596 height 28
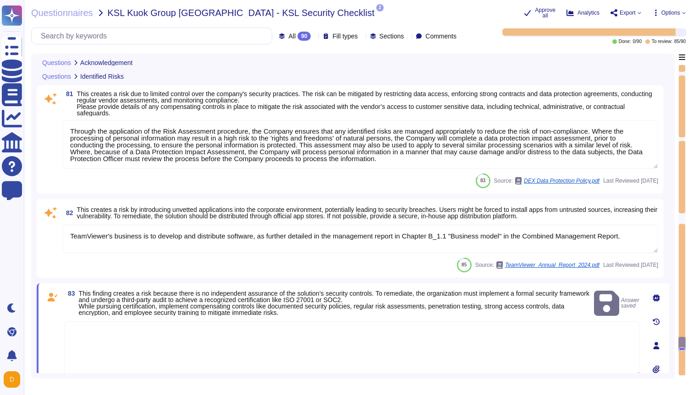
click at [636, 232] on textarea "TeamViewer's business is to develop and distribute software, as further detaile…" at bounding box center [360, 239] width 596 height 28
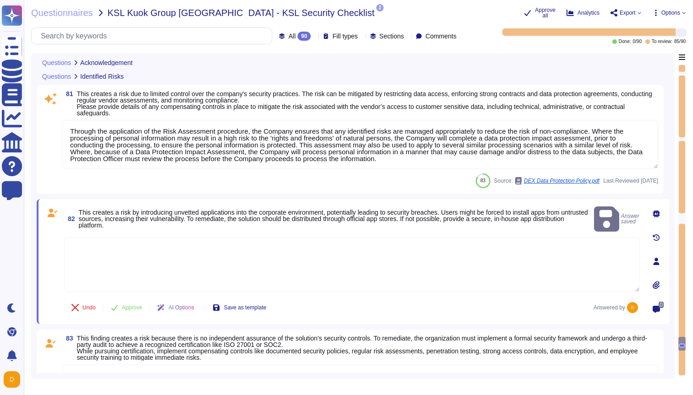
click at [607, 128] on textarea "Through the application of the Risk Assessment procedure, the Company ensures t…" at bounding box center [360, 144] width 596 height 49
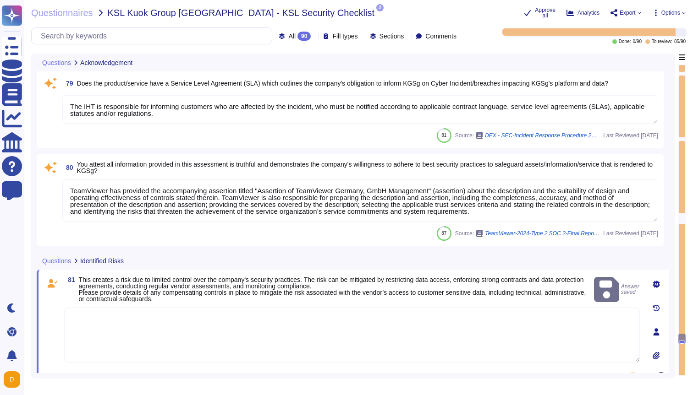
scroll to position [7411, 0]
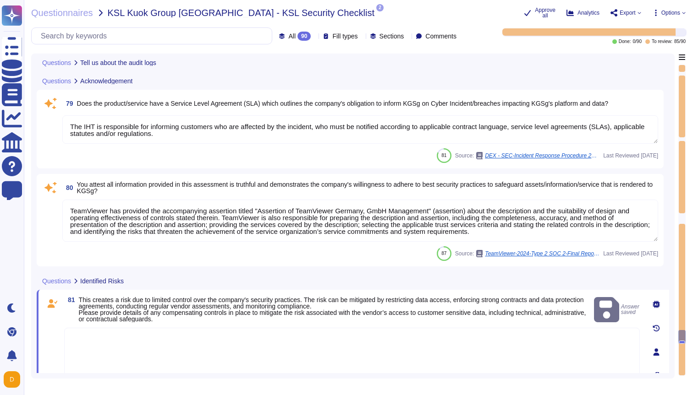
type textarea "Both the Intelligence UI as well as the Databricks UI"
type textarea "Evidence : frame-ancestors 'self' [DOMAIN_NAME] https [URL] [DOMAIN_NAME]:44 Ev…"
type textarea "More information can be found in Chapter B_1.6 "Security and data protection"."
click at [537, 209] on textarea "TeamViewer has provided the accompanying assertion titled "Assertion of TeamVie…" at bounding box center [360, 221] width 596 height 42
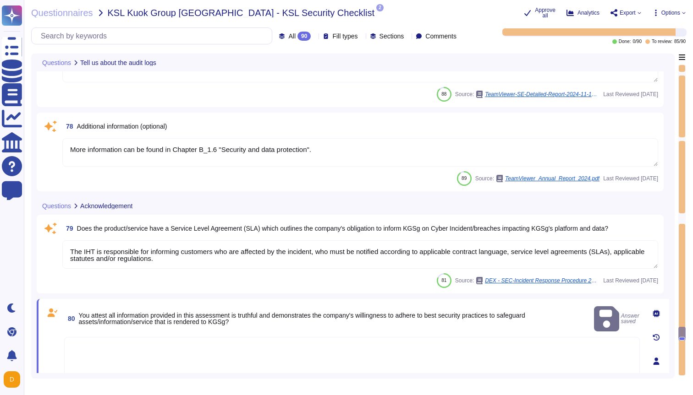
type textarea "IP address, which is collected when a session with TeamViewer’s services is est…"
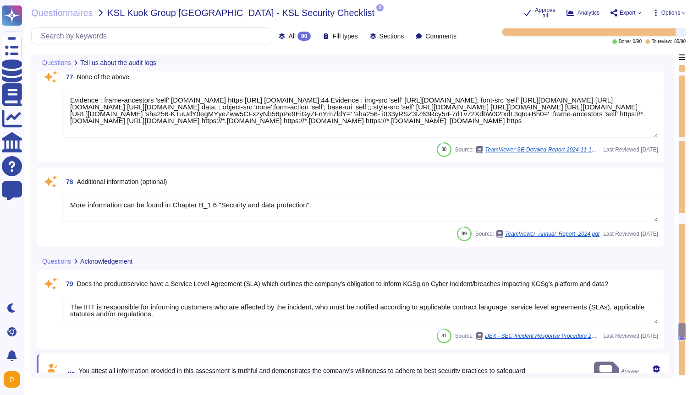
type textarea "Whenever you run the DEX Services client, the TeamViewer infrastructure registe…"
click at [481, 303] on textarea "The IHT is responsible for informing customers who are affected by the incident…" at bounding box center [360, 310] width 596 height 28
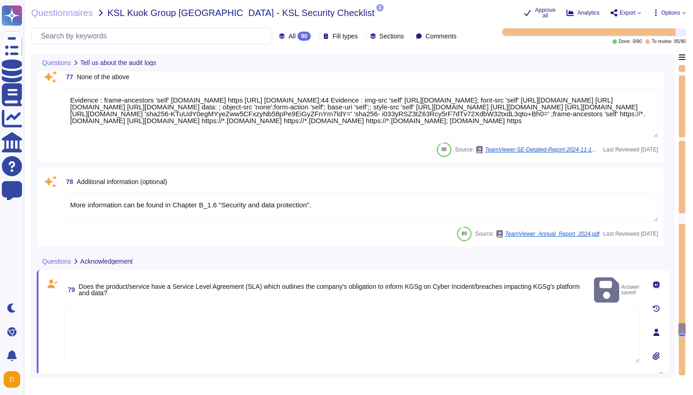
click at [462, 218] on textarea "More information can be found in Chapter B_1.6 "Security and data protection"." at bounding box center [360, 208] width 596 height 28
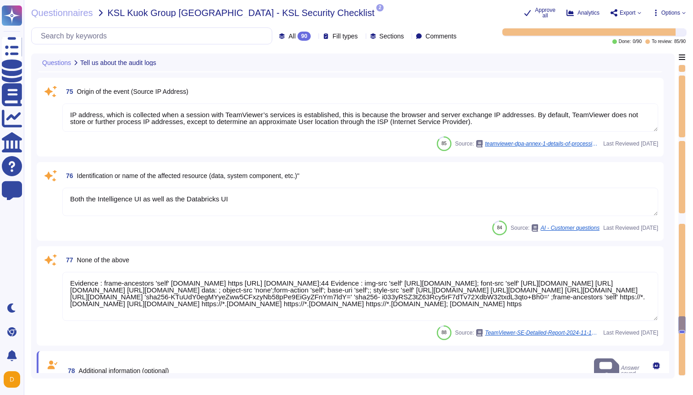
type textarea "All information is identified by service username or client name."
type textarea "The raw data and history of output generated by 1E Intelligence is logged in th…"
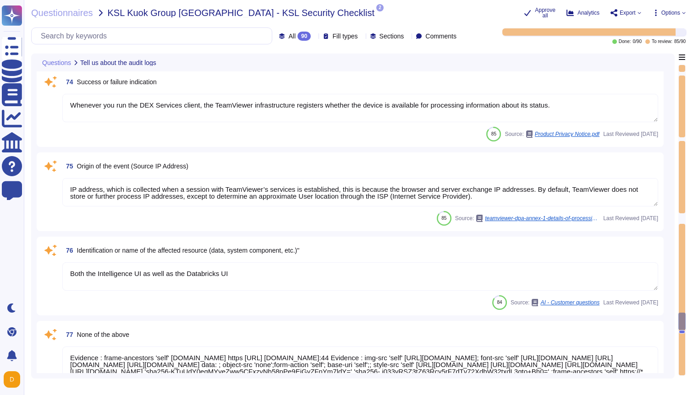
type textarea "Date Comment reviewed this domain"
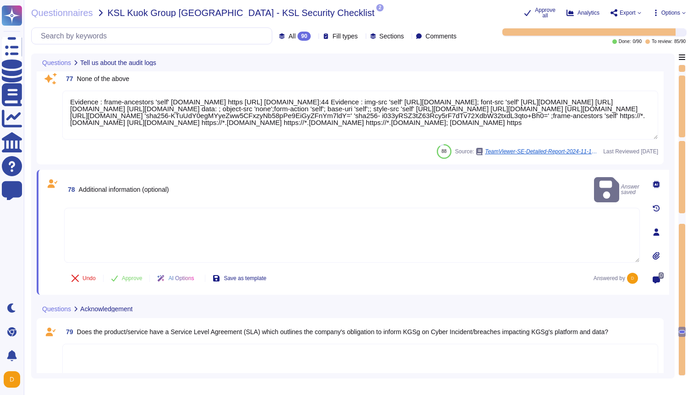
scroll to position [7229, 0]
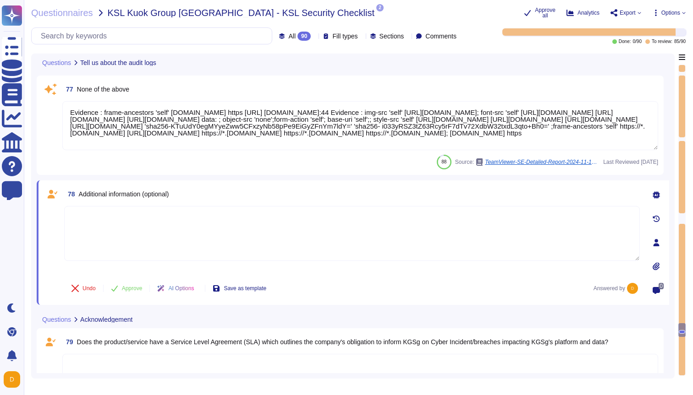
click at [466, 131] on textarea "Evidence : frame-ancestors 'self' [DOMAIN_NAME] https [URL] [DOMAIN_NAME]:44 Ev…" at bounding box center [360, 125] width 596 height 49
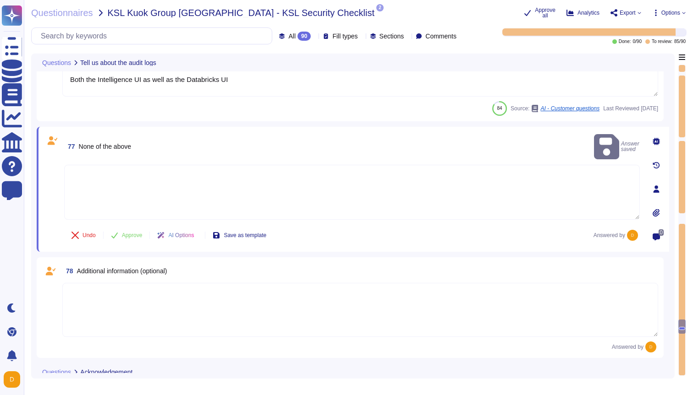
type textarea "The raw data and history of output generated by 1E Intelligence is logged in th…"
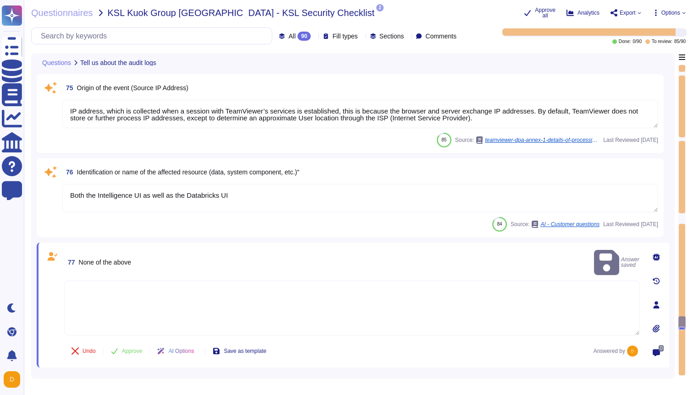
scroll to position [7066, 0]
type textarea "All information is identified by service username or client name."
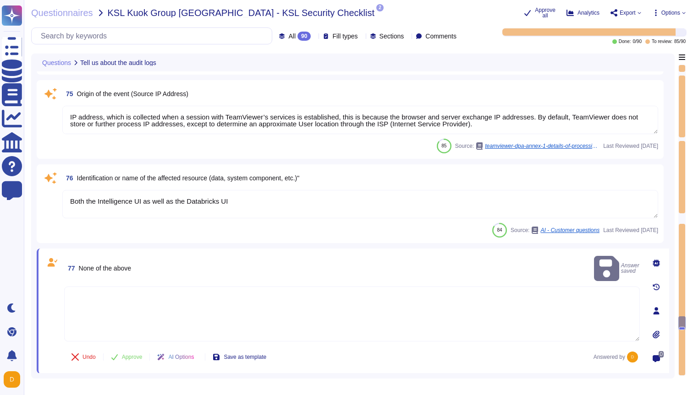
click at [398, 182] on div "76 Identification or name of the affected resource (data, system component, etc…" at bounding box center [360, 178] width 596 height 16
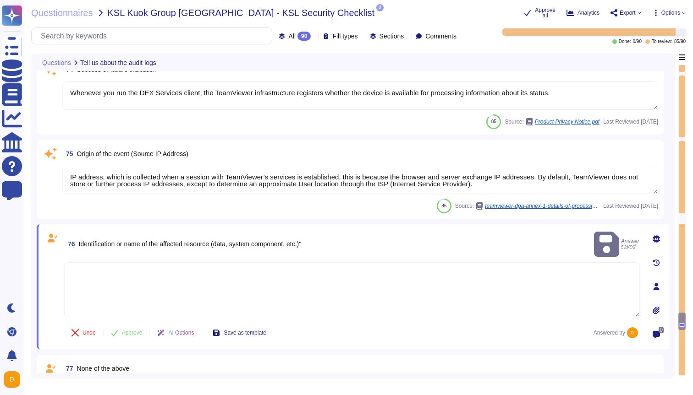
type textarea "Date Comment reviewed this domain"
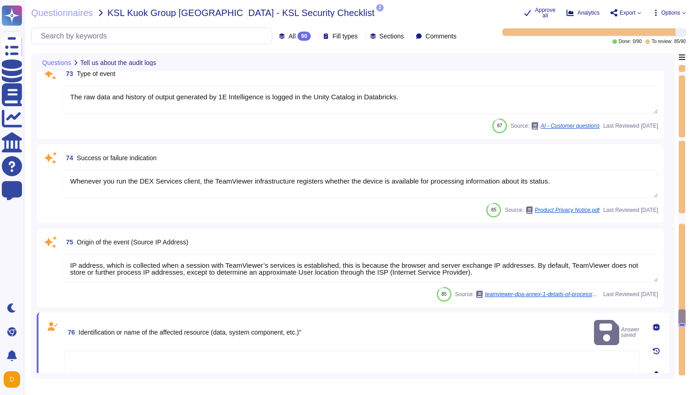
type textarea "Where law enforcement may become involved, efforts must be made to preserve the…"
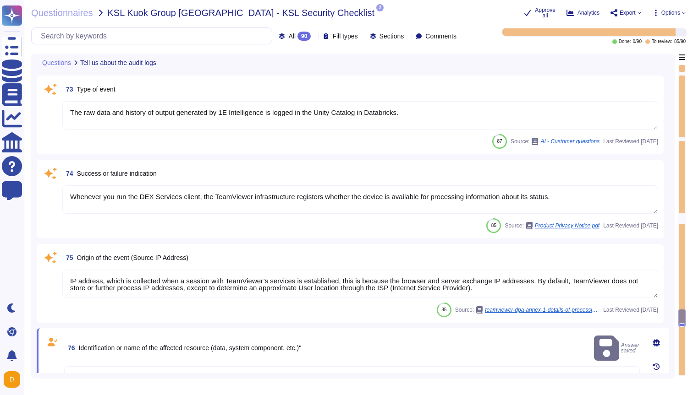
click at [504, 285] on textarea "IP address, which is collected when a session with TeamViewer’s services is est…" at bounding box center [360, 284] width 596 height 28
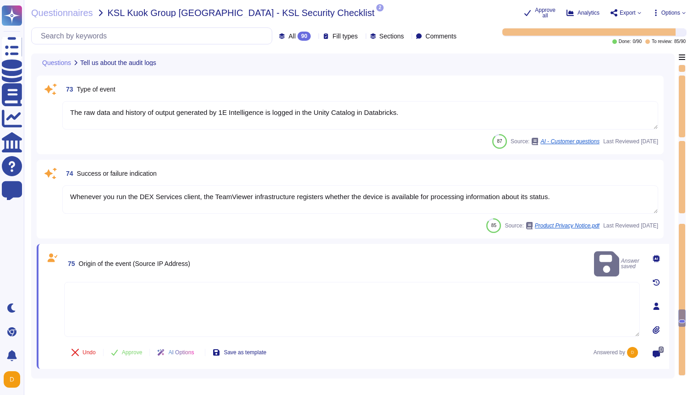
click at [575, 195] on textarea "Whenever you run the DEX Services client, the TeamViewer infrastructure registe…" at bounding box center [360, 200] width 596 height 28
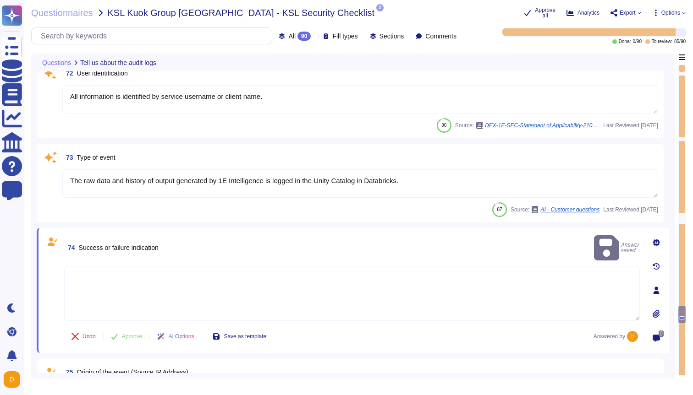
scroll to position [6825, 0]
type textarea "TeamViewer has enterprise logging sensors deployed throughout the network that …"
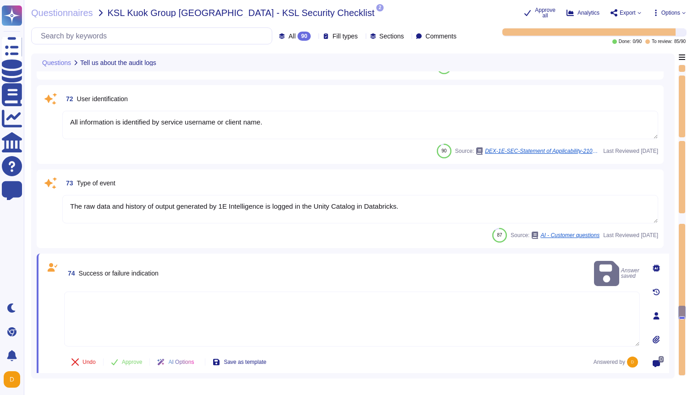
click at [437, 207] on textarea "The raw data and history of output generated by 1E Intelligence is logged in th…" at bounding box center [360, 209] width 596 height 28
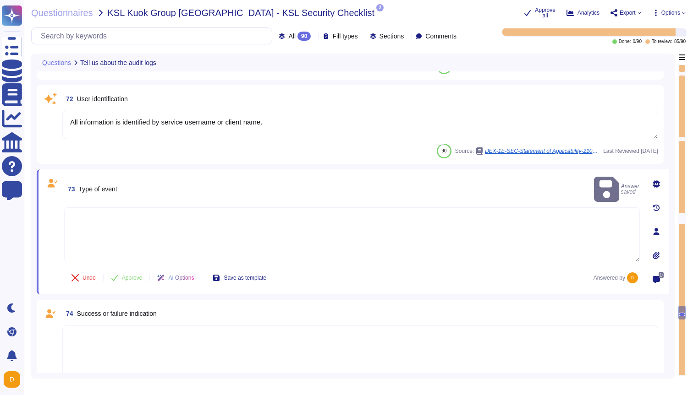
click at [330, 121] on textarea "All information is identified by service username or client name." at bounding box center [360, 125] width 596 height 28
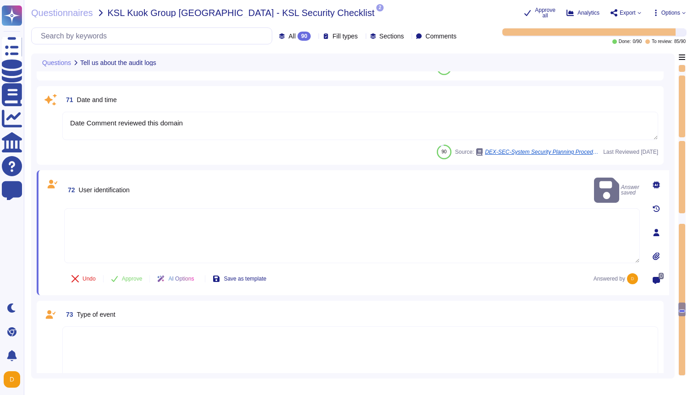
scroll to position [6735, 0]
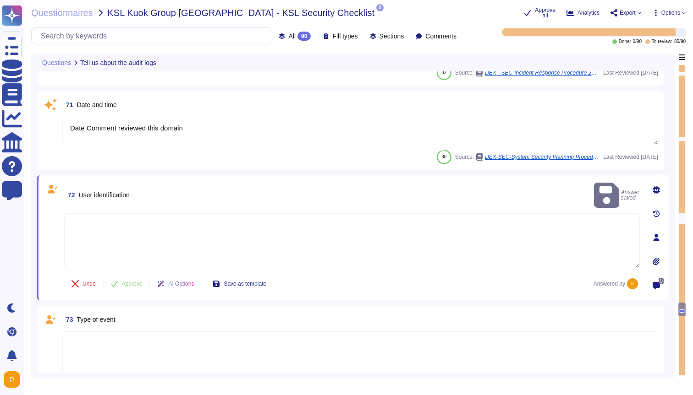
click at [321, 126] on textarea "Date Comment reviewed this domain" at bounding box center [360, 131] width 596 height 28
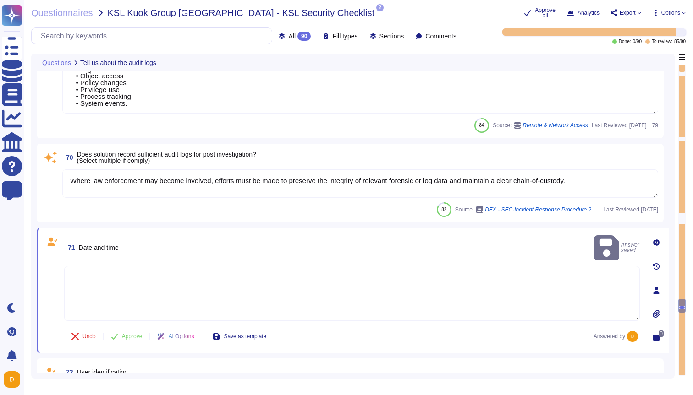
scroll to position [6591, 0]
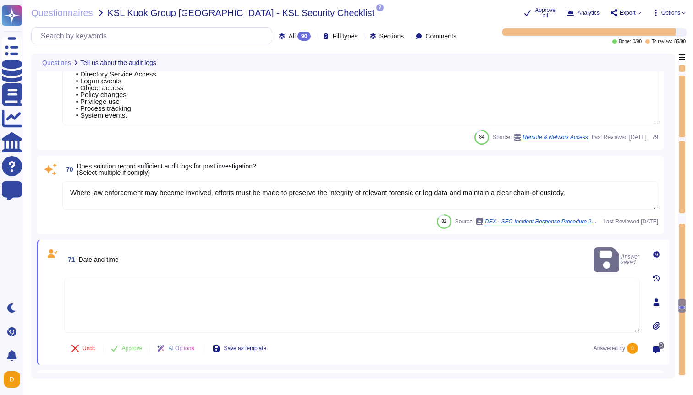
click at [610, 188] on textarea "Where law enforcement may become involved, efforts must be made to preserve the…" at bounding box center [360, 195] width 596 height 28
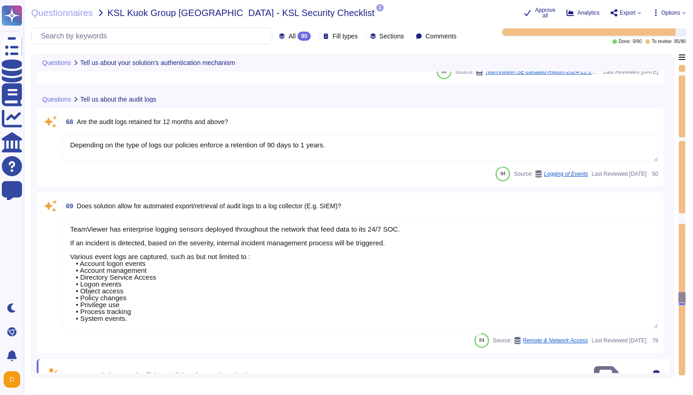
scroll to position [6397, 0]
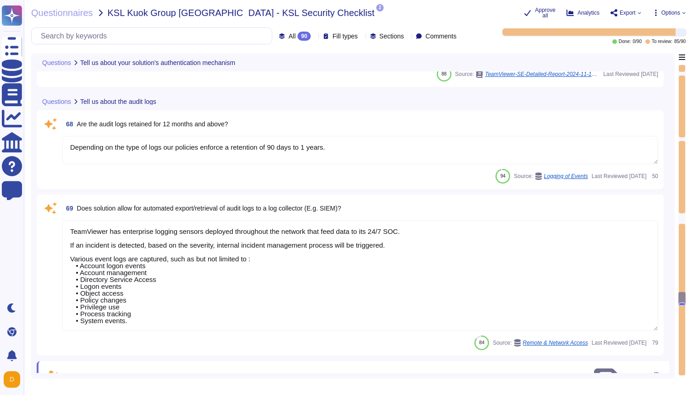
click at [336, 292] on textarea "TeamViewer has enterprise logging sensors deployed throughout the network that …" at bounding box center [360, 275] width 596 height 111
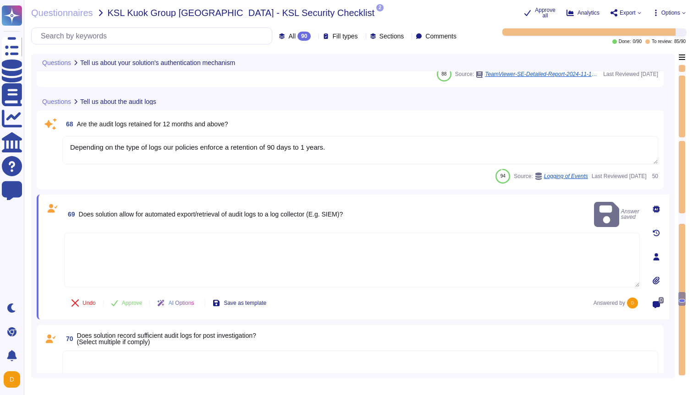
click at [367, 143] on textarea "Depending on the type of logs our policies enforce a retention of 90 days to 1 …" at bounding box center [360, 150] width 596 height 28
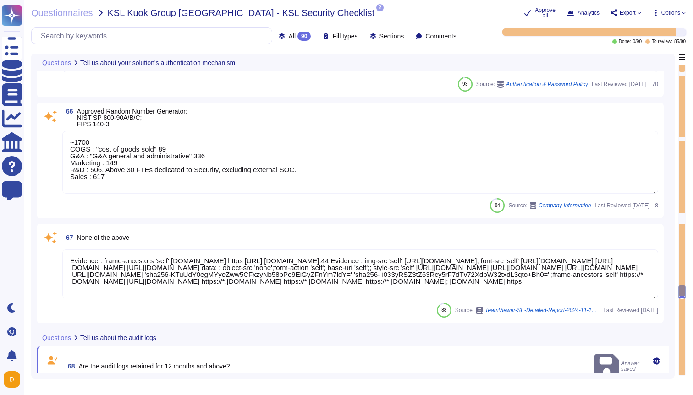
scroll to position [6178, 0]
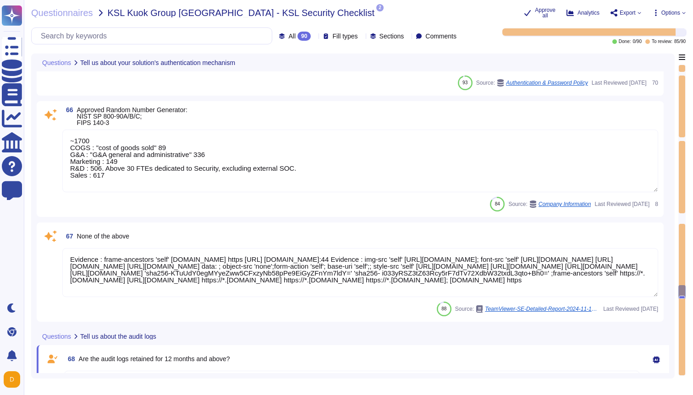
click at [362, 110] on icon at bounding box center [464, 168] width 205 height 117
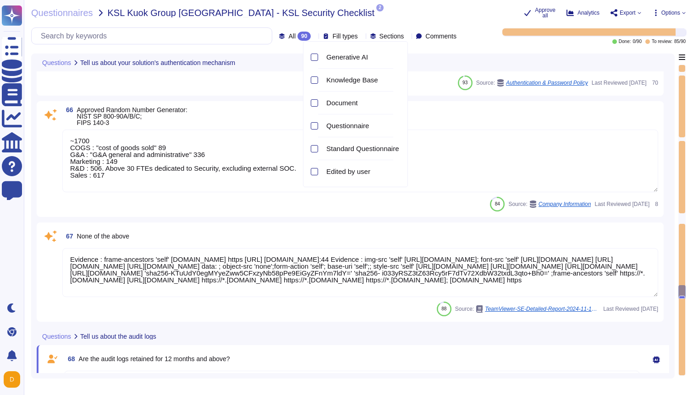
click at [362, 37] on icon at bounding box center [362, 37] width 0 height 0
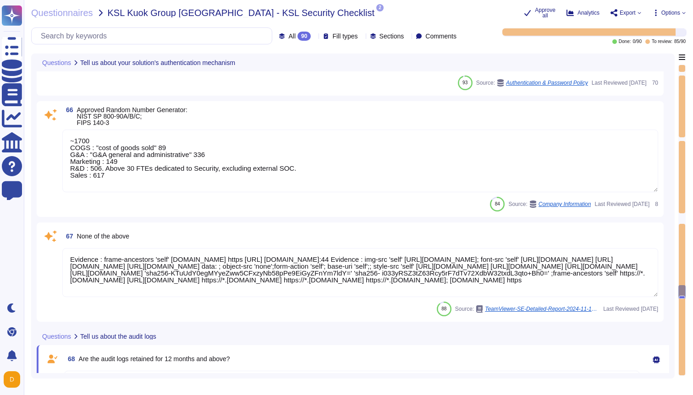
click at [314, 37] on icon at bounding box center [314, 37] width 0 height 0
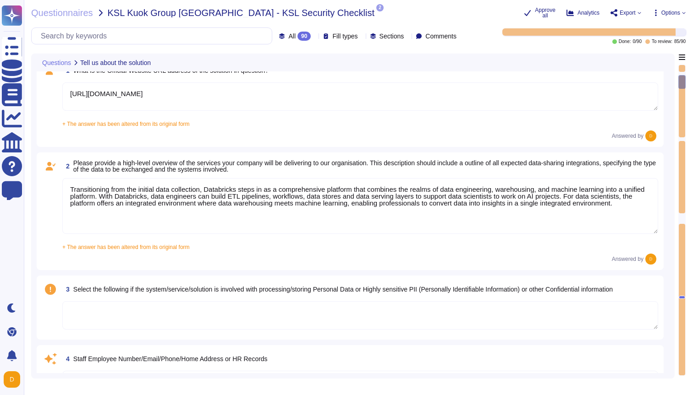
scroll to position [0, 0]
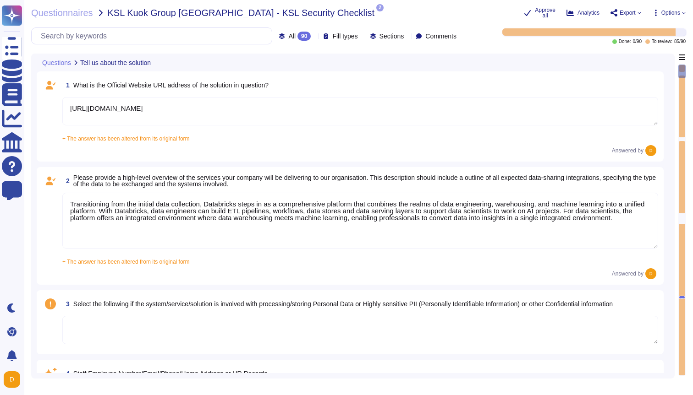
click at [340, 109] on textarea "[URL][DOMAIN_NAME]" at bounding box center [360, 111] width 596 height 28
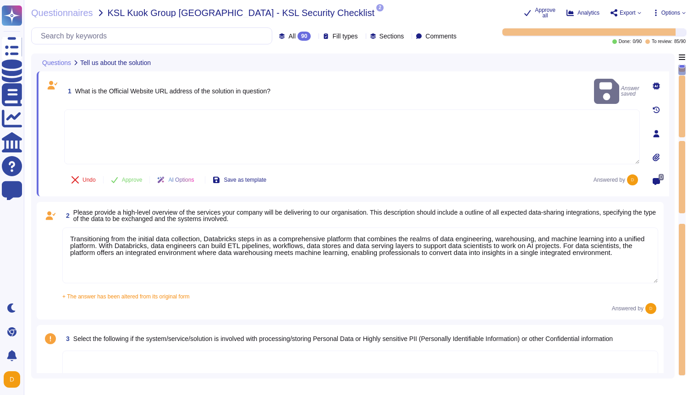
click at [269, 275] on textarea "Transitioning from the initial data collection, Databricks steps in as a compre…" at bounding box center [360, 256] width 596 height 56
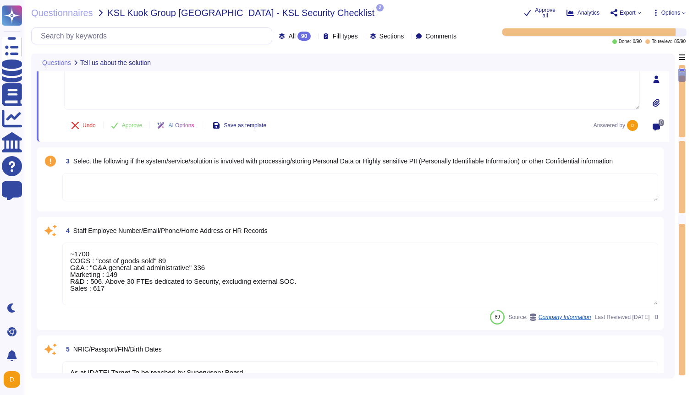
scroll to position [173, 0]
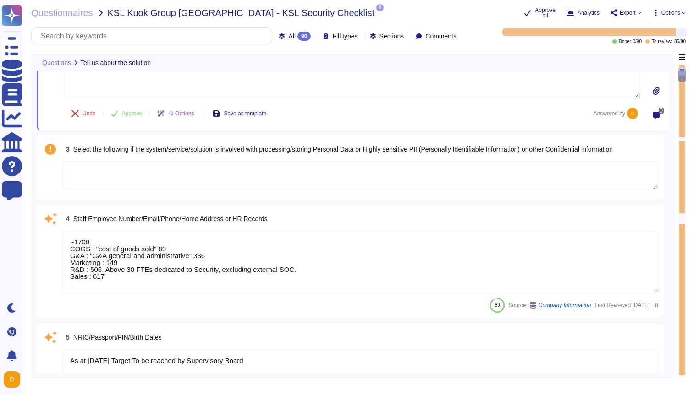
click at [329, 280] on textarea "~1700 COGS : "cost of goods sold" 89 G&A : "G&A general and administrative" 336…" at bounding box center [360, 262] width 596 height 63
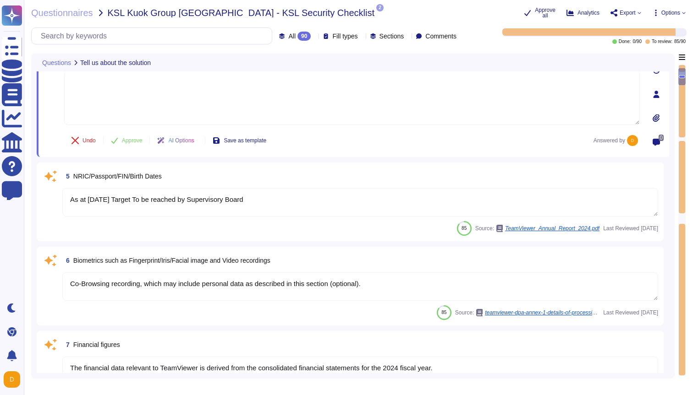
scroll to position [324, 0]
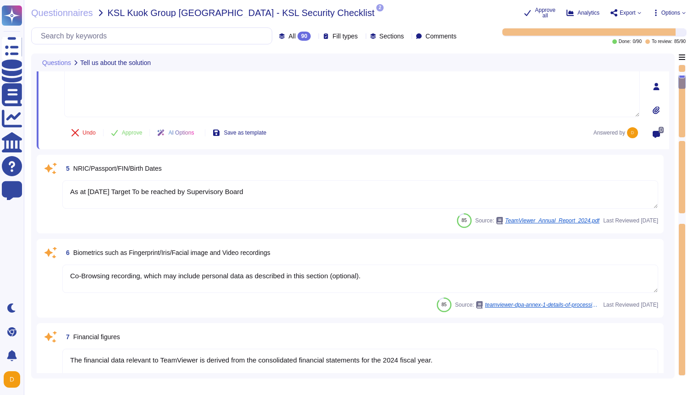
click at [411, 192] on textarea "As at [DATE] Target To be reached by Supervisory Board" at bounding box center [360, 195] width 596 height 28
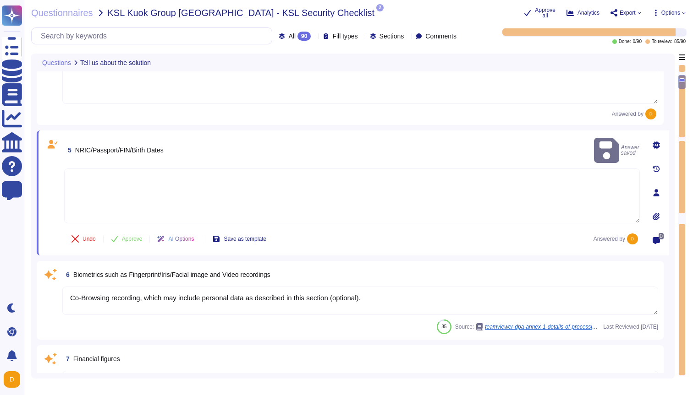
click at [391, 294] on textarea "Co-Browsing recording, which may include personal data as described in this sec…" at bounding box center [360, 301] width 596 height 28
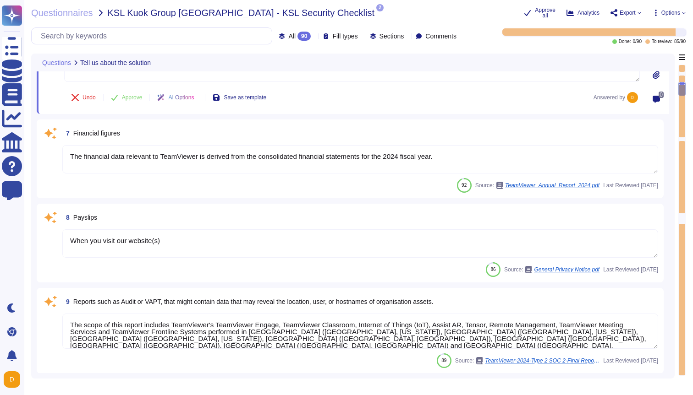
scroll to position [563, 0]
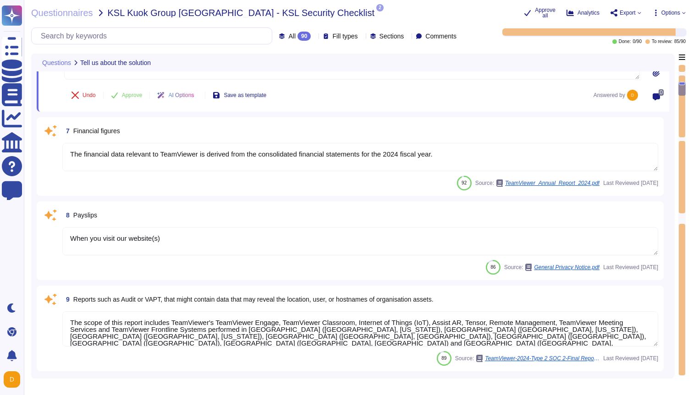
click at [499, 148] on textarea "The financial data relevant to TeamViewer is derived from the consolidated fina…" at bounding box center [360, 157] width 596 height 28
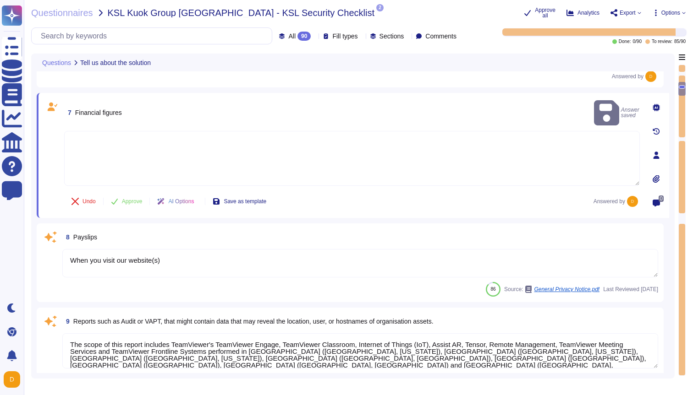
click at [296, 263] on textarea "When you visit our website(s)" at bounding box center [360, 263] width 596 height 28
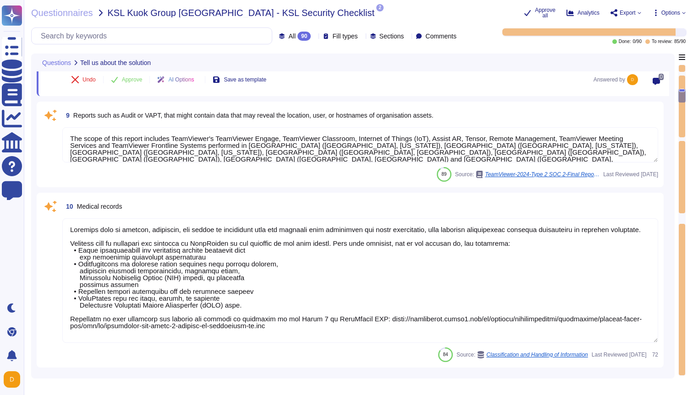
scroll to position [787, 0]
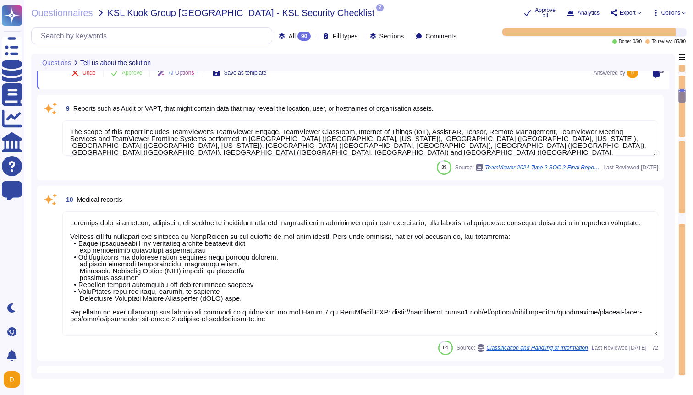
click at [586, 143] on textarea "The scope of this report includes TeamViewer's TeamViewer Engage, TeamViewer Cl…" at bounding box center [360, 138] width 596 height 35
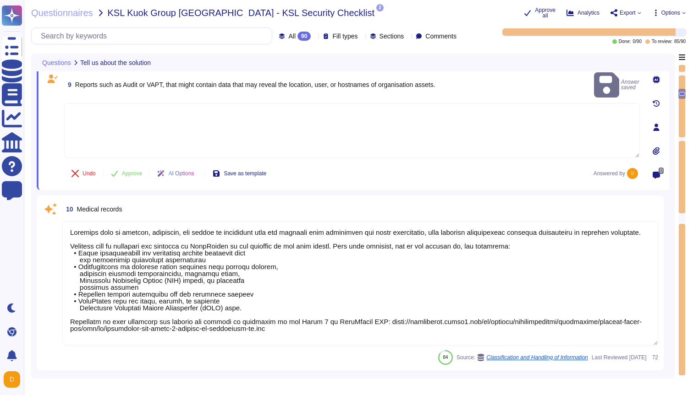
click at [355, 279] on textarea at bounding box center [360, 283] width 596 height 125
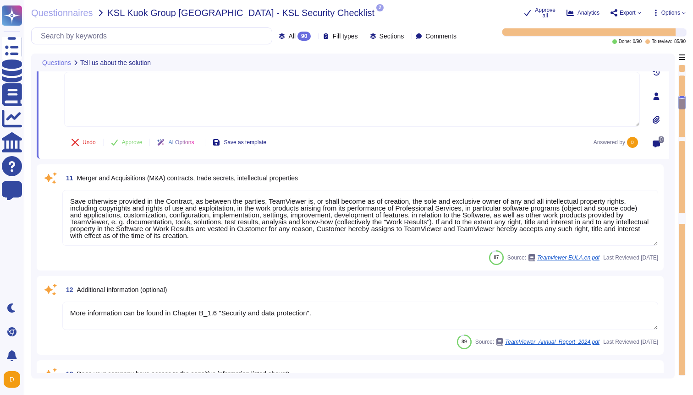
scroll to position [922, 0]
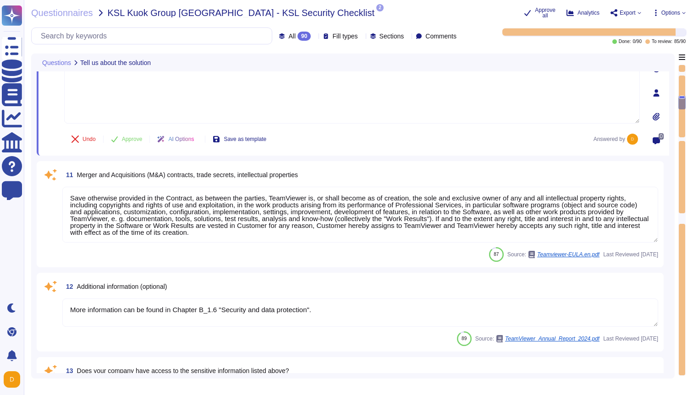
click at [430, 239] on textarea "Save otherwise provided in the Contract, as between the parties, TeamViewer is,…" at bounding box center [360, 215] width 596 height 56
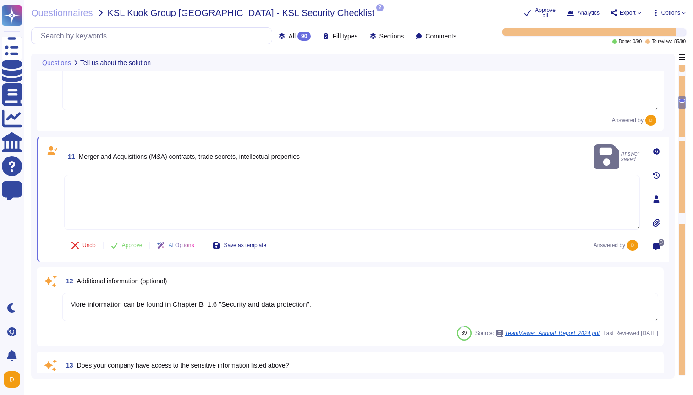
click at [350, 294] on textarea "More information can be found in Chapter B_1.6 "Security and data protection"." at bounding box center [360, 307] width 596 height 28
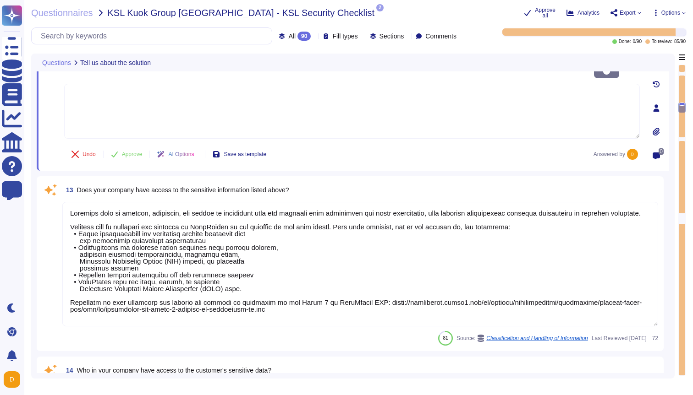
scroll to position [1, 0]
click at [413, 251] on textarea at bounding box center [360, 264] width 596 height 125
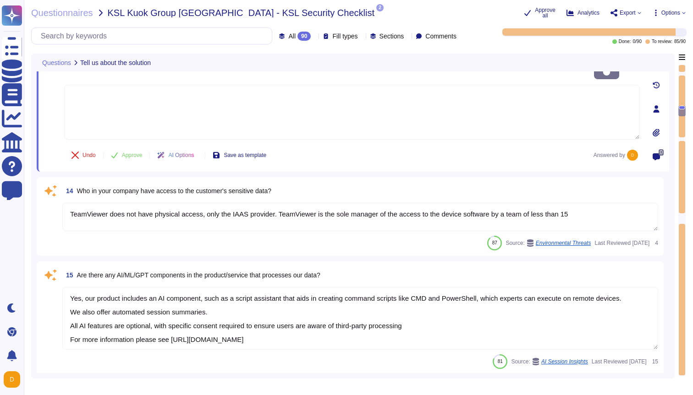
scroll to position [1216, 0]
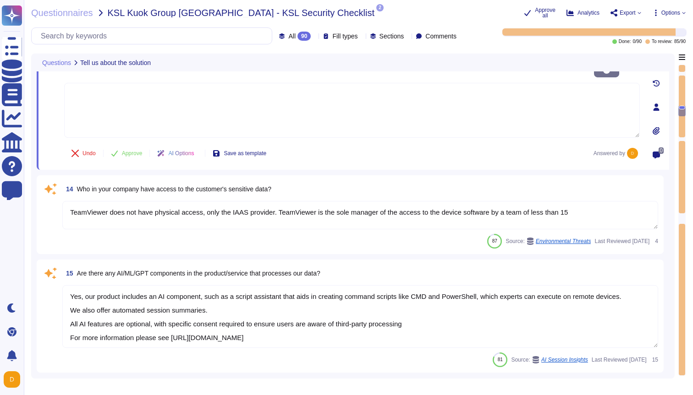
click at [589, 206] on textarea "TeamViewer does not have physical access, only the IAAS provider. TeamViewer is…" at bounding box center [360, 215] width 596 height 28
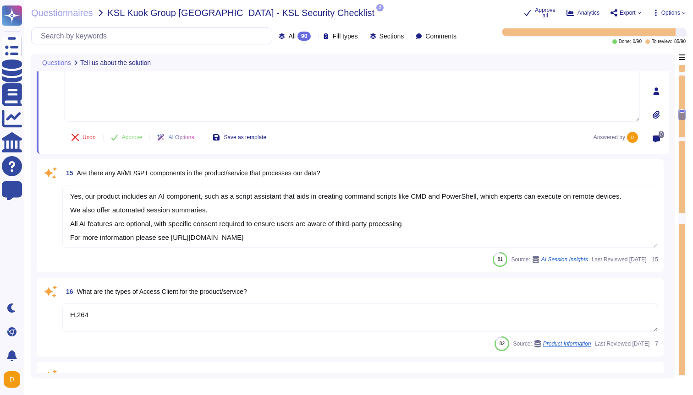
scroll to position [1, 0]
click at [444, 202] on textarea "Yes, our product includes an AI component, such as a script assistant that aids…" at bounding box center [360, 216] width 596 height 63
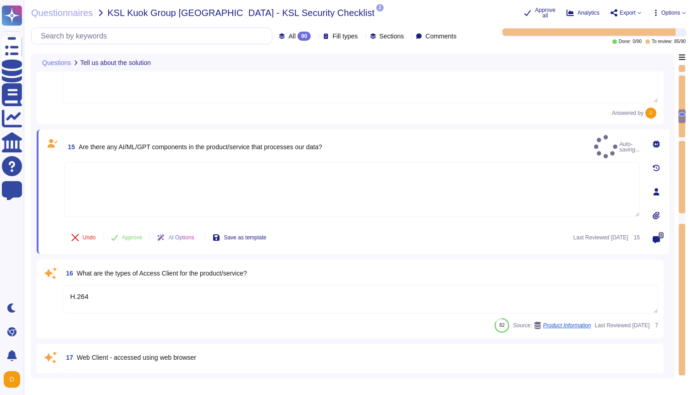
scroll to position [0, 0]
click at [360, 282] on div "16 What are the types of Access Client for the product/service? H.264 82 Source…" at bounding box center [350, 300] width 616 height 68
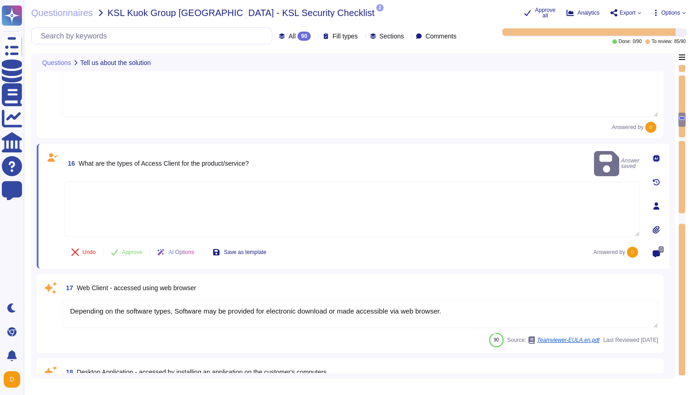
scroll to position [1525, 0]
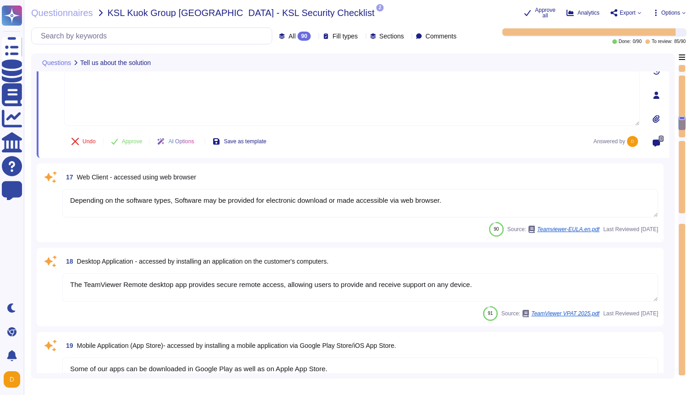
click at [520, 200] on textarea "Depending on the software types, Software may be provided for electronic downlo…" at bounding box center [360, 203] width 596 height 28
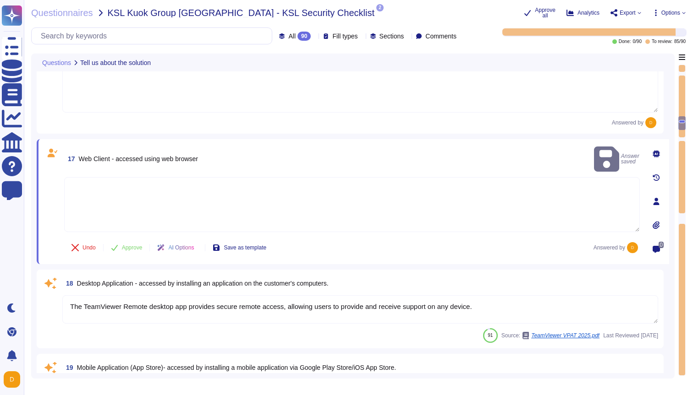
click at [523, 297] on textarea "The TeamViewer Remote desktop app provides secure remote access, allowing users…" at bounding box center [360, 310] width 596 height 28
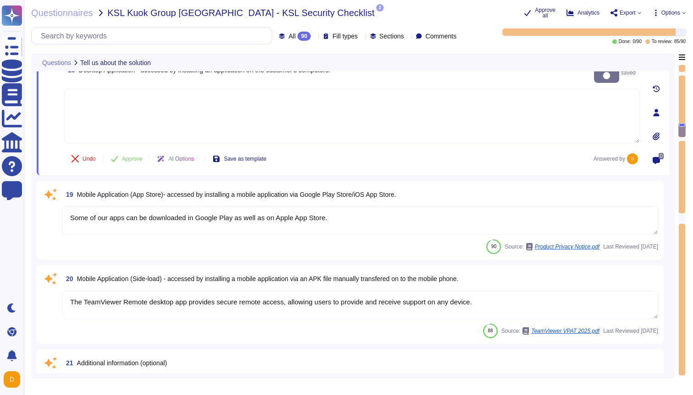
scroll to position [1715, 0]
click at [438, 219] on textarea "Some of our apps can be downloaded in Google Play as well as on Apple App Store." at bounding box center [360, 220] width 596 height 28
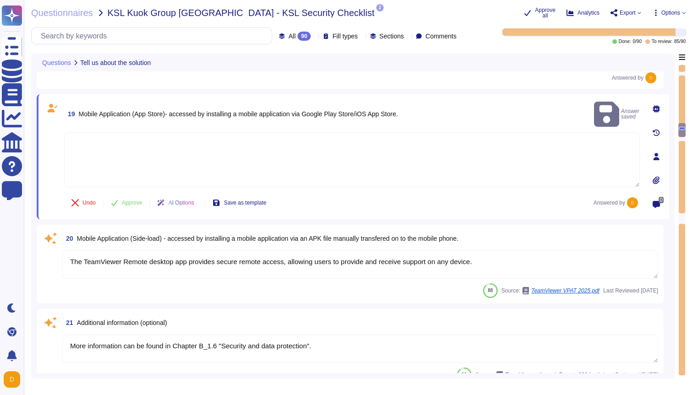
scroll to position [1786, 0]
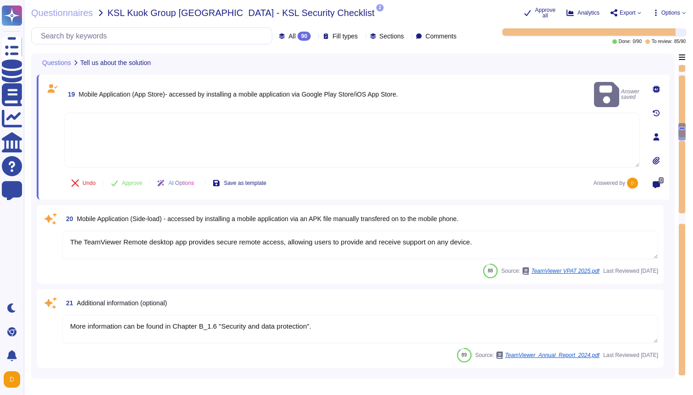
click at [504, 244] on textarea "The TeamViewer Remote desktop app provides secure remote access, allowing users…" at bounding box center [360, 245] width 596 height 28
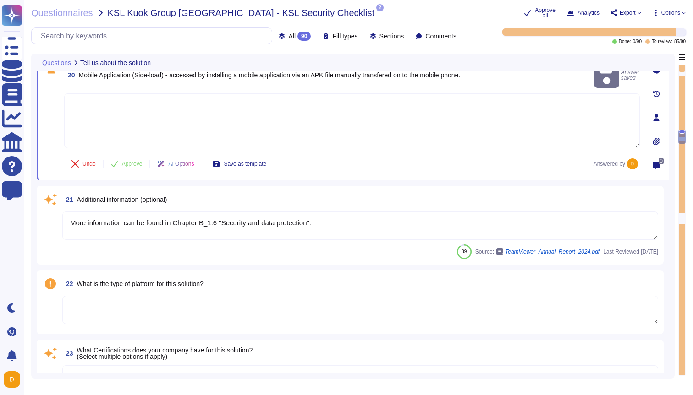
scroll to position [1908, 0]
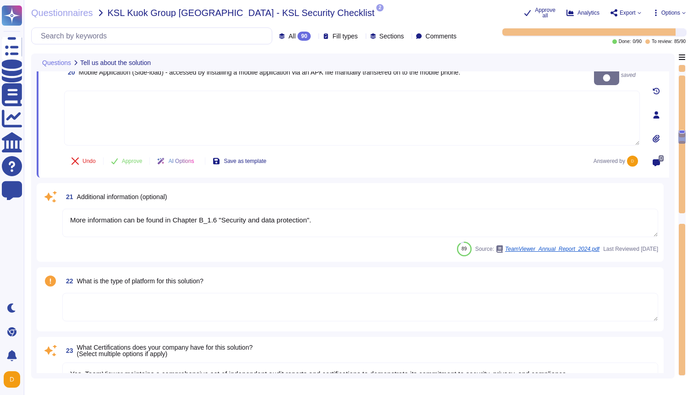
click at [395, 223] on textarea "More information can be found in Chapter B_1.6 "Security and data protection"." at bounding box center [360, 223] width 596 height 28
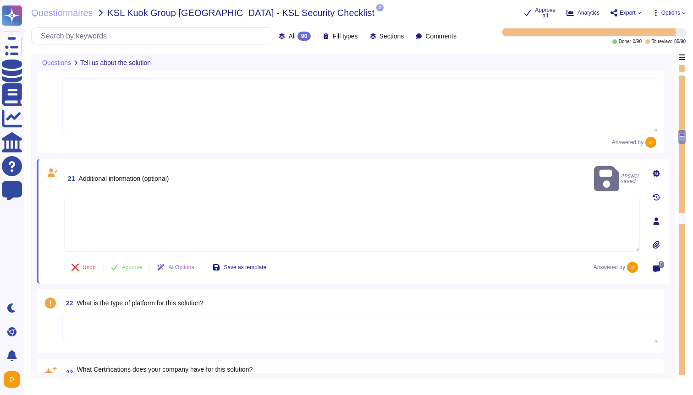
click at [374, 324] on textarea at bounding box center [360, 329] width 596 height 28
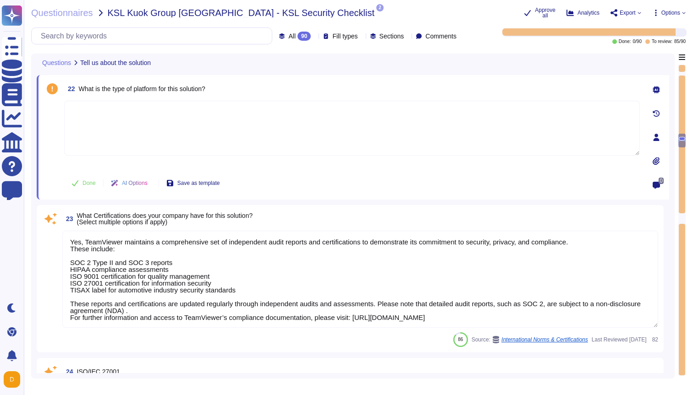
scroll to position [2111, 0]
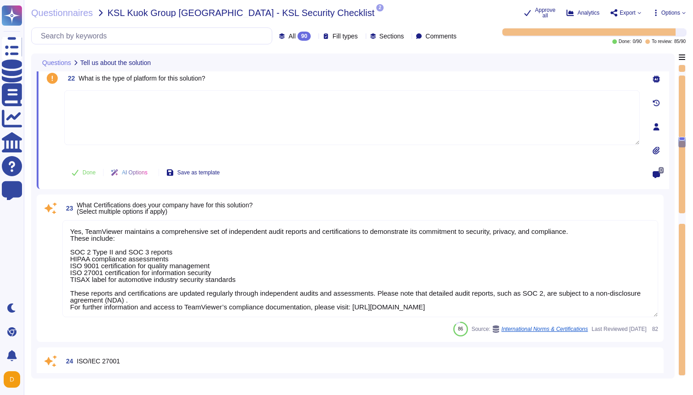
click at [371, 257] on textarea "Yes, TeamViewer maintains a comprehensive set of independent audit reports and …" at bounding box center [360, 268] width 596 height 97
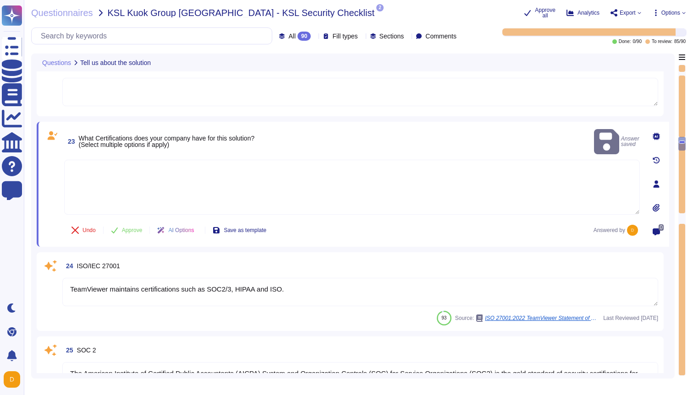
click at [345, 288] on textarea "TeamViewer maintains certifications such as SOC2/3, HIPAA and ISO." at bounding box center [360, 292] width 596 height 28
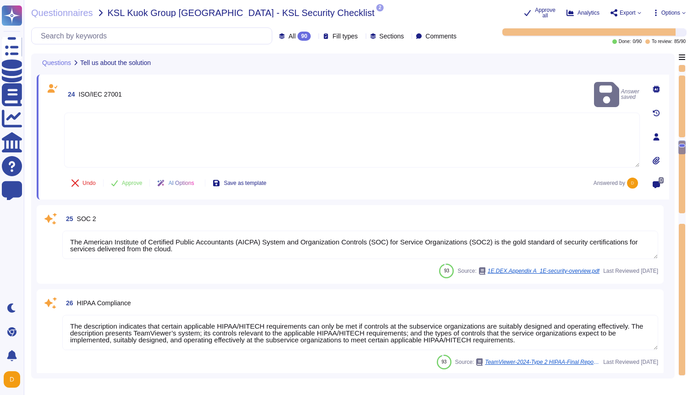
scroll to position [1, 0]
click at [232, 247] on textarea "The American Institute of Certified Public Accountants (AICPA) System and Organ…" at bounding box center [360, 245] width 596 height 28
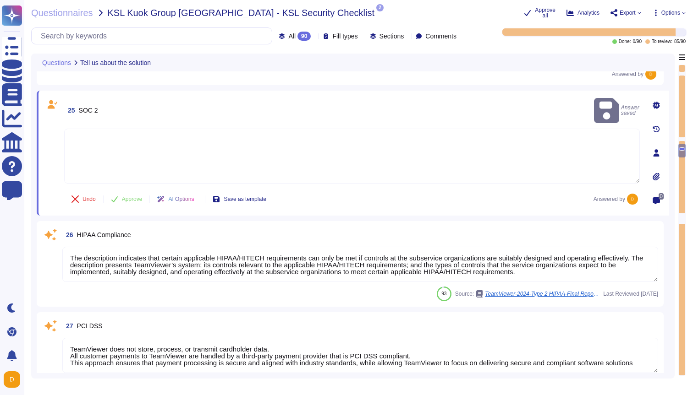
scroll to position [2344, 0]
click at [541, 270] on textarea "The description indicates that certain applicable HIPAA/HITECH requirements can…" at bounding box center [360, 264] width 596 height 35
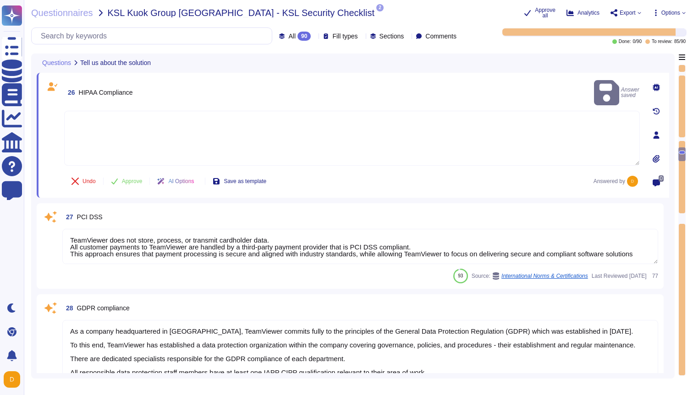
scroll to position [2472, 0]
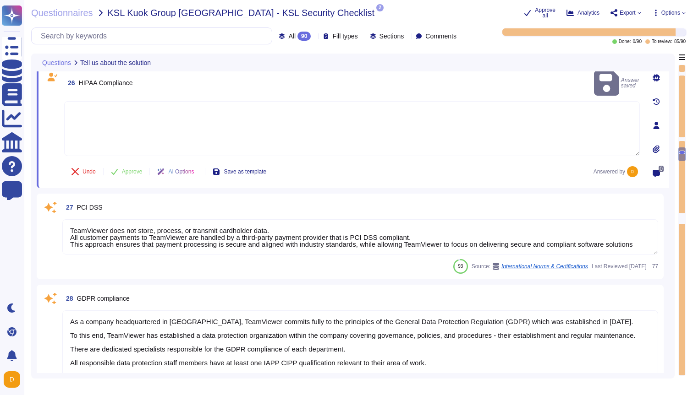
click at [538, 230] on textarea "TeamViewer does not store, process, or transmit cardholder data. All customer p…" at bounding box center [360, 236] width 596 height 35
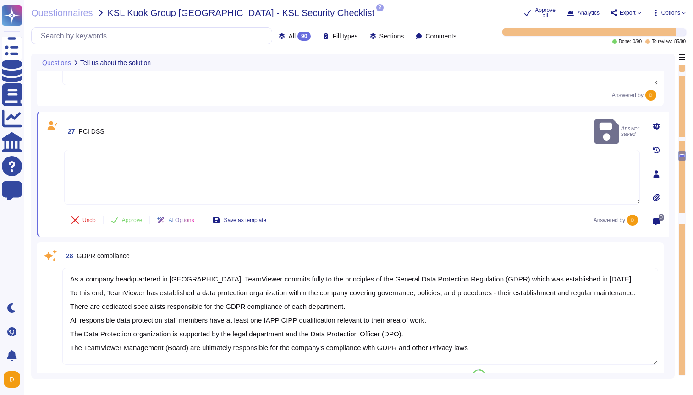
scroll to position [2537, 0]
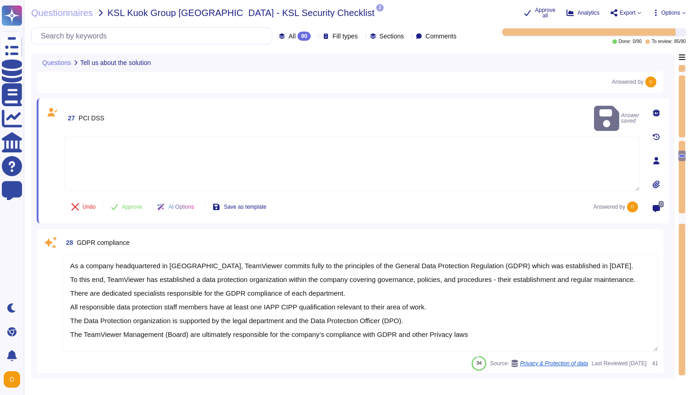
click at [414, 297] on textarea "As a company headquartered in [GEOGRAPHIC_DATA], TeamViewer commits fully to th…" at bounding box center [360, 303] width 596 height 97
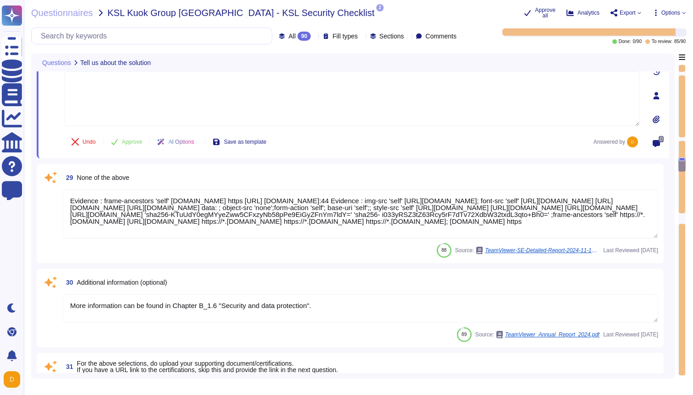
scroll to position [2714, 0]
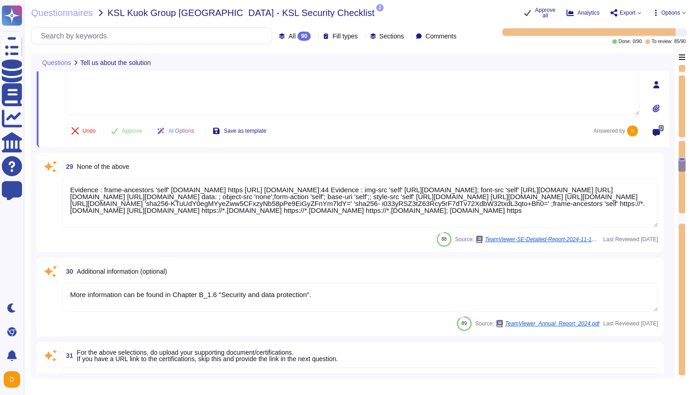
click at [489, 190] on textarea "Evidence : frame-ancestors 'self' [DOMAIN_NAME] https [URL] [DOMAIN_NAME]:44 Ev…" at bounding box center [360, 203] width 596 height 49
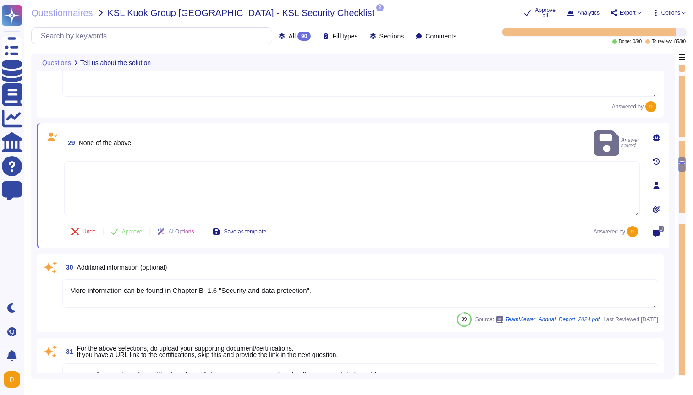
click at [375, 285] on textarea "More information can be found in Chapter B_1.6 "Security and data protection"." at bounding box center [360, 294] width 596 height 28
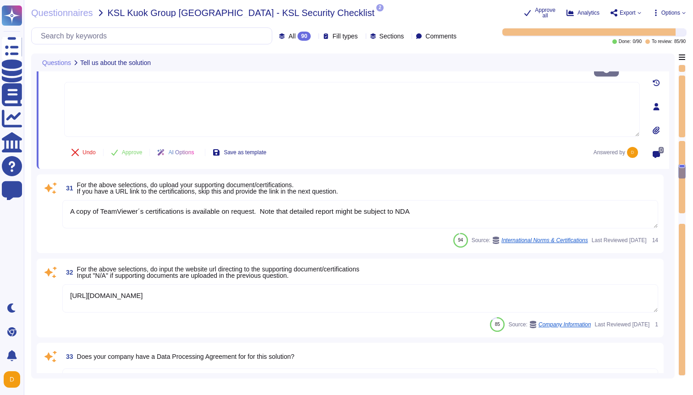
scroll to position [2902, 0]
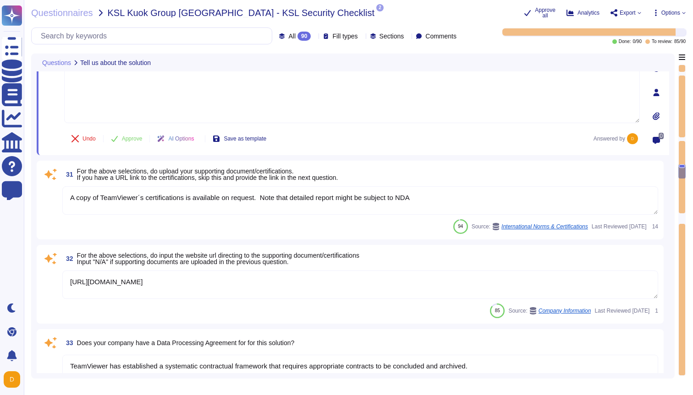
click at [455, 211] on textarea "A copy of TeamViewer´s certifications is available on request. Note that detail…" at bounding box center [360, 200] width 596 height 28
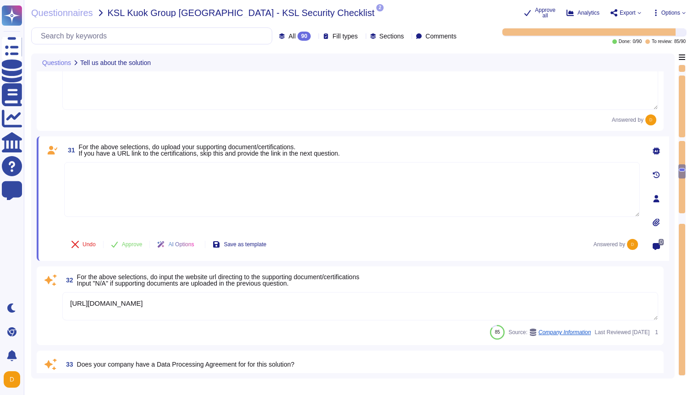
click at [253, 292] on textarea "[URL][DOMAIN_NAME]" at bounding box center [360, 306] width 596 height 28
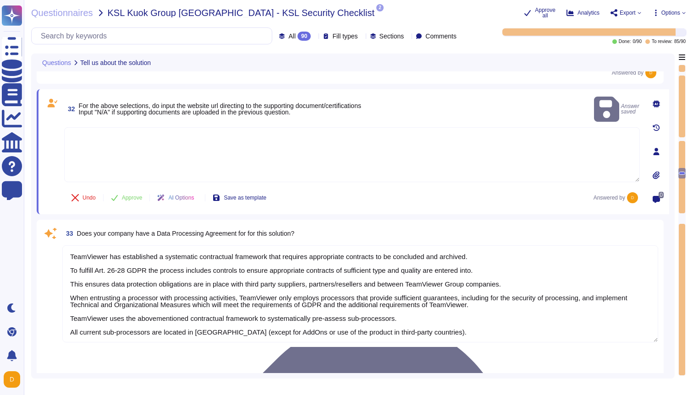
scroll to position [1, 0]
click at [564, 249] on textarea "TeamViewer has established a systematic contractual framework that requires app…" at bounding box center [360, 294] width 596 height 97
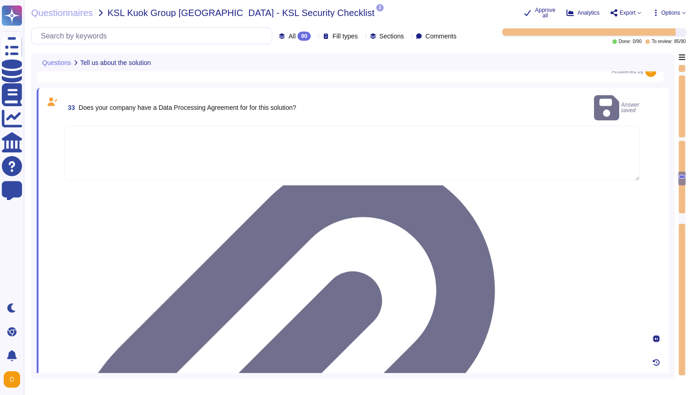
scroll to position [3168, 0]
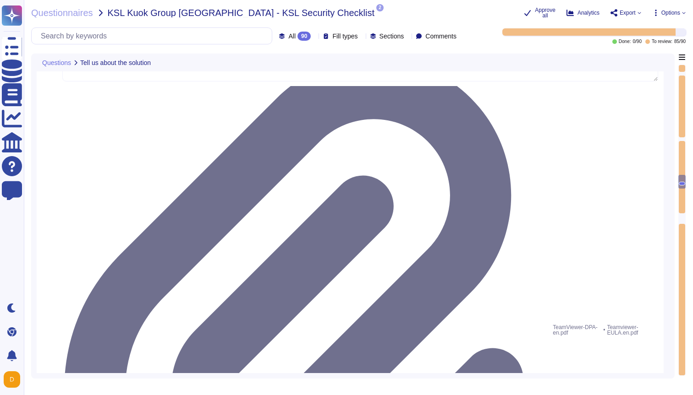
scroll to position [3261, 0]
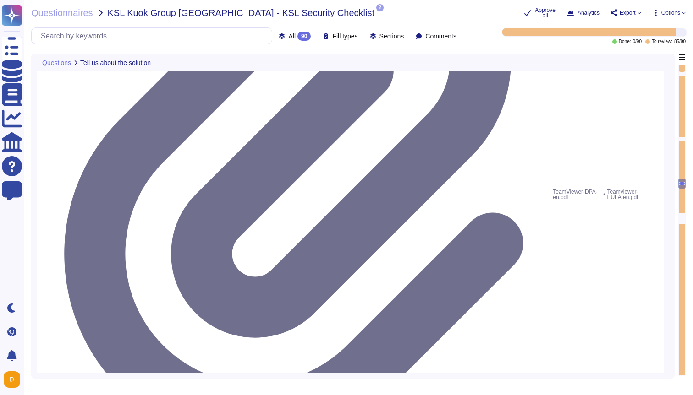
scroll to position [3372, 0]
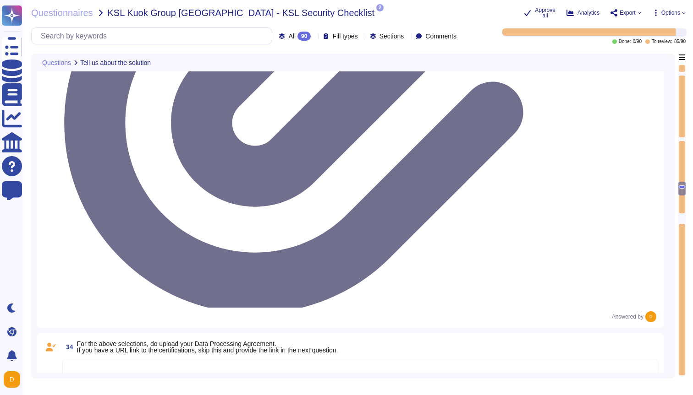
scroll to position [3508, 0]
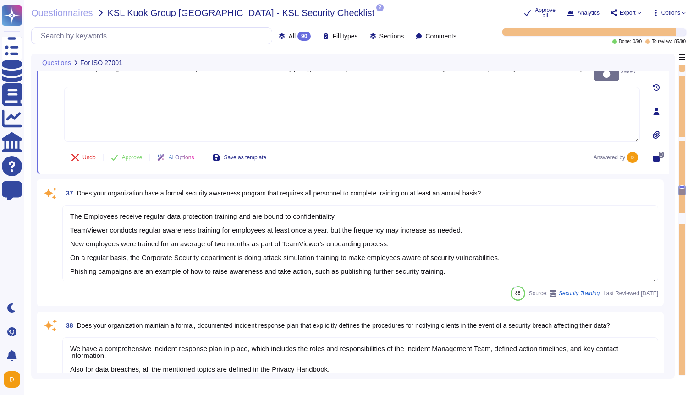
click at [461, 242] on textarea "The Employees receive regular data protection training and are bound to confide…" at bounding box center [360, 243] width 596 height 77
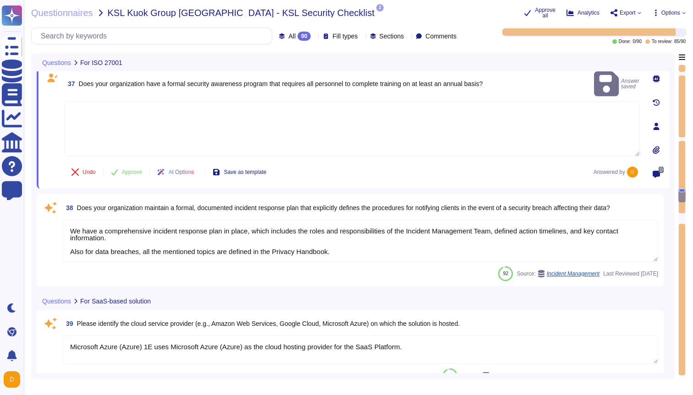
scroll to position [3635, 0]
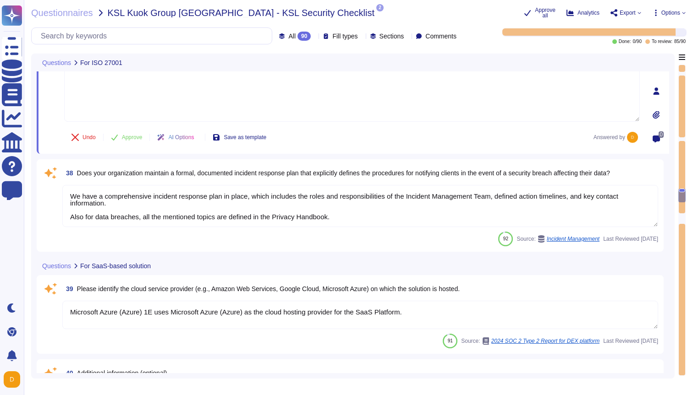
click at [404, 210] on textarea "We have a comprehensive incident response plan in place, which includes the rol…" at bounding box center [360, 206] width 596 height 42
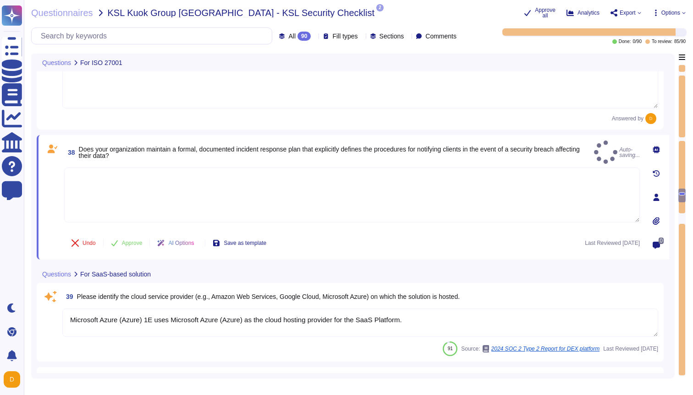
click at [455, 317] on textarea "Microsoft Azure (Azure) 1E uses Microsoft Azure (Azure) as the cloud hosting pr…" at bounding box center [360, 323] width 596 height 28
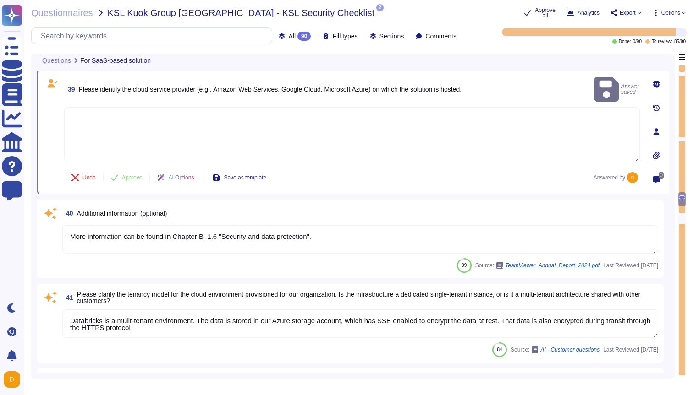
scroll to position [3844, 0]
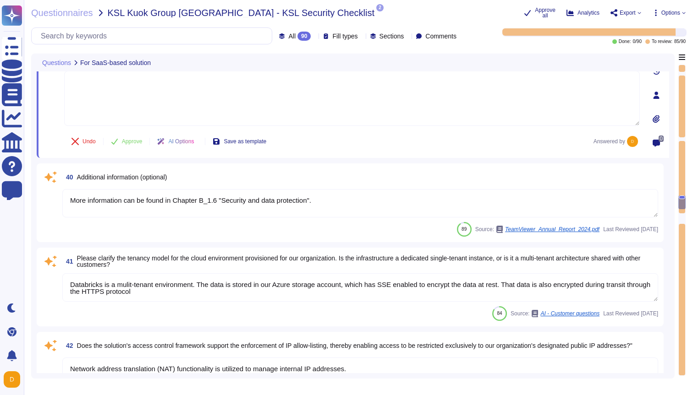
click at [383, 196] on textarea "More information can be found in Chapter B_1.6 "Security and data protection"." at bounding box center [360, 203] width 596 height 28
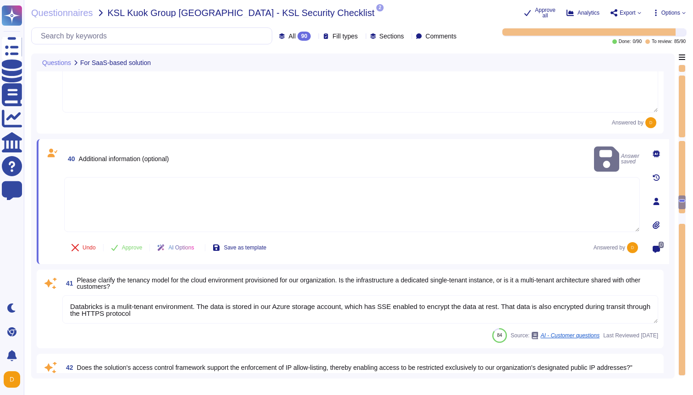
click at [296, 312] on textarea "Databricks is a mulit-tenant environment. The data is stored in our Azure stora…" at bounding box center [360, 310] width 596 height 28
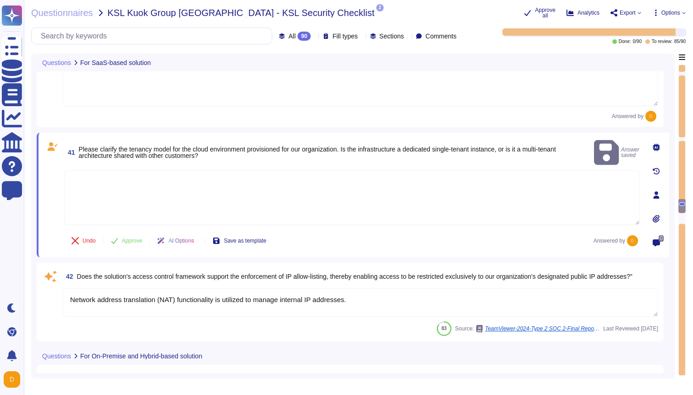
scroll to position [3975, 0]
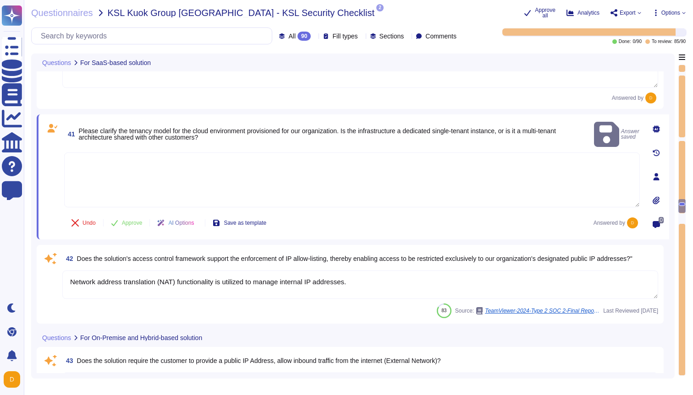
click at [409, 274] on textarea "Network address translation (NAT) functionality is utilized to manage internal …" at bounding box center [360, 285] width 596 height 28
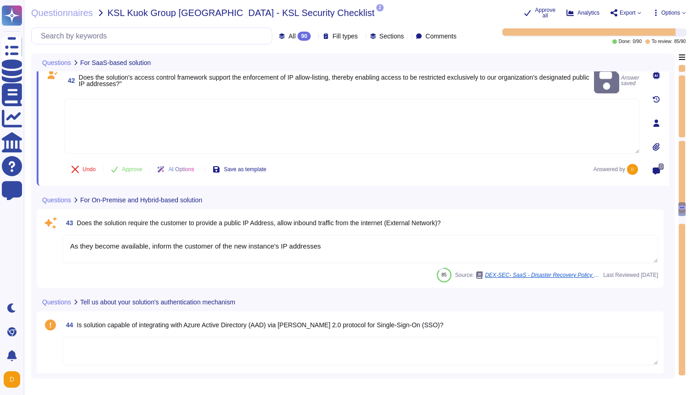
scroll to position [4138, 0]
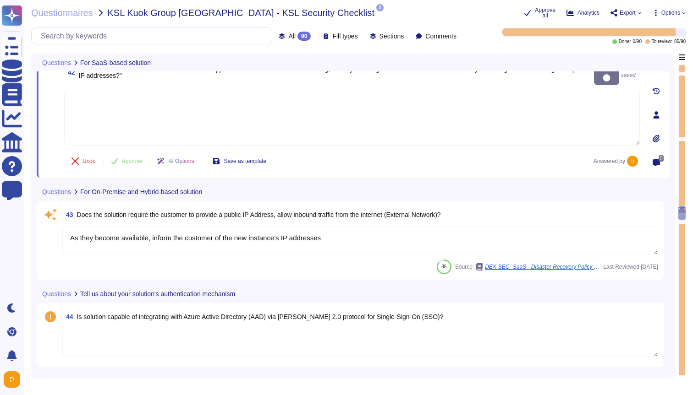
click at [383, 233] on textarea "As they become available, inform the customer of the new instance's IP addresses" at bounding box center [360, 241] width 596 height 28
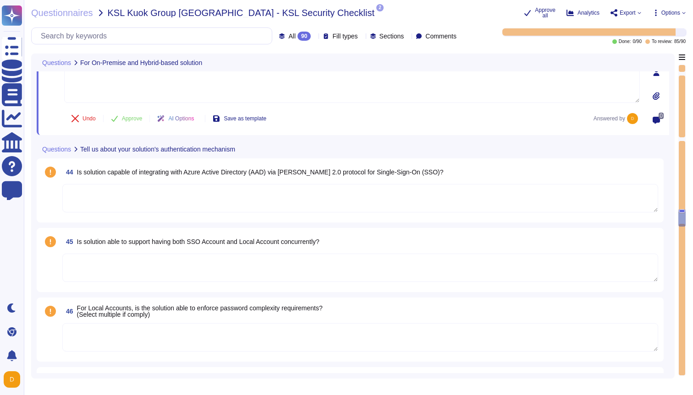
scroll to position [4309, 0]
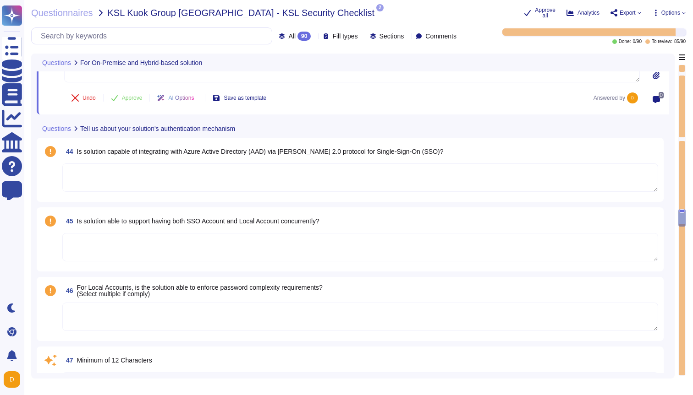
click at [437, 176] on textarea at bounding box center [360, 178] width 596 height 28
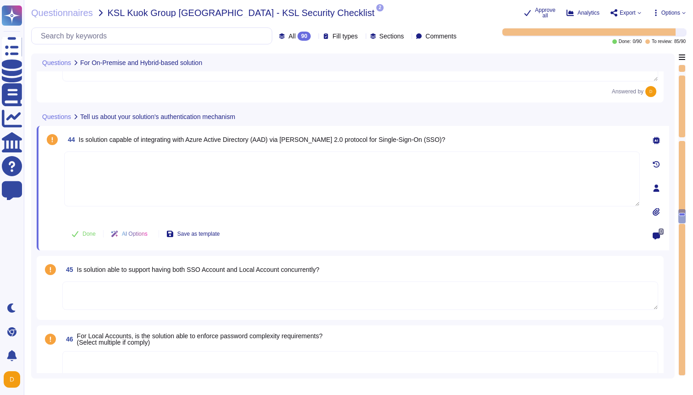
click at [377, 282] on textarea at bounding box center [360, 296] width 596 height 28
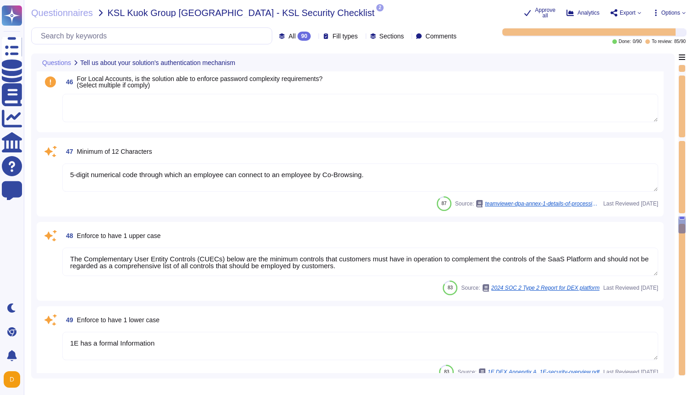
scroll to position [4553, 0]
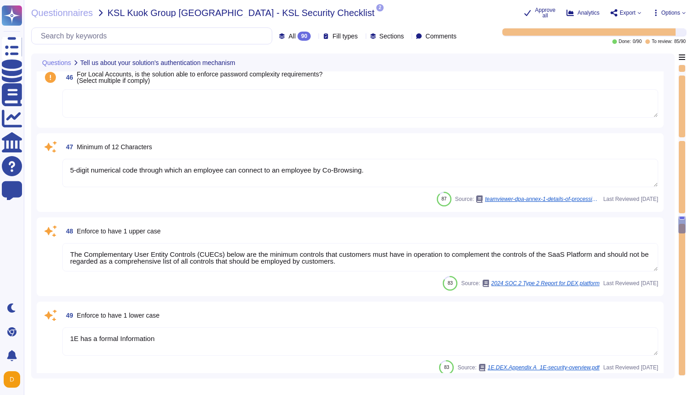
click at [384, 263] on textarea "The Complementary User Entity Controls (CUECs) below are the minimum controls t…" at bounding box center [360, 257] width 596 height 28
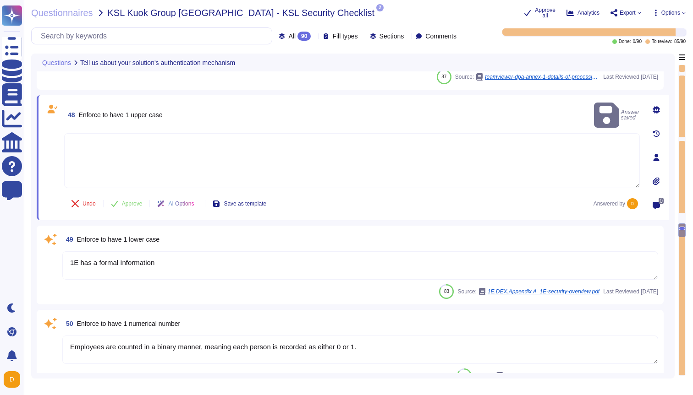
scroll to position [4620, 0]
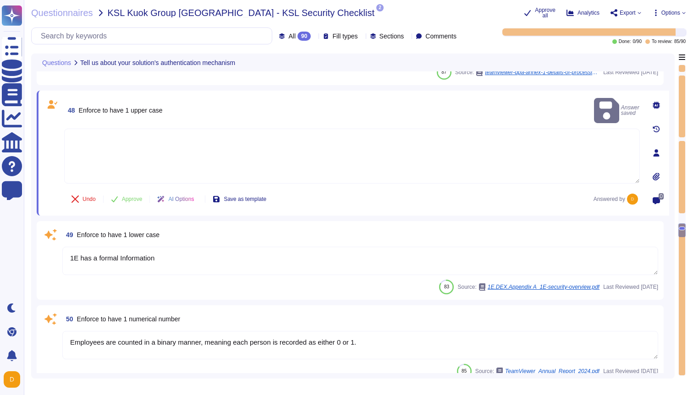
click at [360, 262] on textarea "1E has a formal Information" at bounding box center [360, 261] width 596 height 28
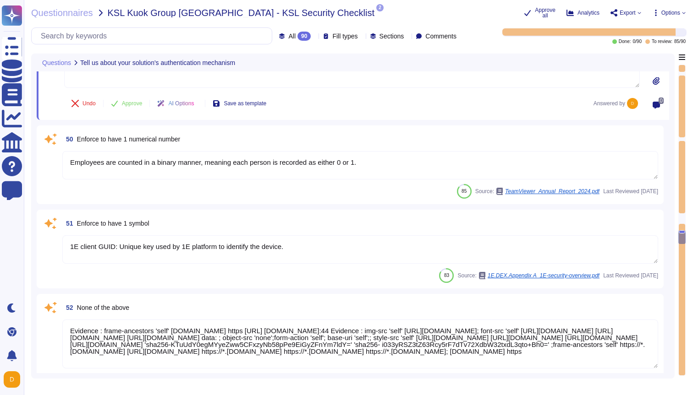
scroll to position [4860, 0]
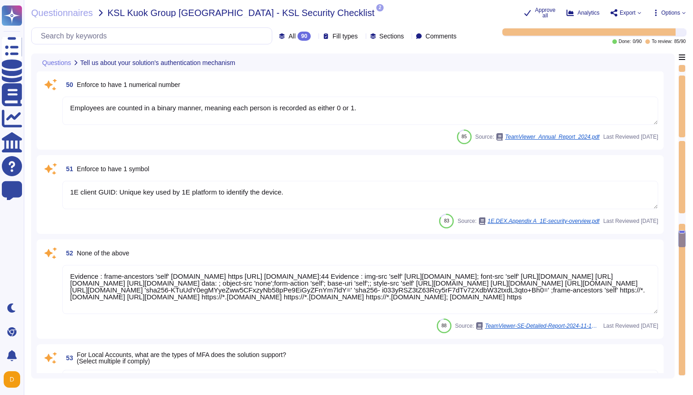
click at [410, 115] on textarea "Employees are counted in a binary manner, meaning each person is recorded as ei…" at bounding box center [360, 111] width 596 height 28
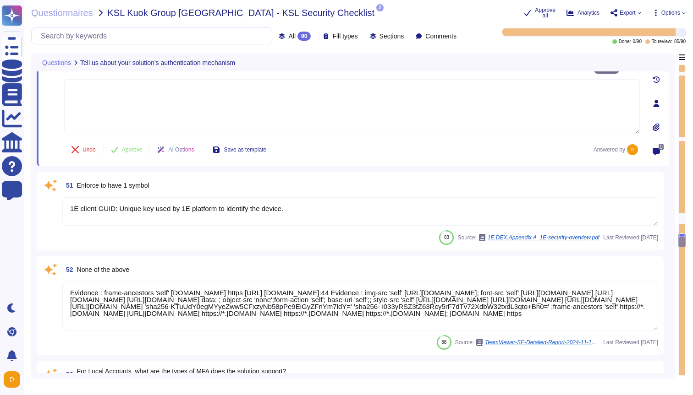
click at [342, 205] on textarea "1E client GUID: Unique key used by 1E platform to identify the device." at bounding box center [360, 211] width 596 height 28
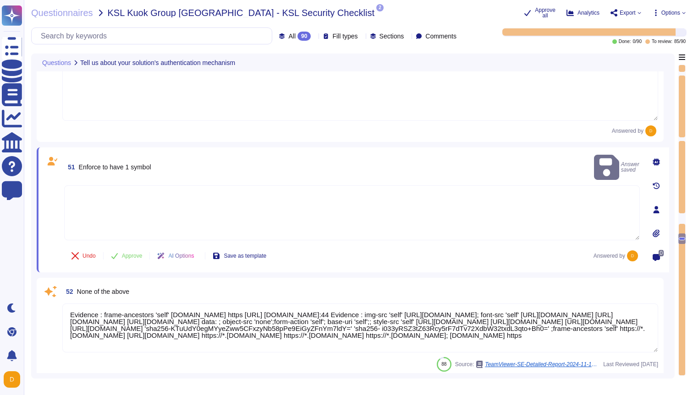
click at [342, 341] on textarea "Evidence : frame-ancestors 'self' [DOMAIN_NAME] https [URL] [DOMAIN_NAME]:44 Ev…" at bounding box center [360, 328] width 596 height 49
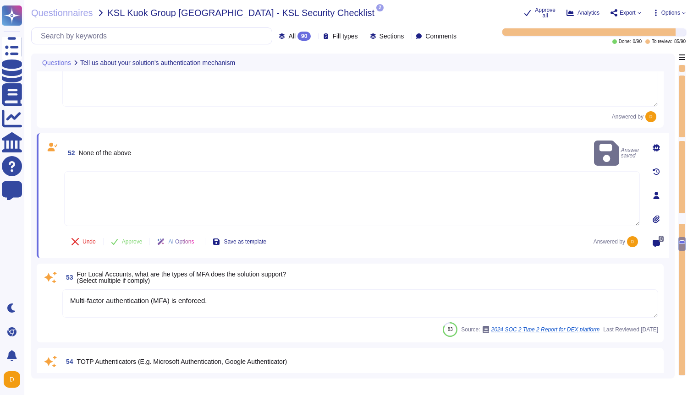
scroll to position [4980, 0]
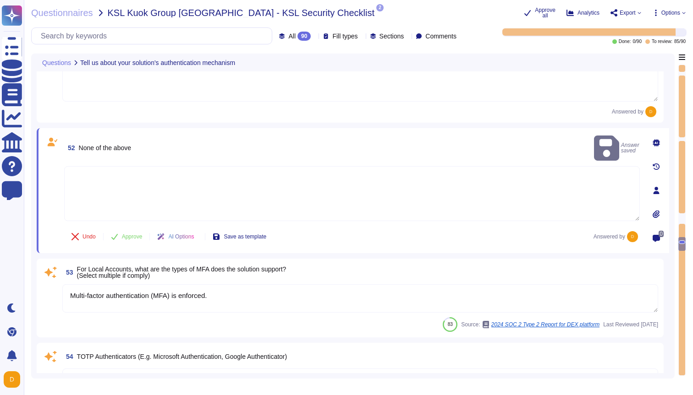
click at [364, 296] on textarea "Multi-factor authentication (MFA) is enforced." at bounding box center [360, 299] width 596 height 28
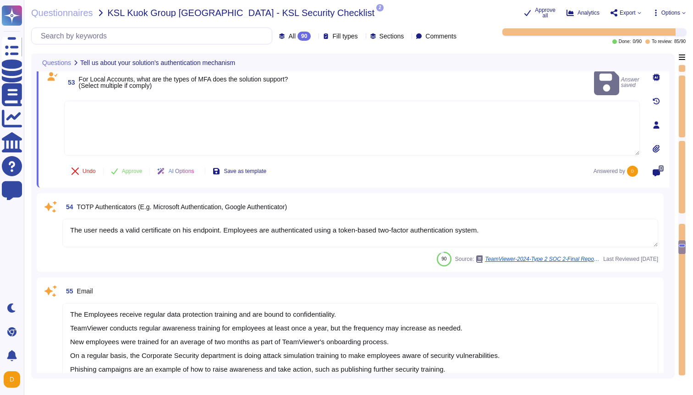
scroll to position [5149, 0]
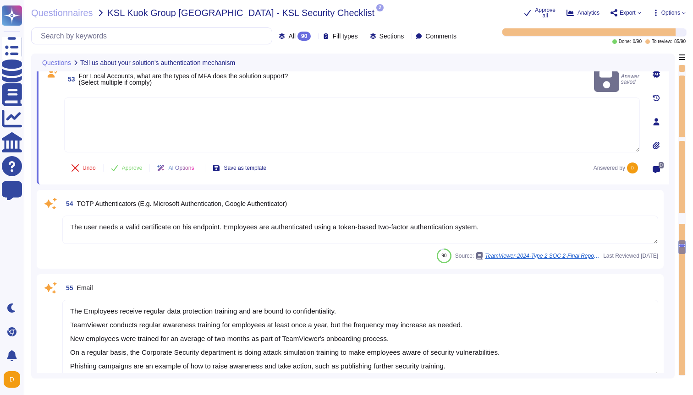
click at [520, 223] on textarea "The user needs a valid certificate on his endpoint. Employees are authenticated…" at bounding box center [360, 230] width 596 height 28
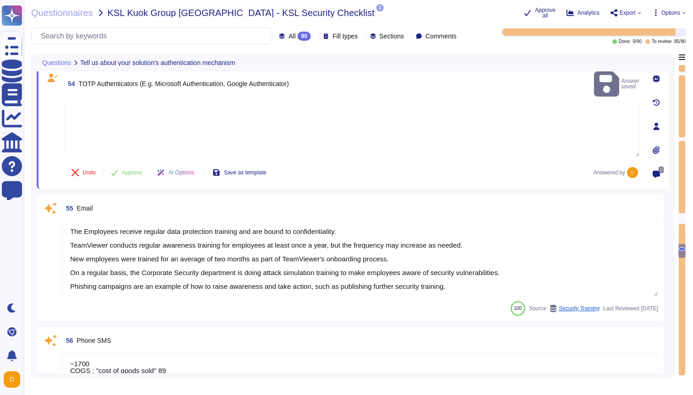
scroll to position [5277, 0]
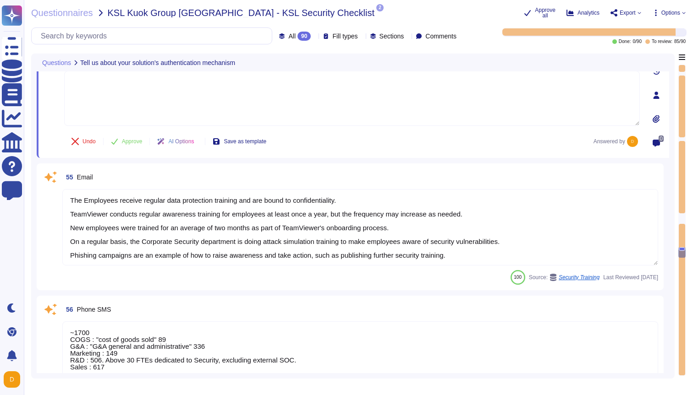
click at [529, 226] on textarea "The Employees receive regular data protection training and are bound to confide…" at bounding box center [360, 227] width 596 height 77
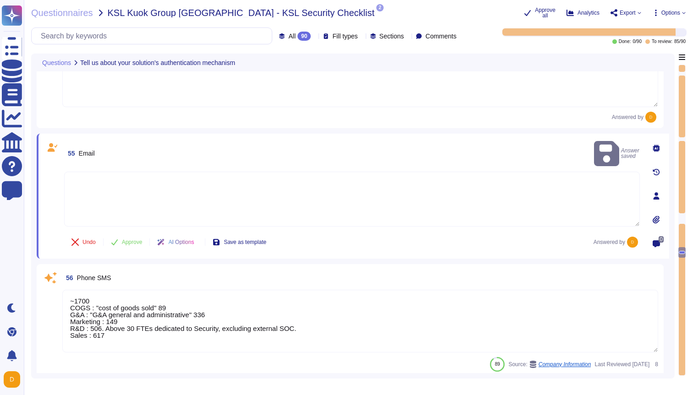
click at [371, 310] on textarea "~1700 COGS : "cost of goods sold" 89 G&A : "G&A general and administrative" 336…" at bounding box center [360, 321] width 596 height 63
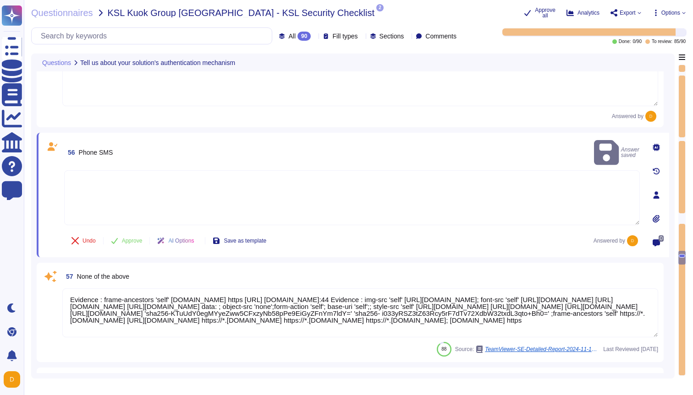
scroll to position [1, 0]
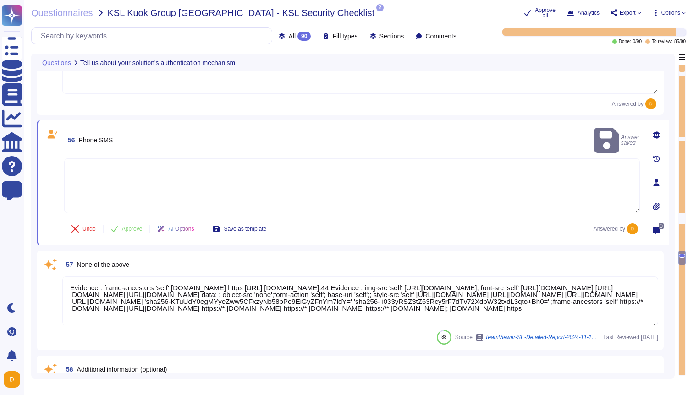
click at [586, 300] on textarea "Evidence : frame-ancestors 'self' [DOMAIN_NAME] https [URL] [DOMAIN_NAME]:44 Ev…" at bounding box center [360, 301] width 596 height 49
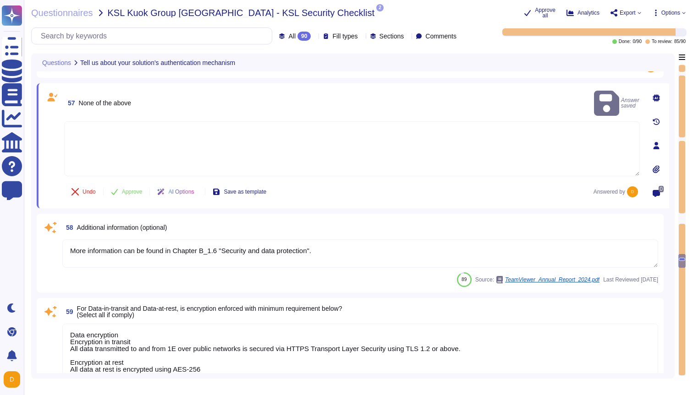
scroll to position [5532, 0]
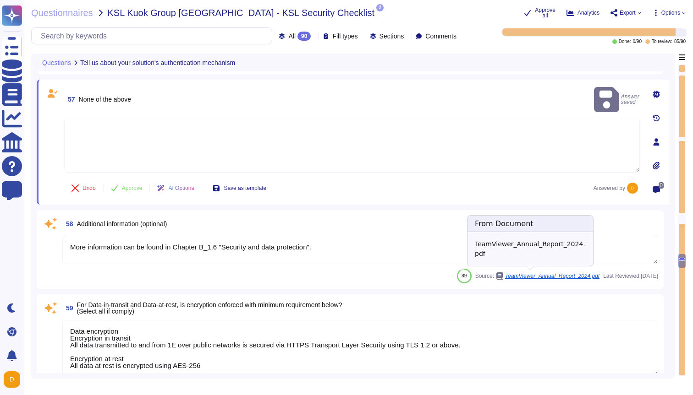
click at [459, 238] on textarea "More information can be found in Chapter B_1.6 "Security and data protection"." at bounding box center [360, 250] width 596 height 28
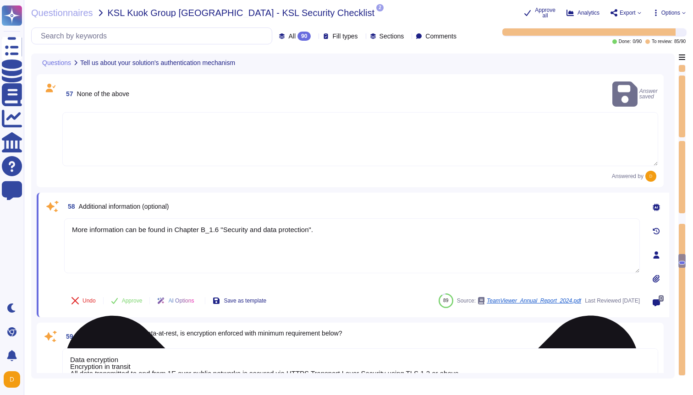
click at [460, 230] on textarea "More information can be found in Chapter B_1.6 "Security and data protection"." at bounding box center [352, 246] width 576 height 55
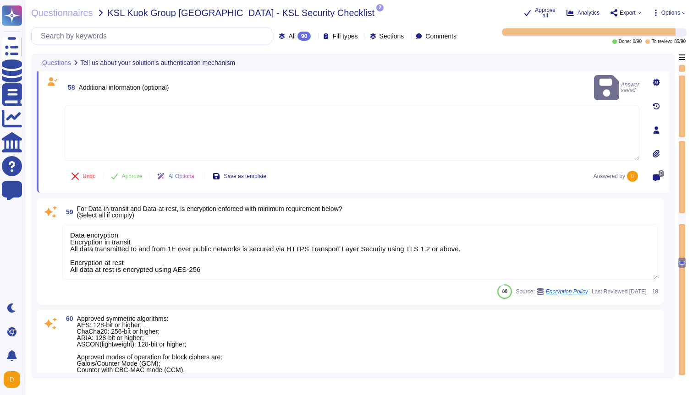
scroll to position [5649, 0]
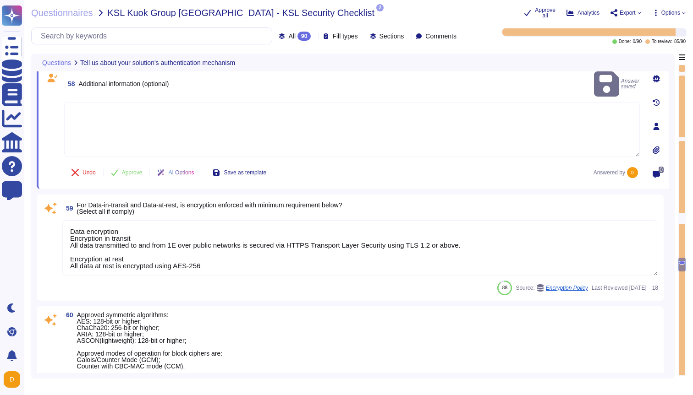
click at [599, 227] on textarea "Data encryption Encryption in transit All data transmitted to and from 1E over …" at bounding box center [360, 248] width 596 height 56
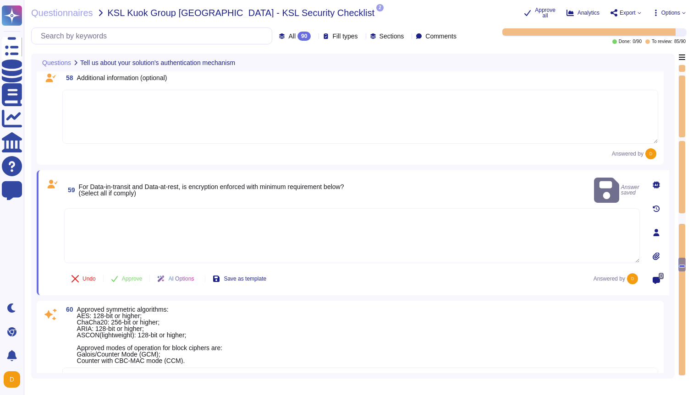
click at [412, 312] on div "60 Approved symmetric algorithms: AES: 128-bit or higher; ChaCha20: 256-bit or …" at bounding box center [360, 336] width 596 height 58
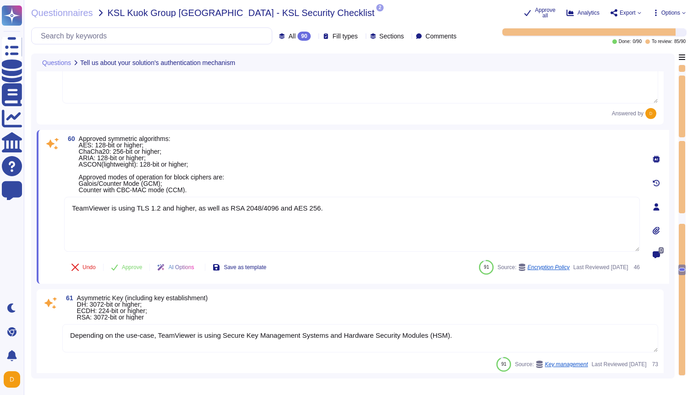
scroll to position [5798, 0]
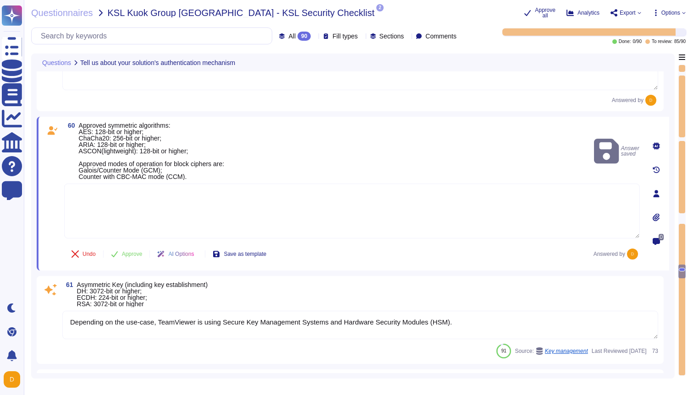
click at [488, 320] on textarea "Depending on the use-case, TeamViewer is using Secure Key Management Systems an…" at bounding box center [360, 325] width 596 height 28
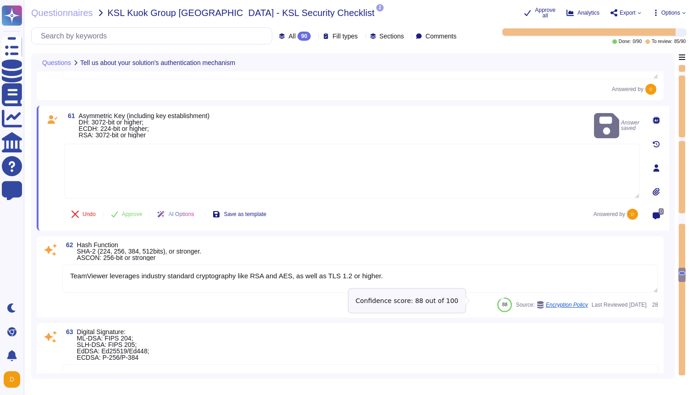
scroll to position [5961, 0]
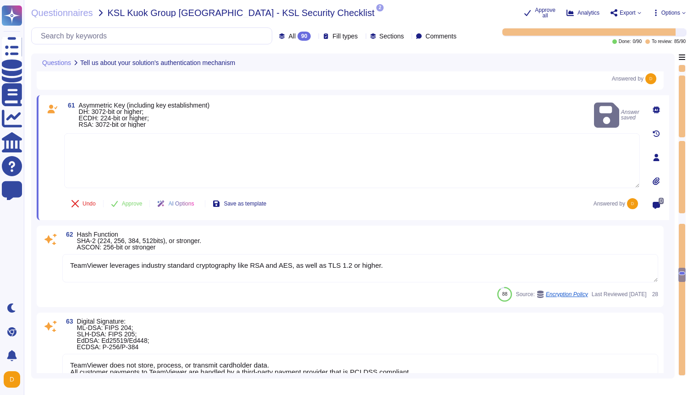
click at [473, 254] on textarea "TeamViewer leverages industry standard cryptography like RSA and AES, as well a…" at bounding box center [360, 268] width 596 height 28
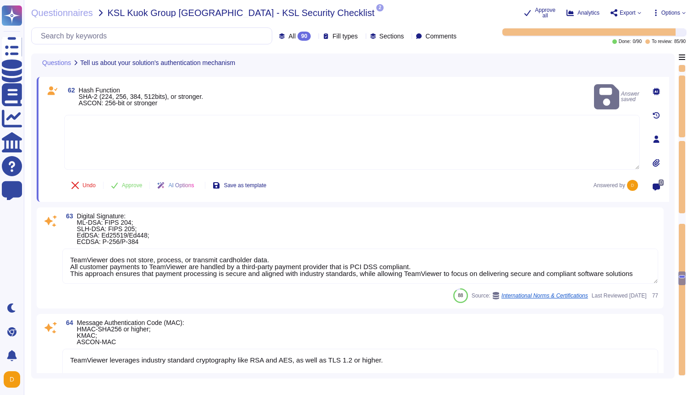
scroll to position [6102, 0]
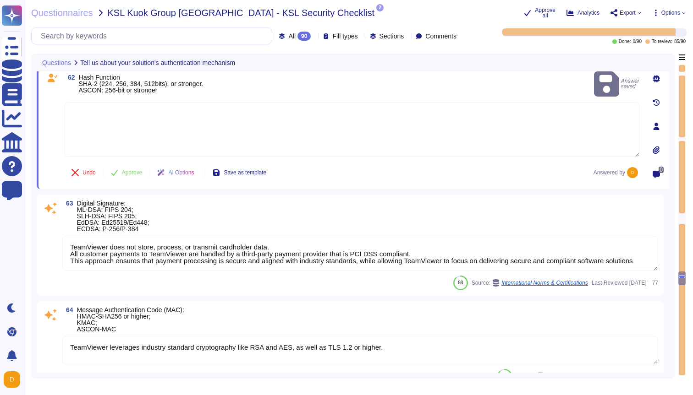
click at [504, 247] on textarea "TeamViewer does not store, process, or transmit cardholder data. All customer p…" at bounding box center [360, 253] width 596 height 35
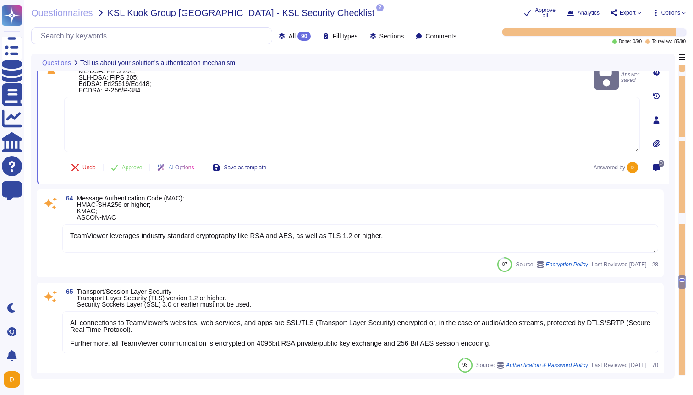
scroll to position [6238, 0]
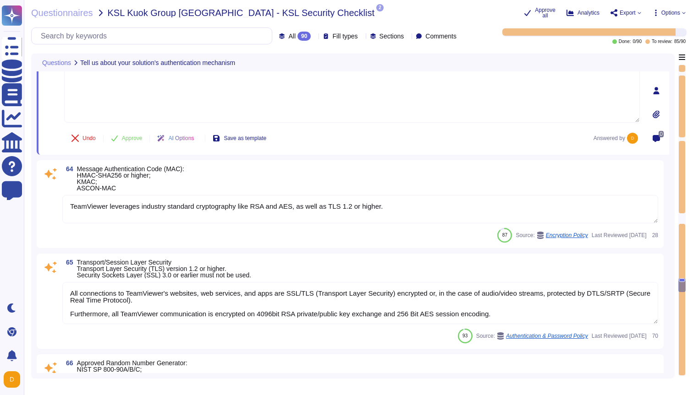
click at [435, 207] on textarea "TeamViewer leverages industry standard cryptography like RSA and AES, as well a…" at bounding box center [360, 209] width 596 height 28
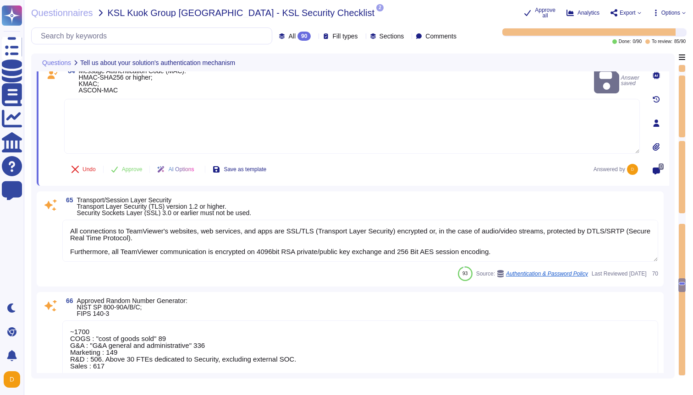
scroll to position [6333, 0]
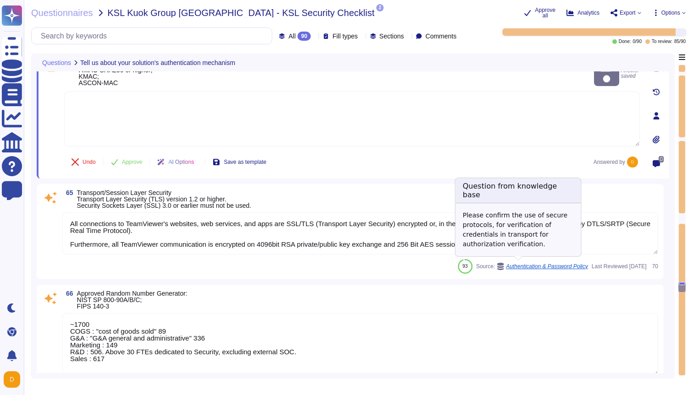
click at [521, 247] on div "Please confirm the use of secure protocols, for verification of credentials in …" at bounding box center [518, 229] width 126 height 53
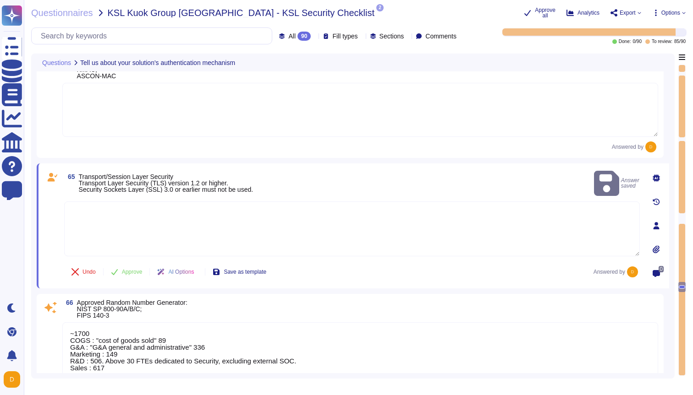
click at [380, 335] on textarea "~1700 COGS : "cost of goods sold" 89 G&A : "G&A general and administrative" 336…" at bounding box center [360, 354] width 596 height 63
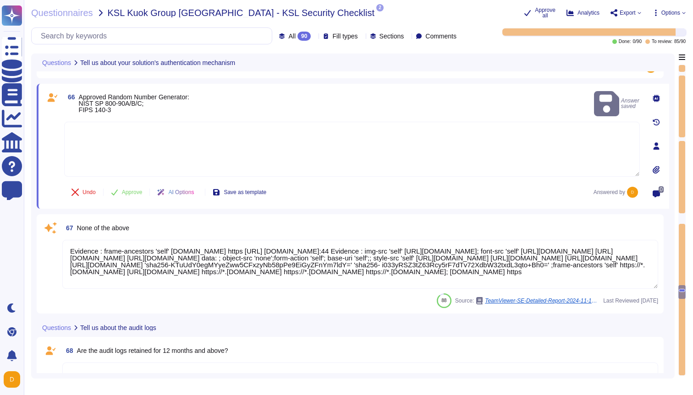
scroll to position [6523, 0]
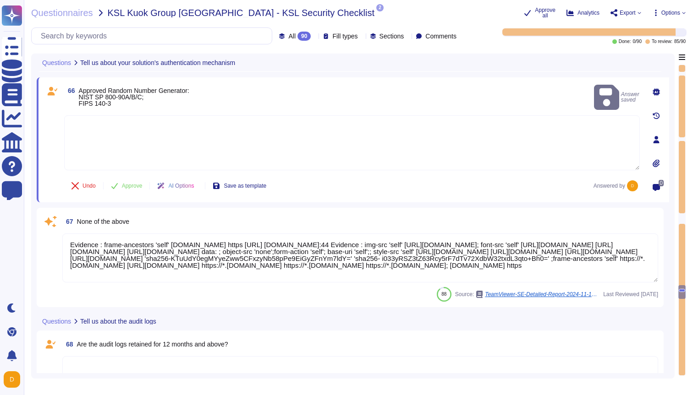
click at [630, 263] on textarea "Evidence : frame-ancestors 'self' [DOMAIN_NAME] https [URL] [DOMAIN_NAME]:44 Ev…" at bounding box center [360, 258] width 596 height 49
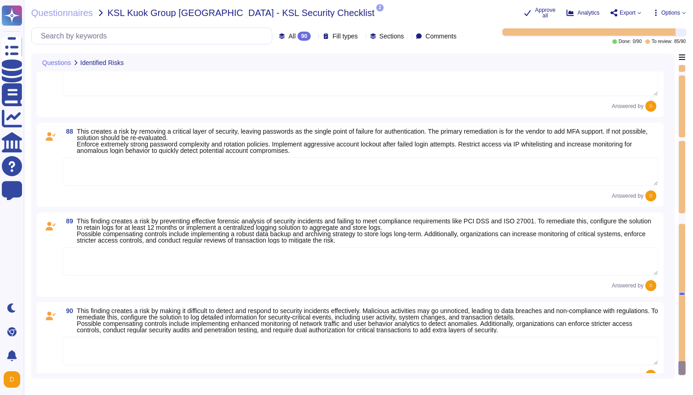
scroll to position [8319, 0]
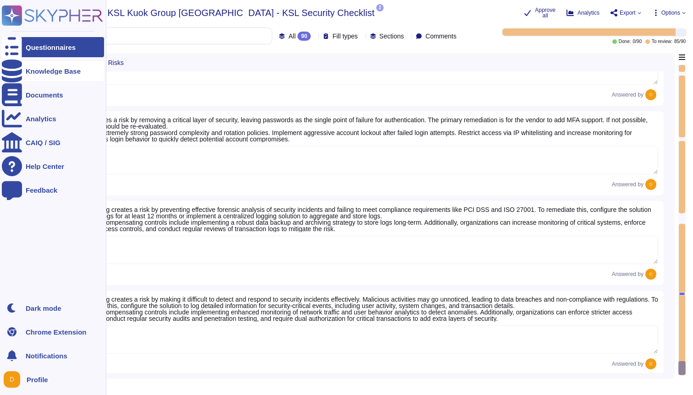
click at [11, 73] on icon at bounding box center [12, 71] width 20 height 23
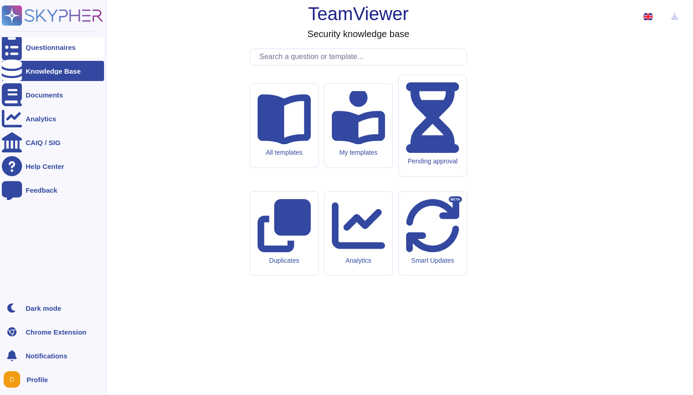
click at [6, 45] on icon at bounding box center [12, 47] width 20 height 27
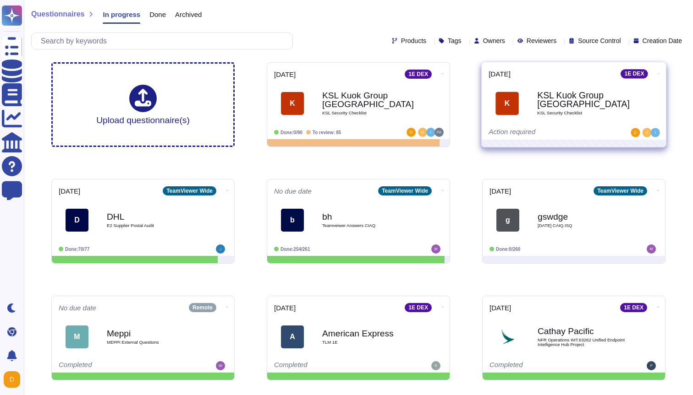
click at [658, 74] on icon at bounding box center [659, 73] width 2 height 2
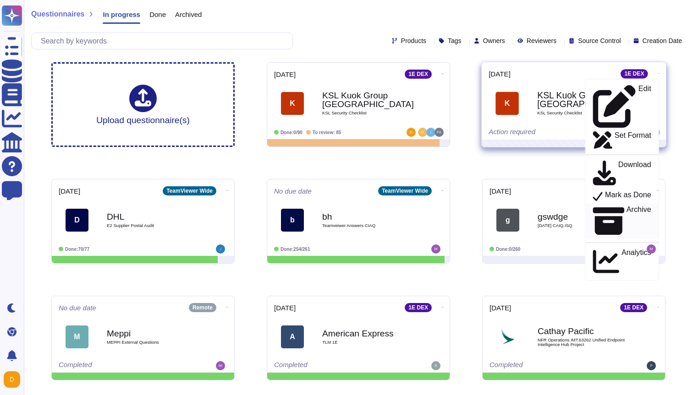
click at [626, 206] on p "Archive" at bounding box center [638, 221] width 25 height 31
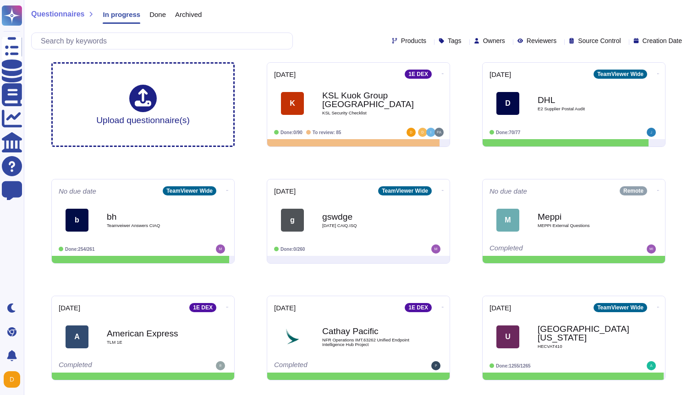
click at [369, 17] on div "Questionnaires In progress Done Archived" at bounding box center [358, 16] width 654 height 18
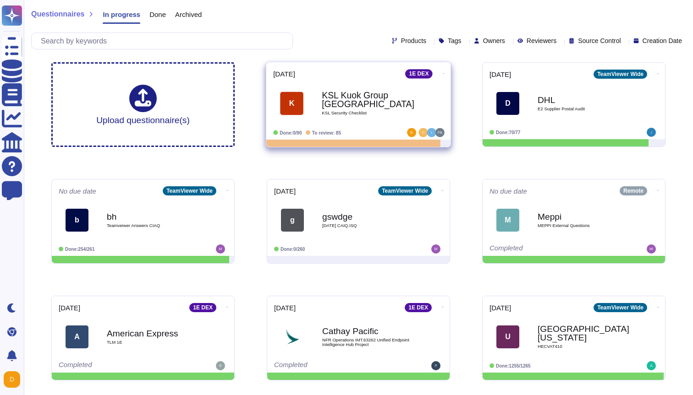
click at [339, 103] on b "KSL Kuok Group [GEOGRAPHIC_DATA]" at bounding box center [368, 100] width 93 height 18
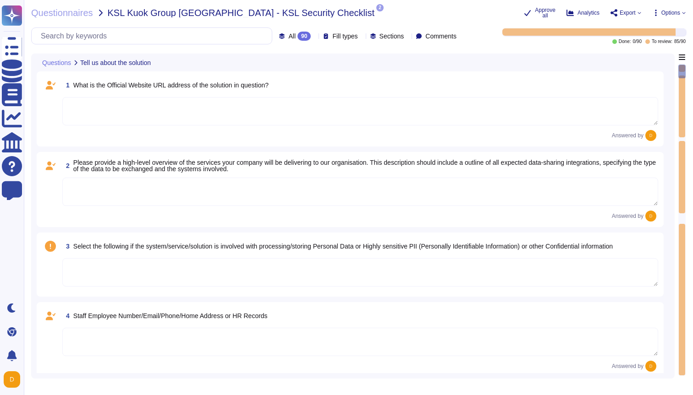
click at [181, 104] on textarea at bounding box center [360, 111] width 596 height 28
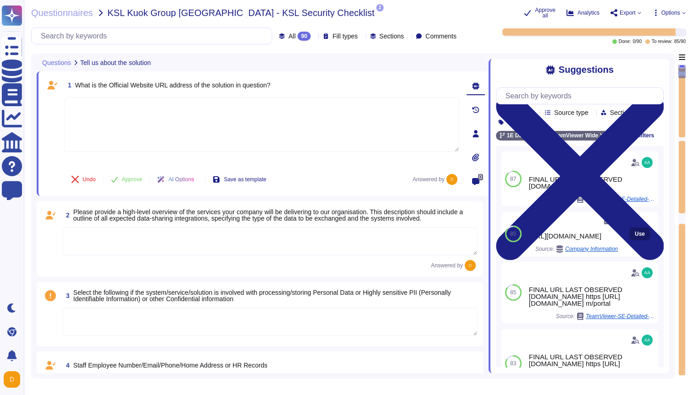
click at [642, 235] on span "Use" at bounding box center [640, 233] width 10 height 5
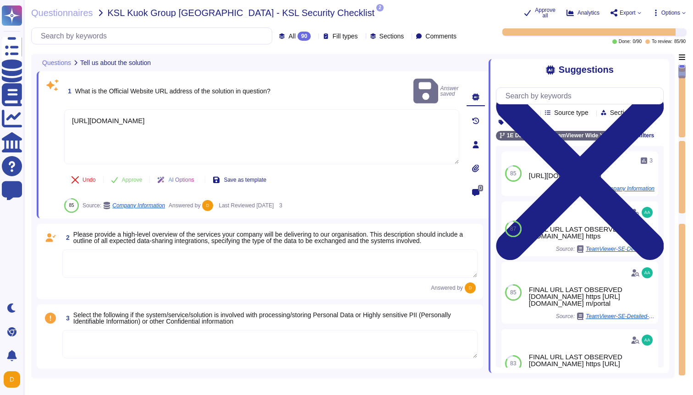
click at [274, 250] on textarea at bounding box center [269, 264] width 415 height 28
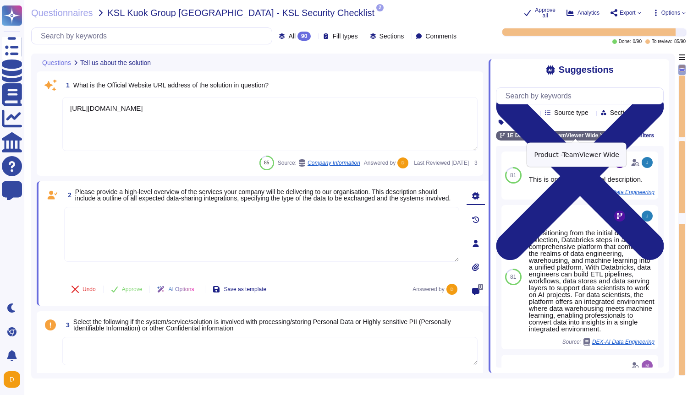
click at [607, 132] on div "TeamViewer Wide" at bounding box center [575, 136] width 68 height 10
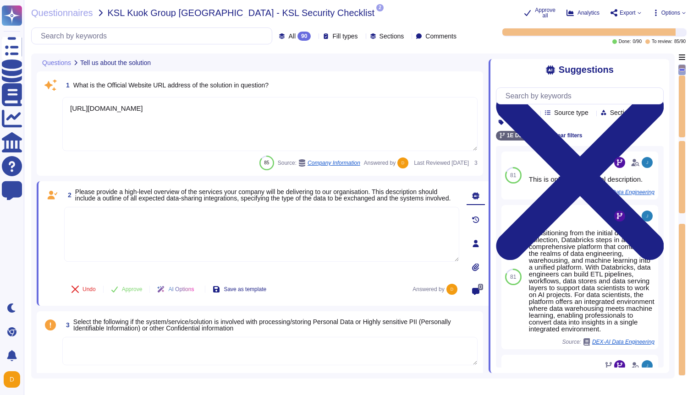
click at [316, 219] on textarea at bounding box center [261, 234] width 395 height 55
click at [287, 238] on textarea at bounding box center [261, 234] width 395 height 55
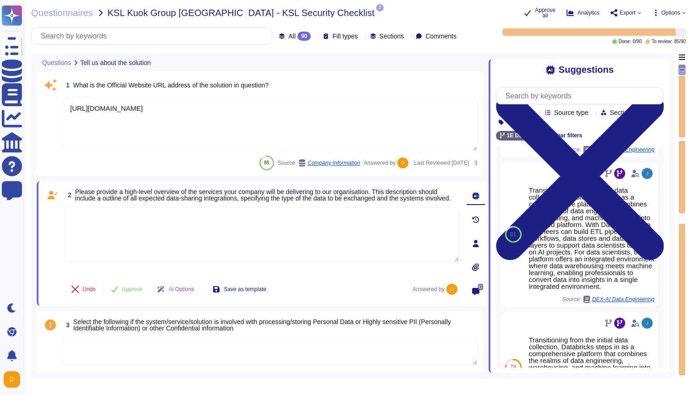
click at [460, 37] on icon at bounding box center [460, 37] width 0 height 0
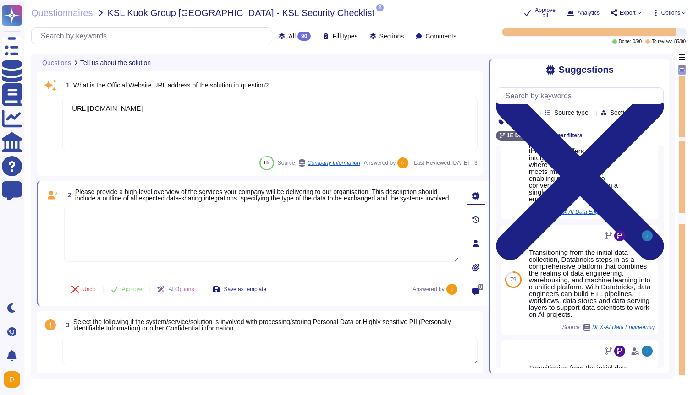
scroll to position [184, 0]
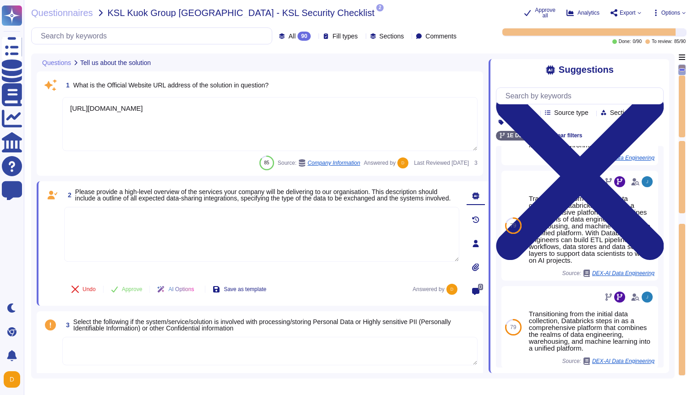
click at [494, 179] on div "Suggestions Products Source type Section Tags 1E DEX Clear filters 81 This is o…" at bounding box center [578, 216] width 181 height 314
click at [407, 33] on div at bounding box center [407, 36] width 0 height 7
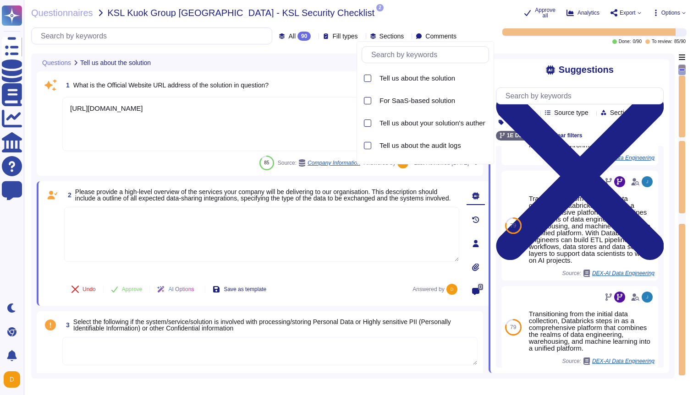
click at [407, 33] on div at bounding box center [407, 36] width 0 height 7
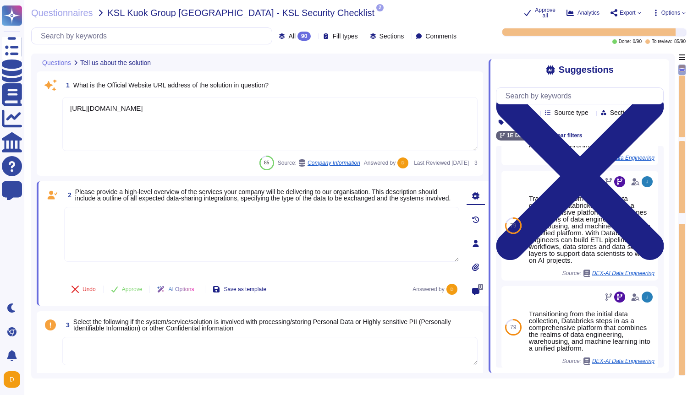
click at [460, 37] on icon at bounding box center [460, 37] width 0 height 0
click at [682, 12] on icon at bounding box center [684, 13] width 4 height 4
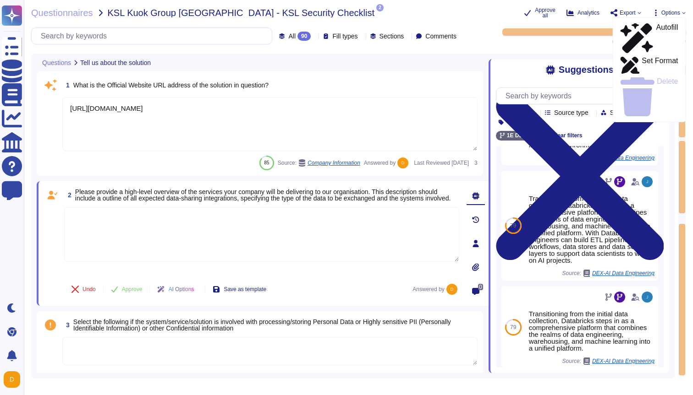
click at [682, 12] on icon at bounding box center [684, 13] width 4 height 4
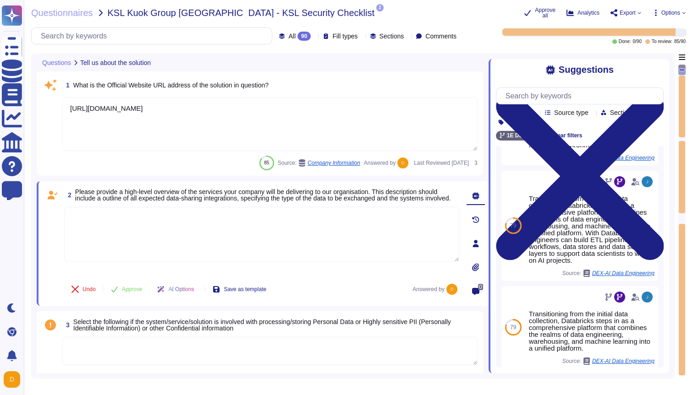
click at [314, 37] on icon at bounding box center [314, 37] width 0 height 0
click at [136, 36] on input "text" at bounding box center [154, 36] width 236 height 16
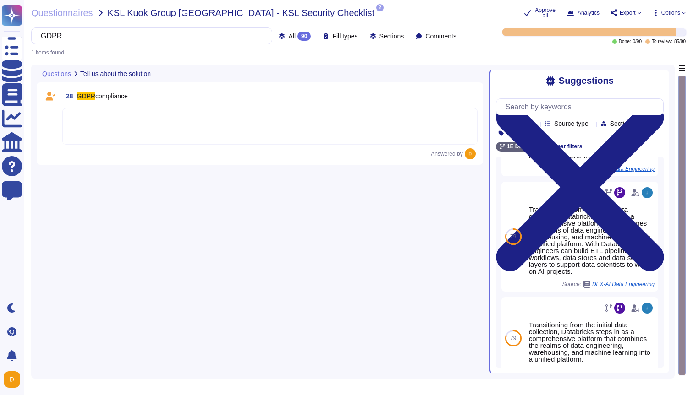
click at [128, 97] on span "compliance" at bounding box center [111, 96] width 33 height 7
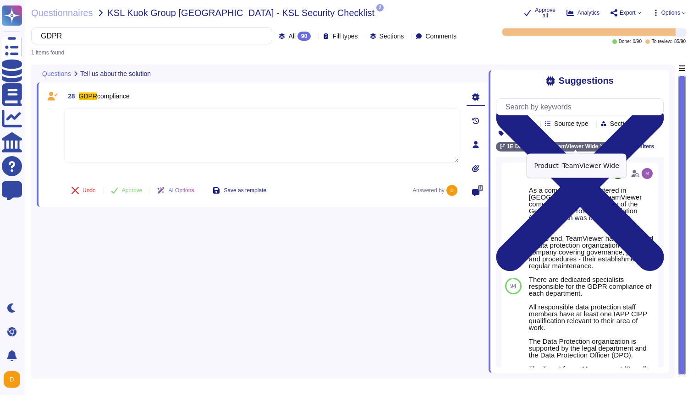
click at [604, 144] on icon at bounding box center [602, 146] width 5 height 5
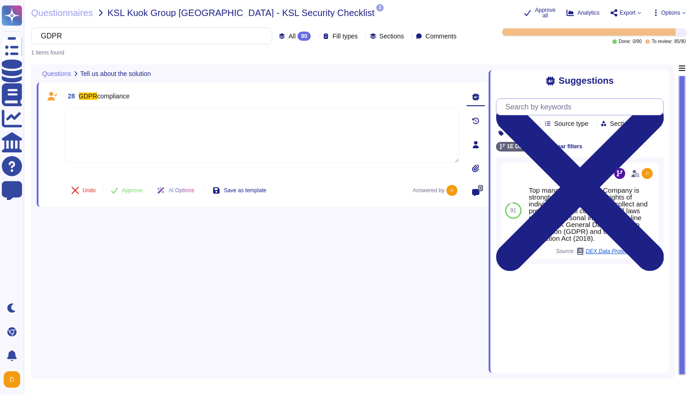
click at [532, 106] on input "text" at bounding box center [582, 107] width 162 height 16
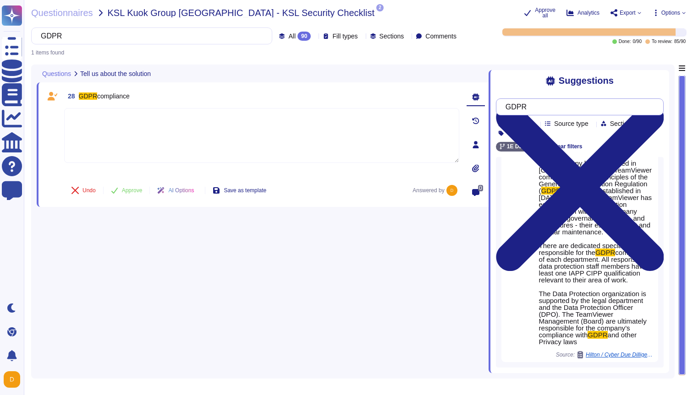
scroll to position [99, 0]
